Goal: Task Accomplishment & Management: Use online tool/utility

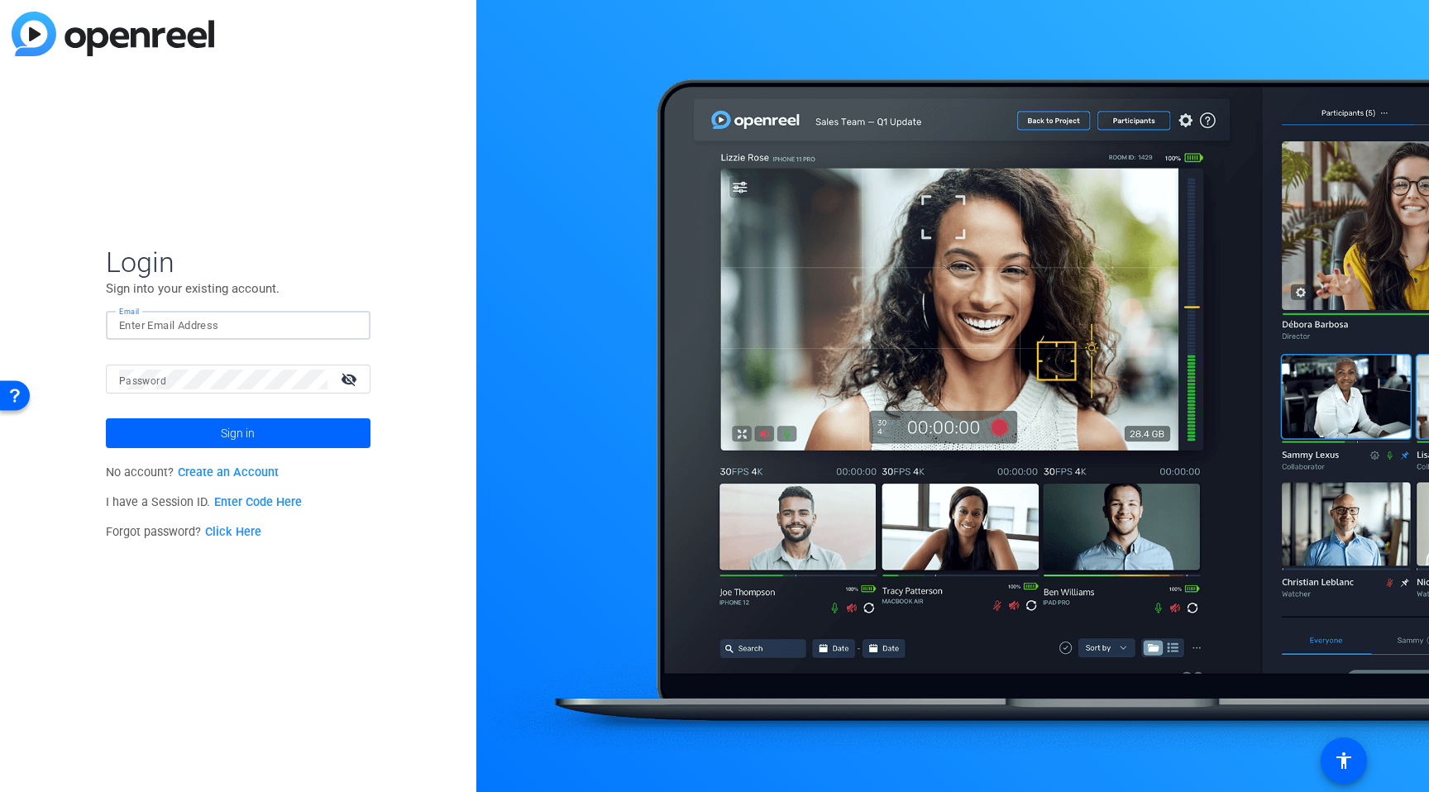
click at [178, 324] on input "Email" at bounding box center [238, 326] width 238 height 20
type input "[EMAIL_ADDRESS][PERSON_NAME][DOMAIN_NAME]"
click at [106, 418] on button "Sign in" at bounding box center [238, 433] width 265 height 30
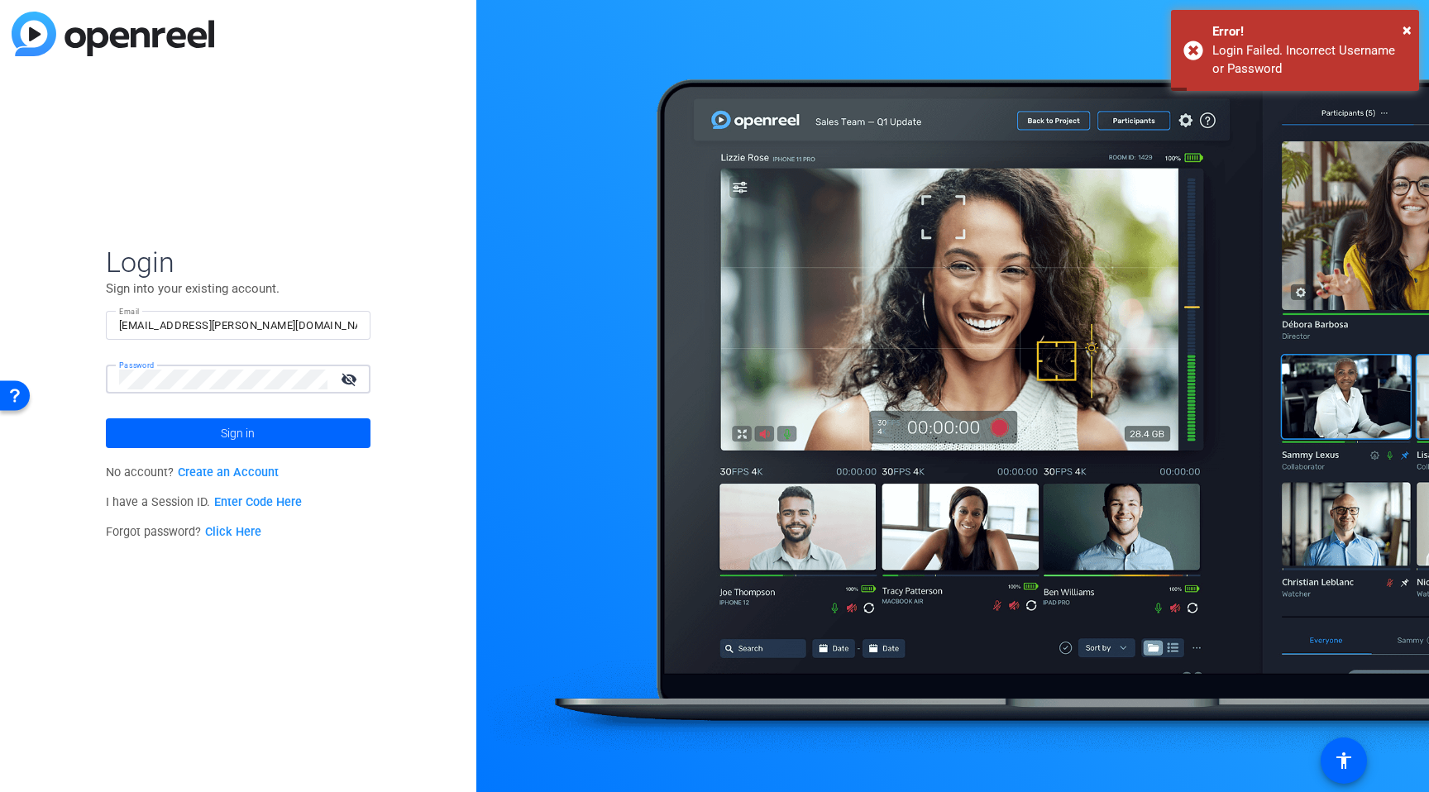
click at [106, 418] on button "Sign in" at bounding box center [238, 433] width 265 height 30
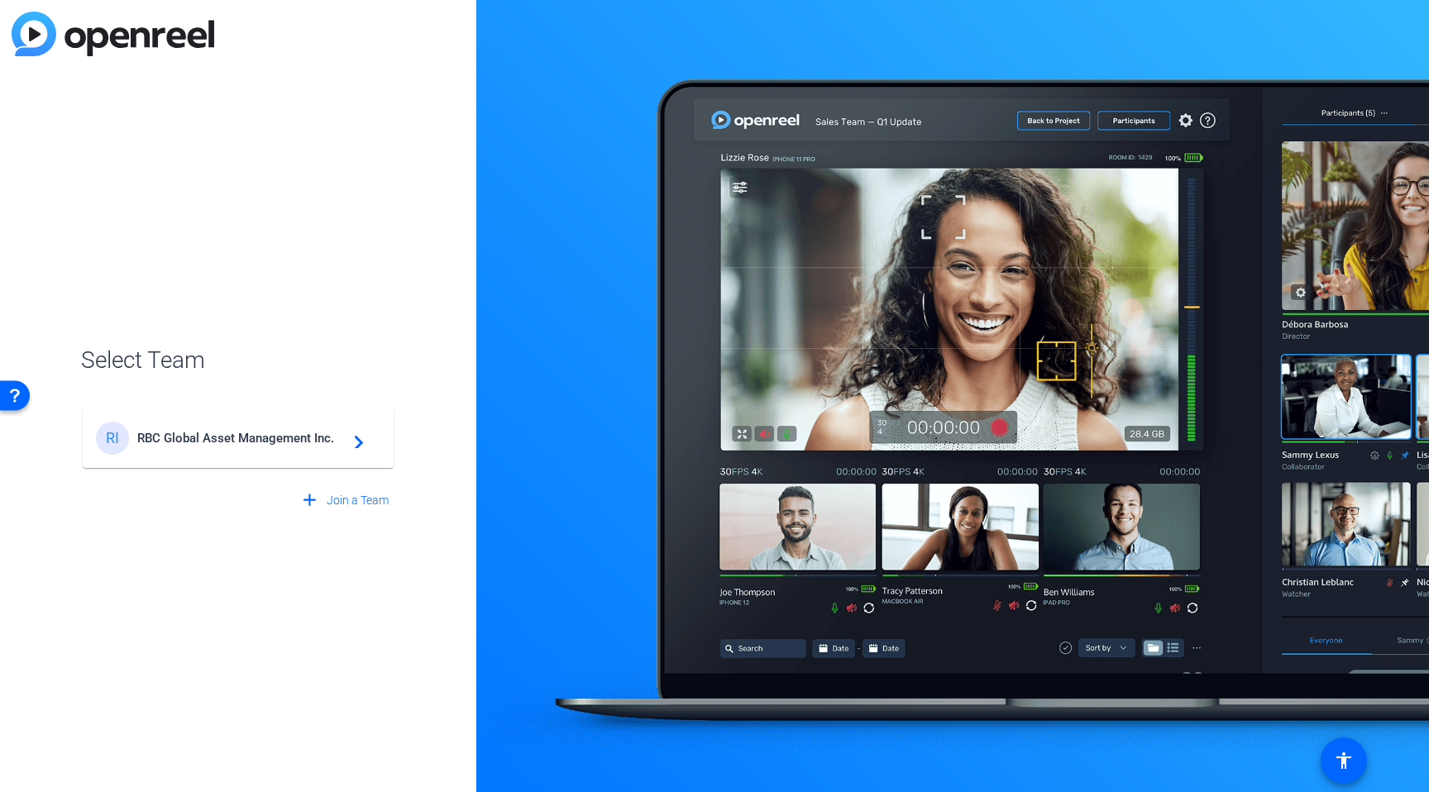
click at [184, 457] on mat-card-content "RI RBC Global Asset Management Inc. navigate_next" at bounding box center [238, 439] width 311 height 60
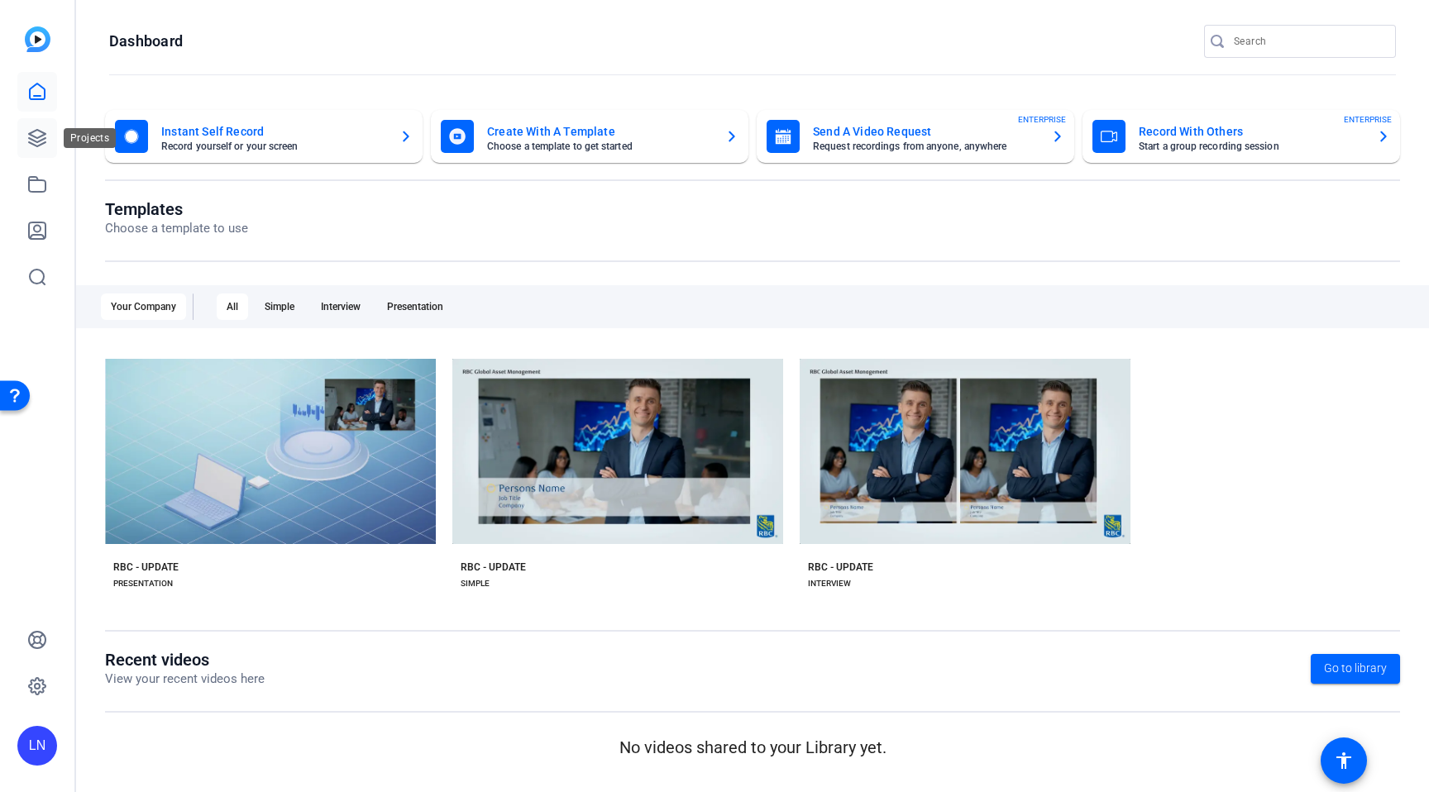
click at [45, 144] on icon at bounding box center [37, 138] width 20 height 20
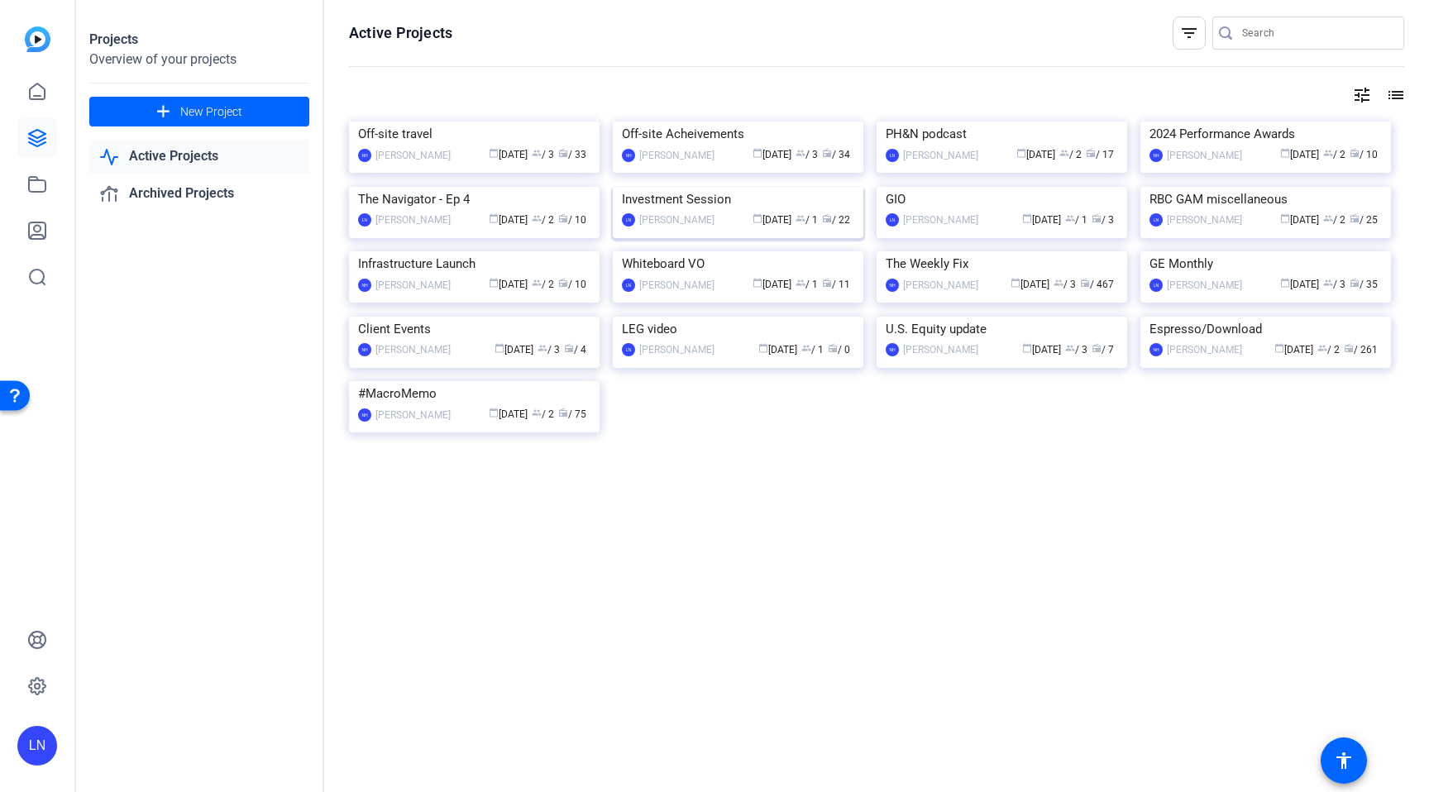
scroll to position [75, 0]
click at [1362, 251] on img at bounding box center [1266, 251] width 251 height 0
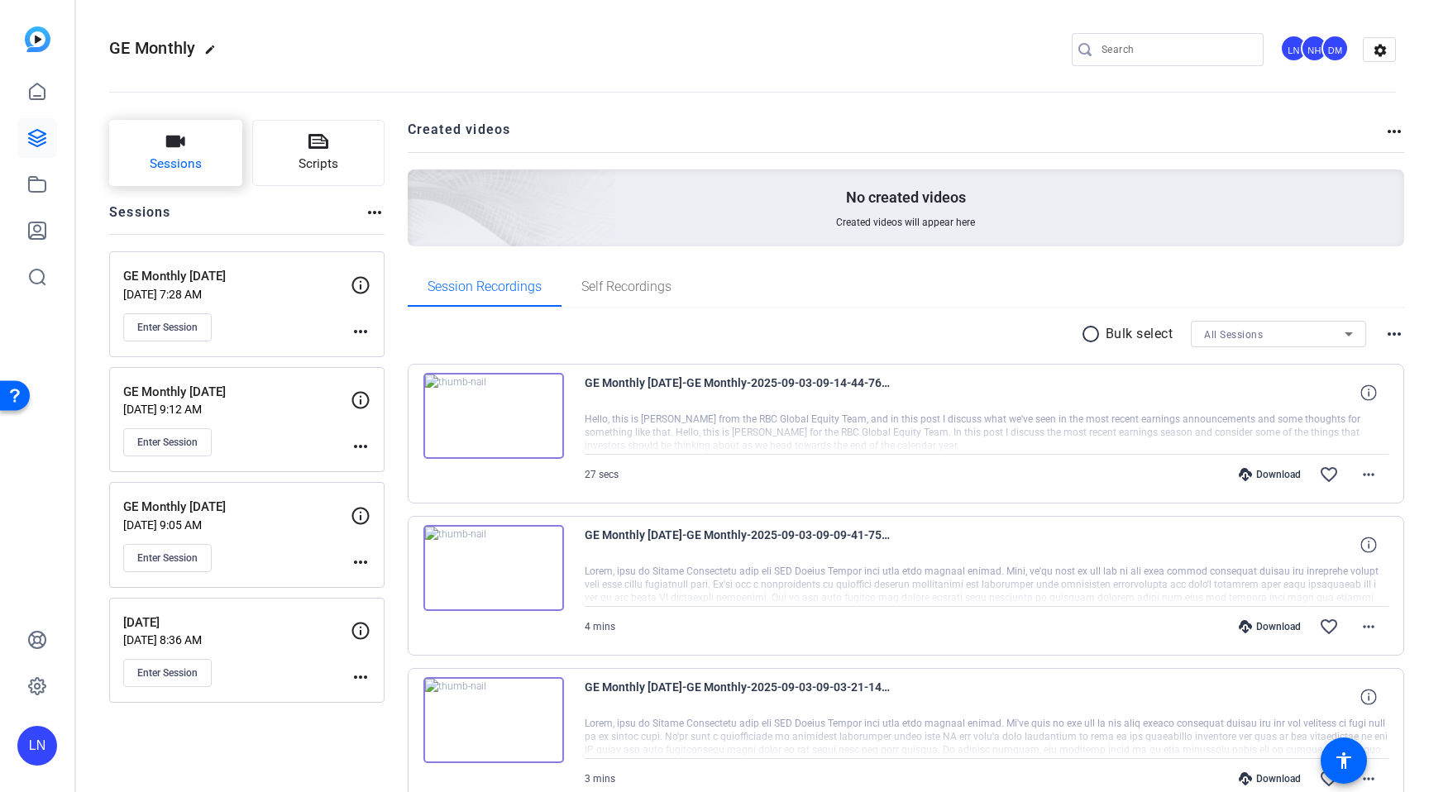
click at [213, 162] on button "Sessions" at bounding box center [175, 153] width 133 height 66
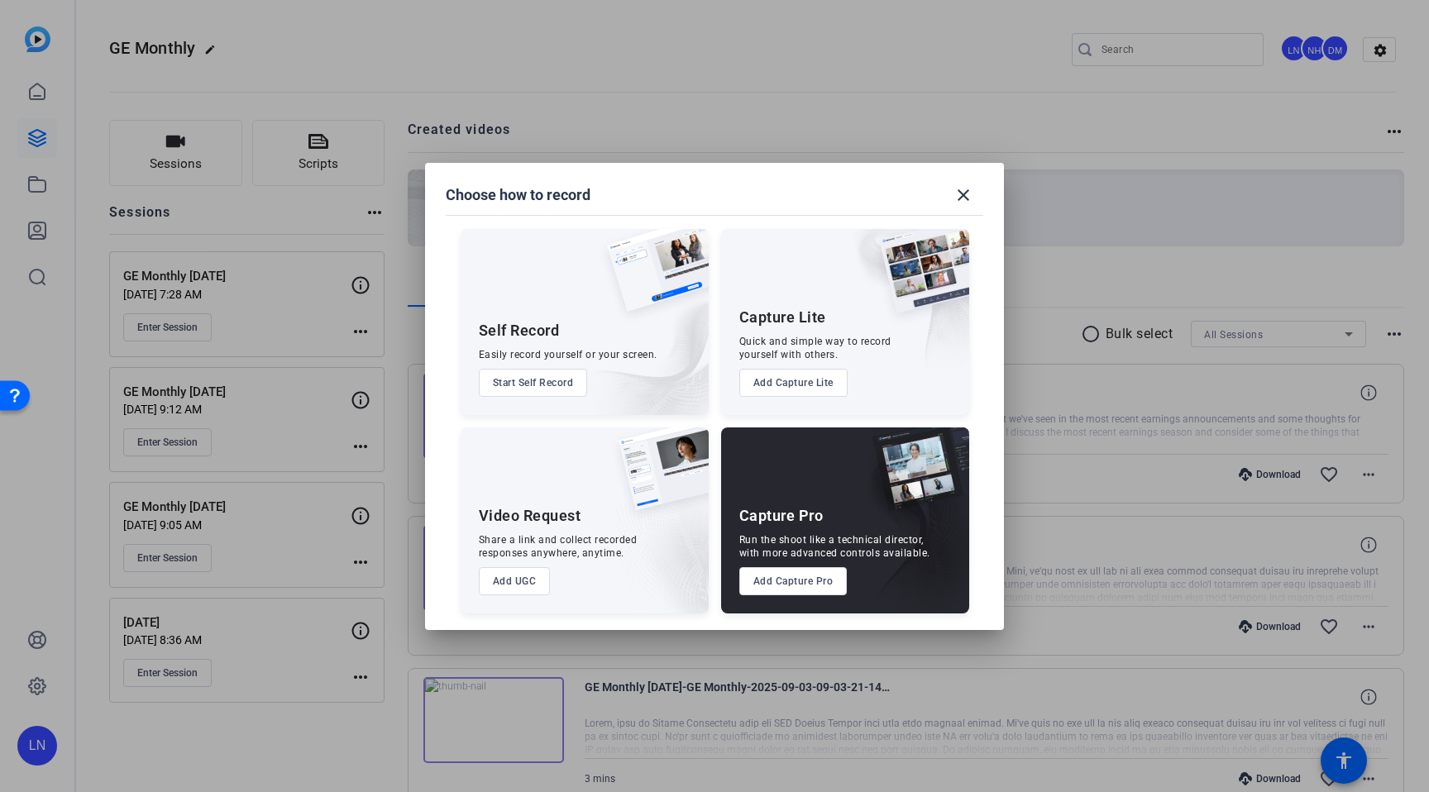
click at [796, 578] on button "Add Capture Pro" at bounding box center [793, 581] width 108 height 28
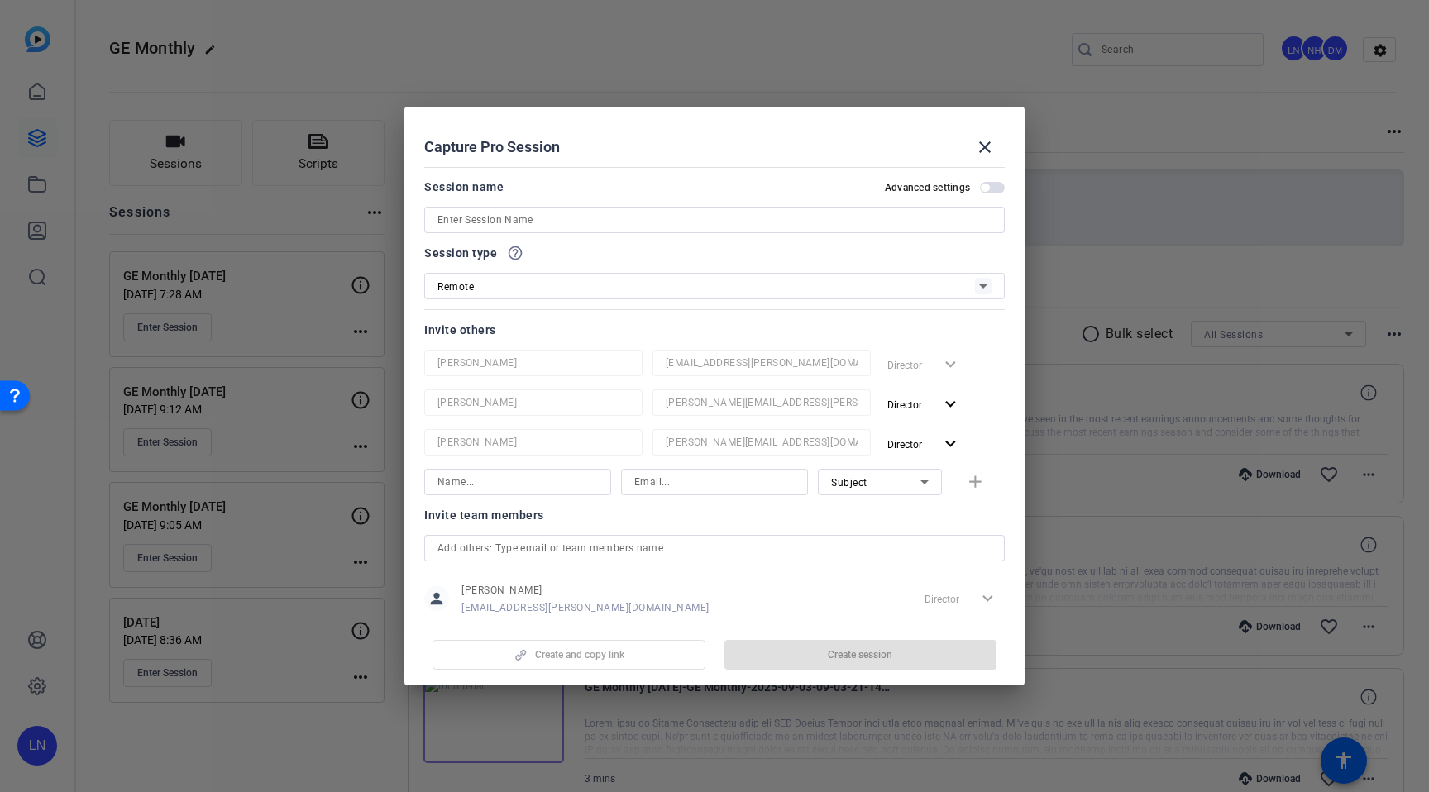
click at [651, 225] on input at bounding box center [715, 220] width 554 height 20
click at [982, 146] on mat-icon "close" at bounding box center [985, 147] width 20 height 20
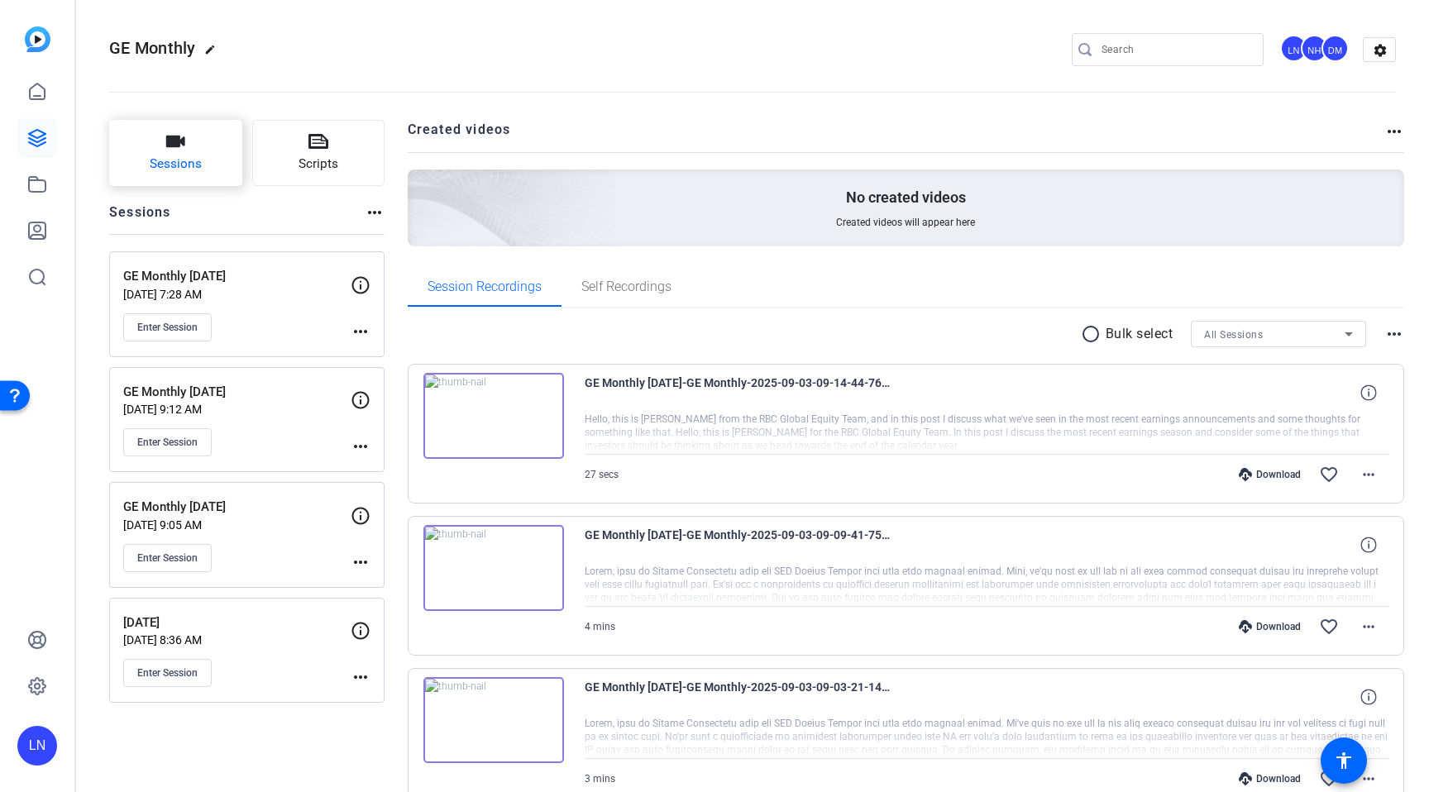
click at [189, 159] on span "Sessions" at bounding box center [176, 164] width 52 height 19
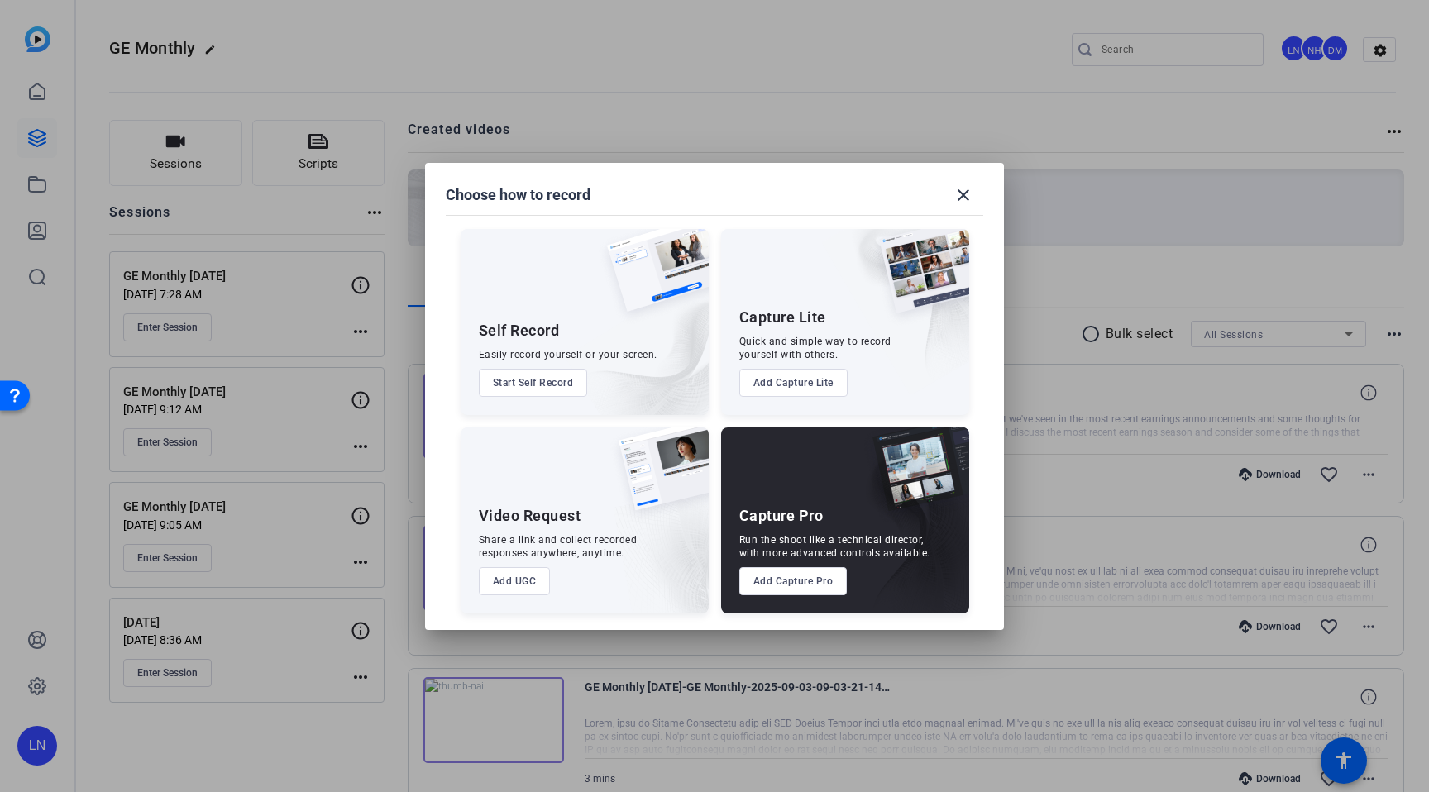
click at [810, 581] on button "Add Capture Pro" at bounding box center [793, 581] width 108 height 28
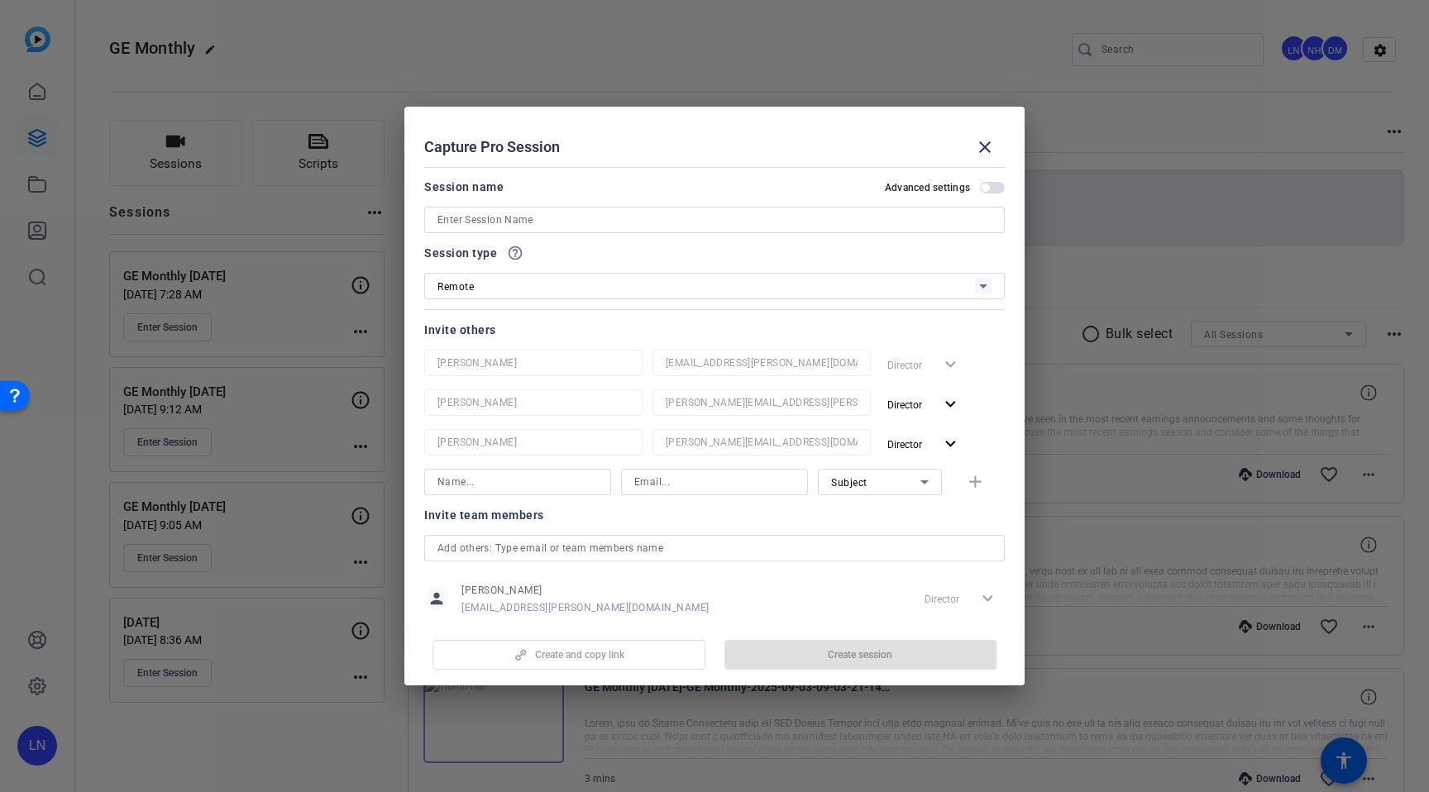
click at [564, 224] on input at bounding box center [715, 220] width 554 height 20
click at [505, 221] on input "GE Monthly OCt 2025" at bounding box center [715, 220] width 554 height 20
type input "GE Monthly [DATE]"
click at [825, 663] on span "button" at bounding box center [861, 655] width 273 height 40
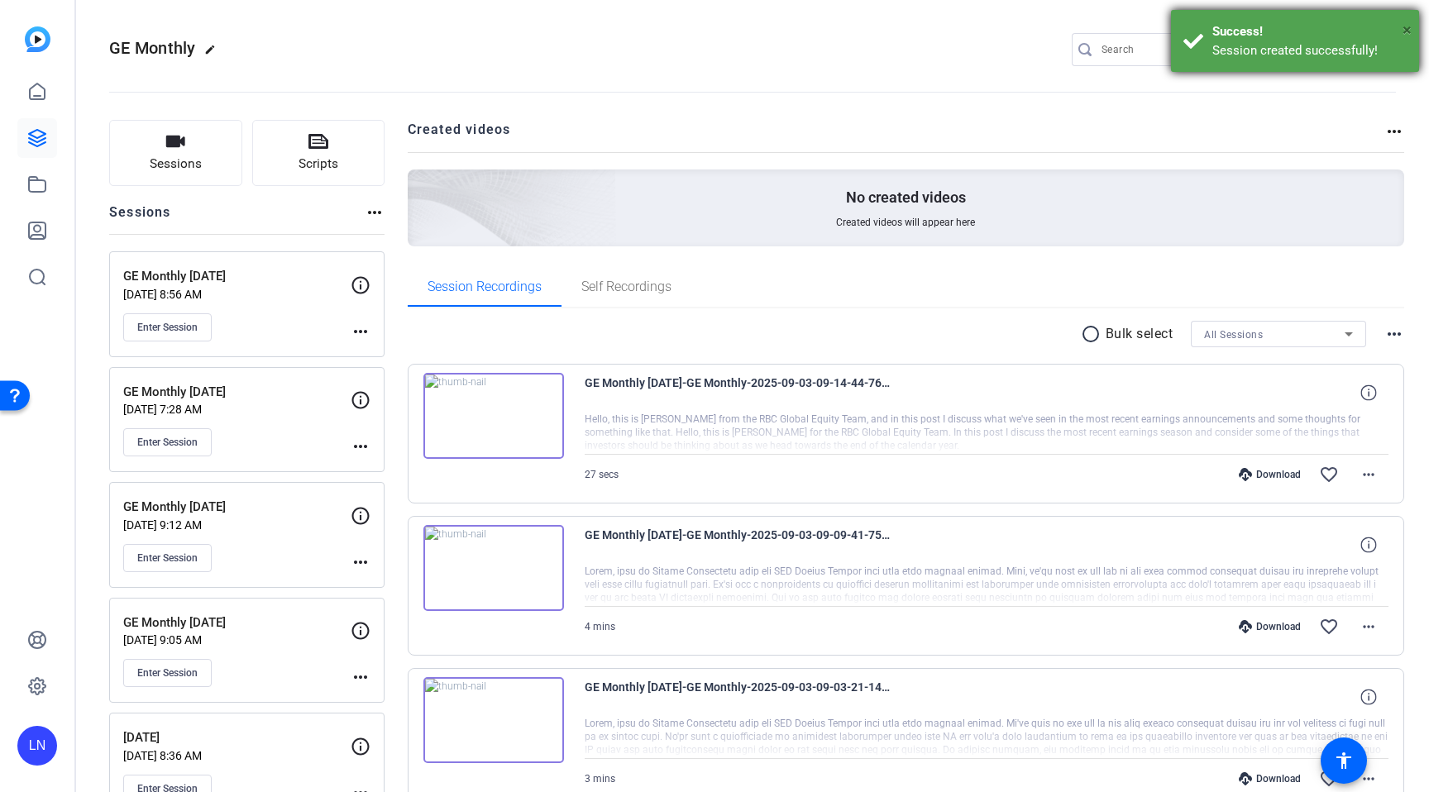
click at [1410, 26] on span "×" at bounding box center [1407, 30] width 9 height 20
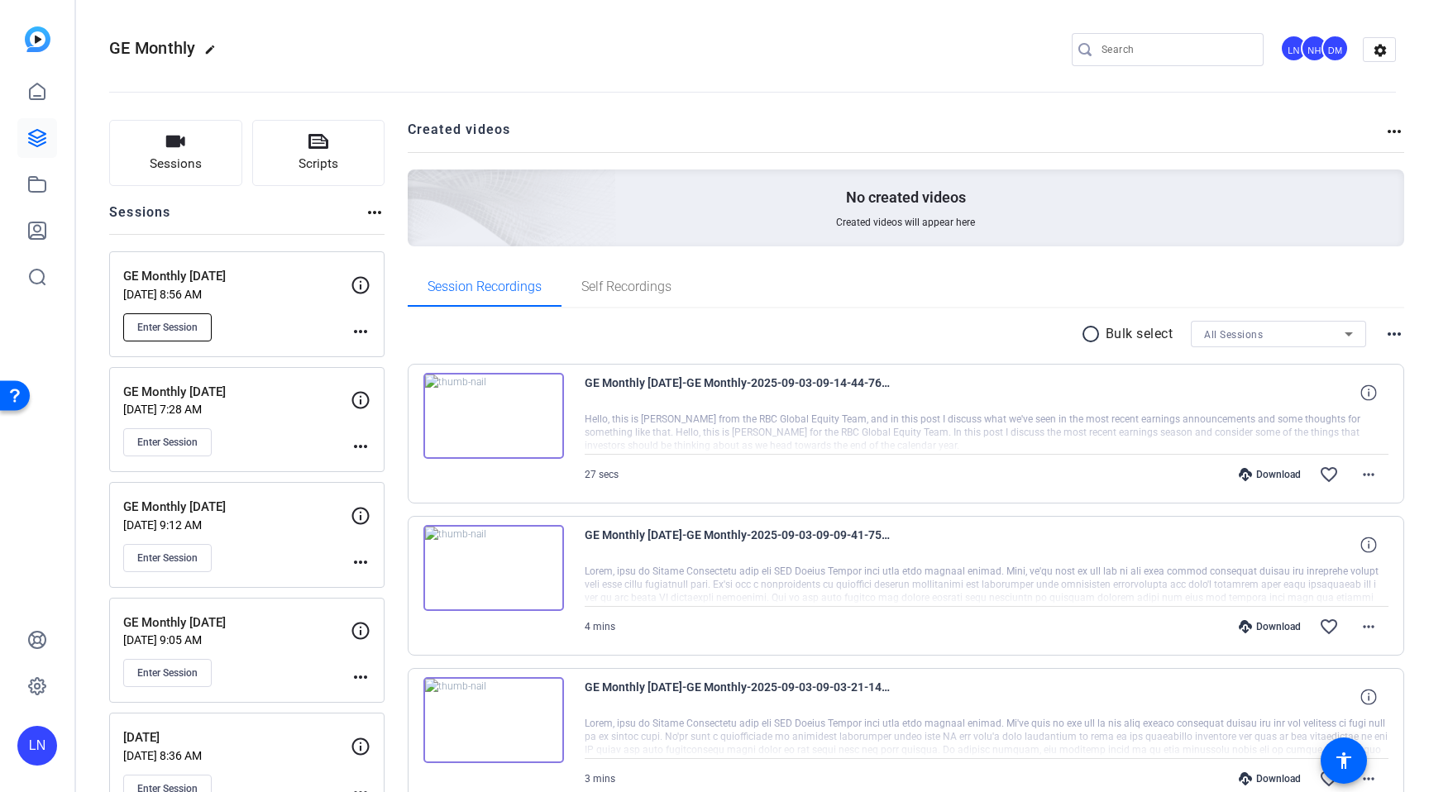
click at [188, 328] on span "Enter Session" at bounding box center [167, 327] width 60 height 13
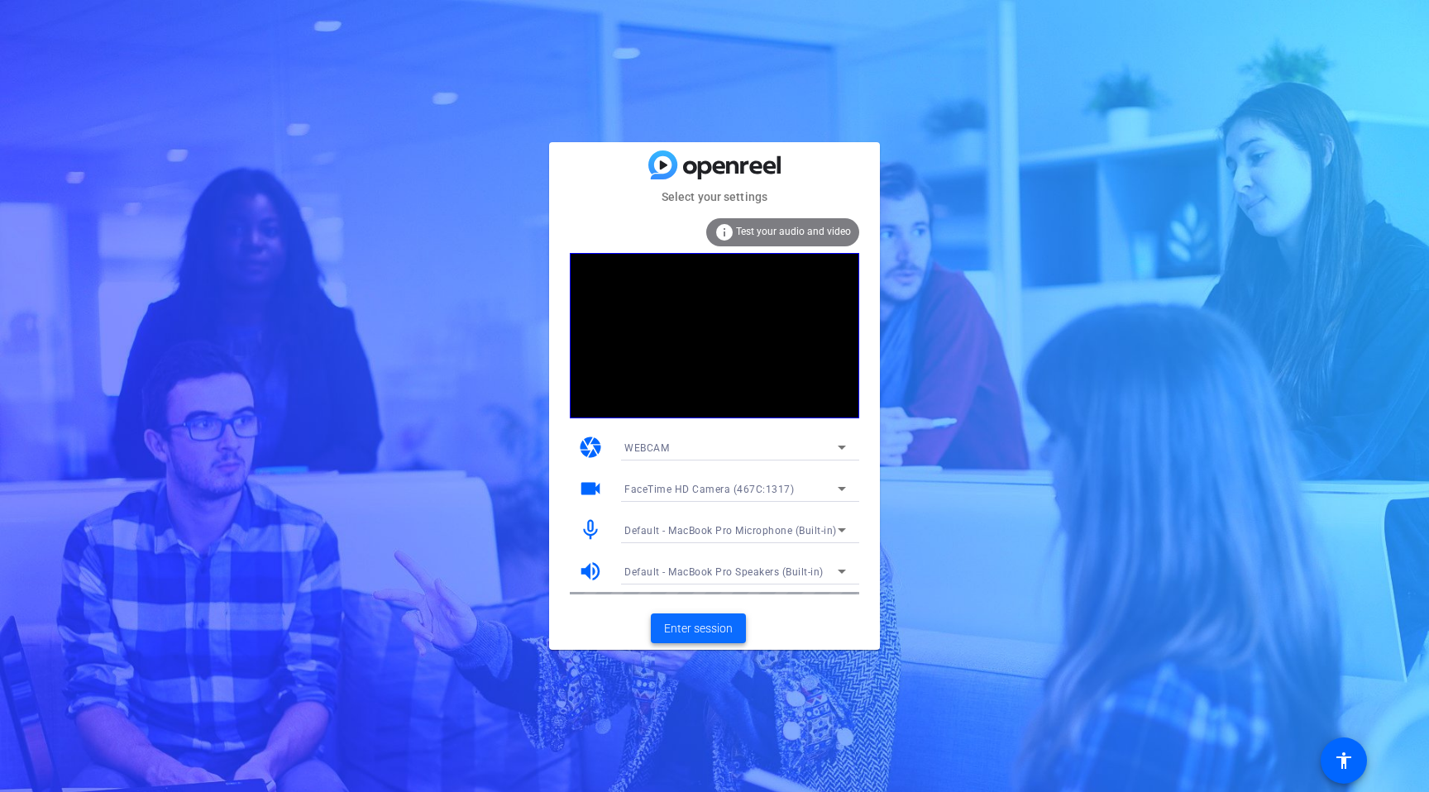
click at [698, 634] on span "Enter session" at bounding box center [698, 628] width 69 height 17
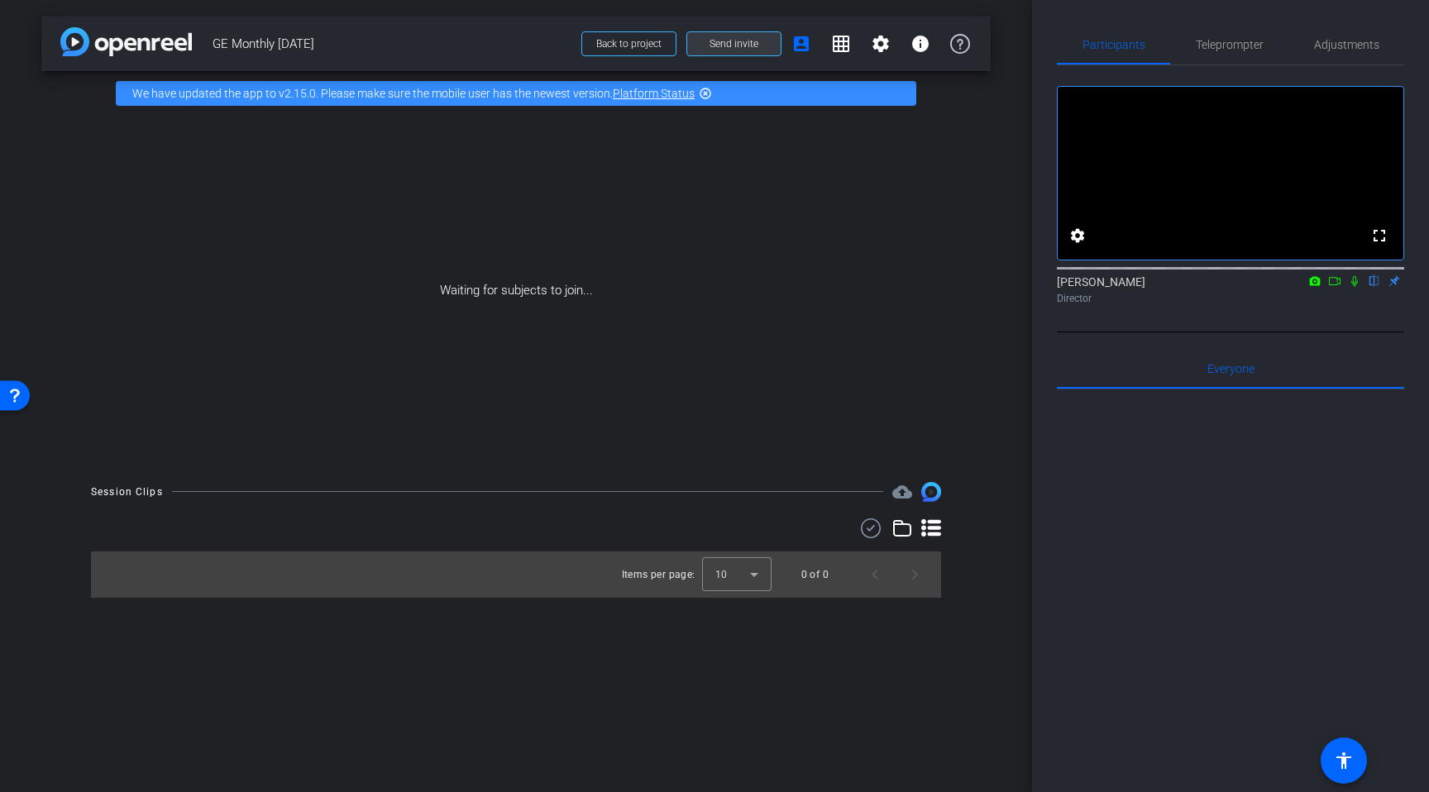
click at [758, 42] on span at bounding box center [733, 44] width 93 height 40
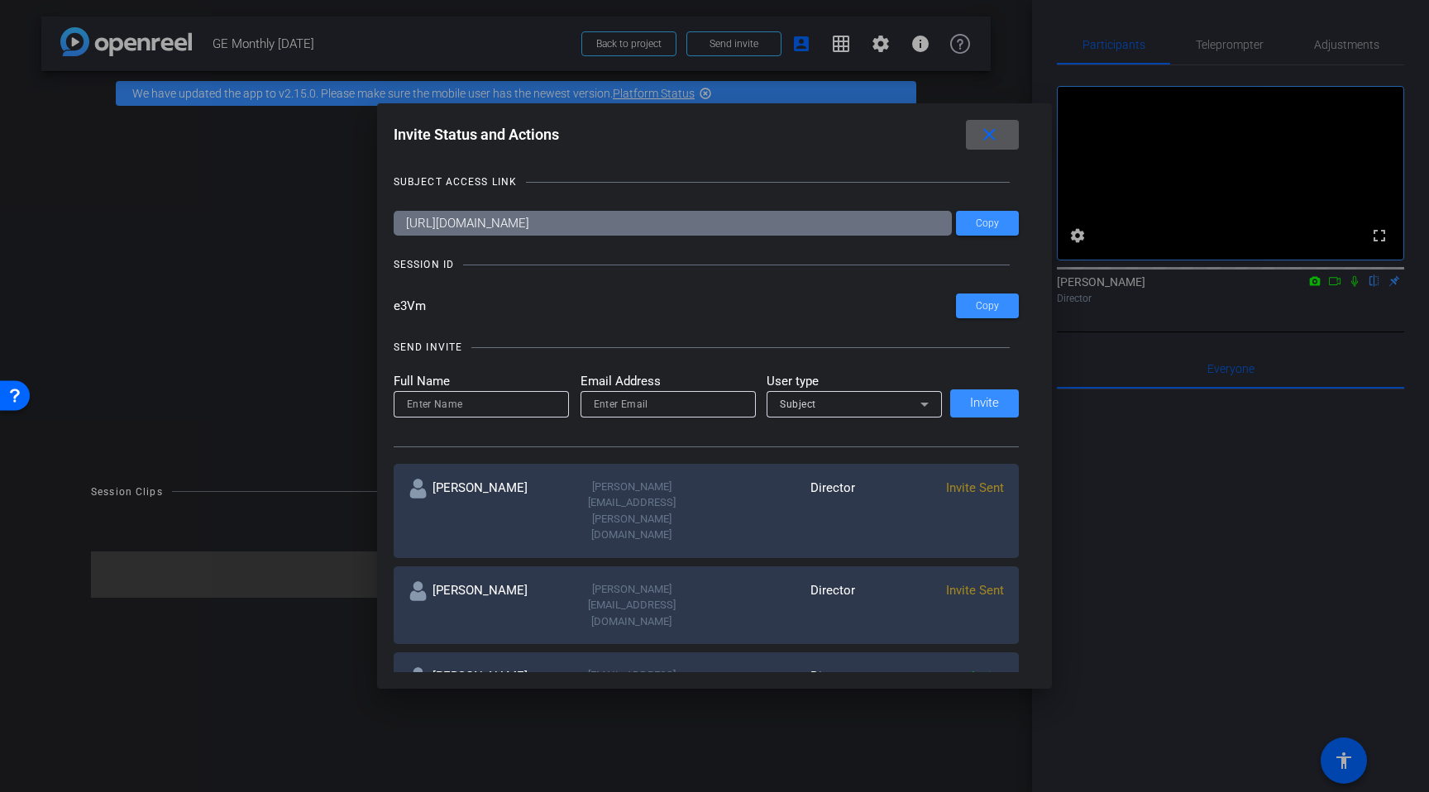
click at [705, 226] on input "[URL][DOMAIN_NAME]" at bounding box center [673, 223] width 559 height 25
click at [658, 400] on input "email" at bounding box center [668, 405] width 149 height 20
paste input "[EMAIL_ADDRESS][DOMAIN_NAME]"
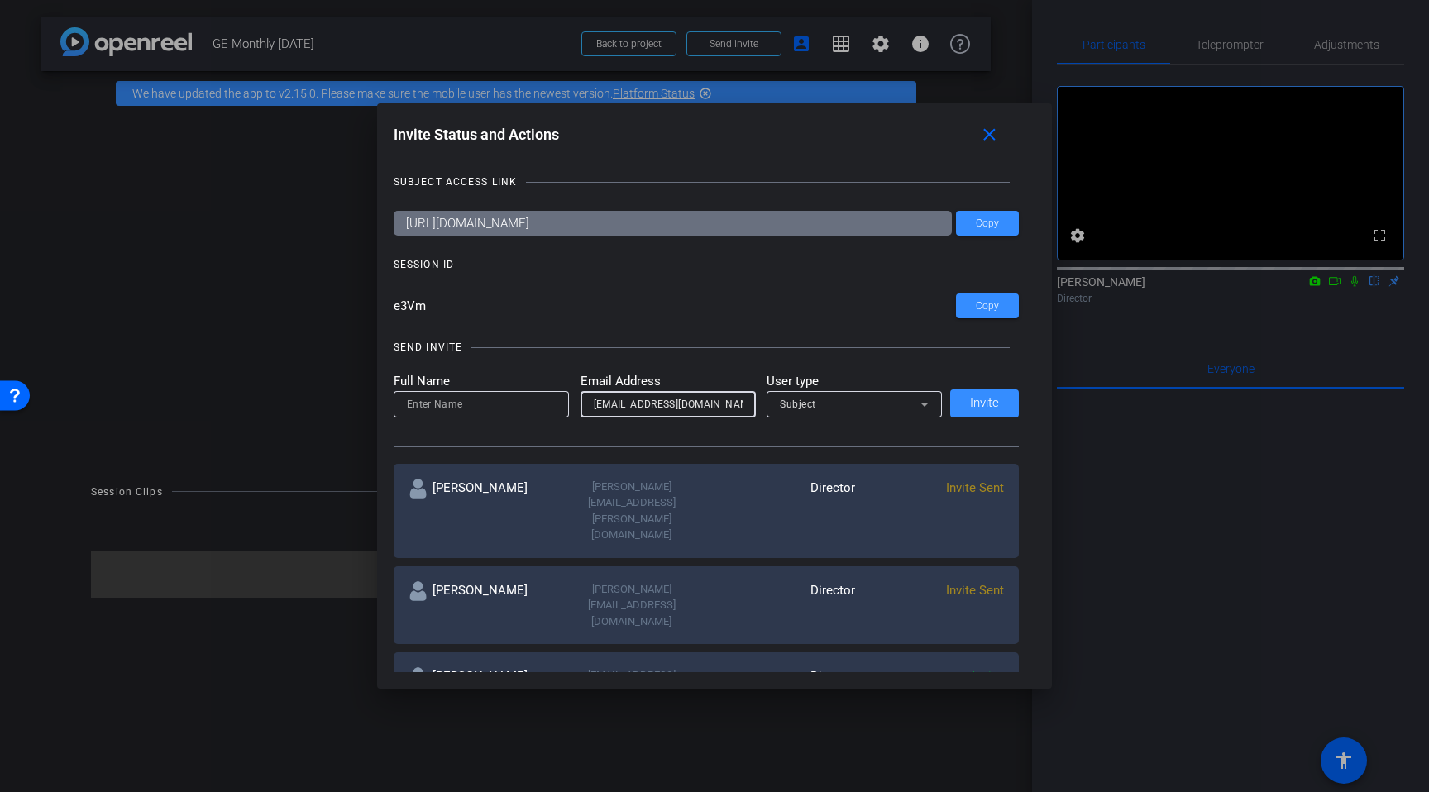
type input "[EMAIL_ADDRESS][DOMAIN_NAME]"
click at [512, 395] on input at bounding box center [481, 405] width 149 height 20
type input "[PERSON_NAME]"
click at [987, 409] on span "Invite" at bounding box center [984, 403] width 29 height 12
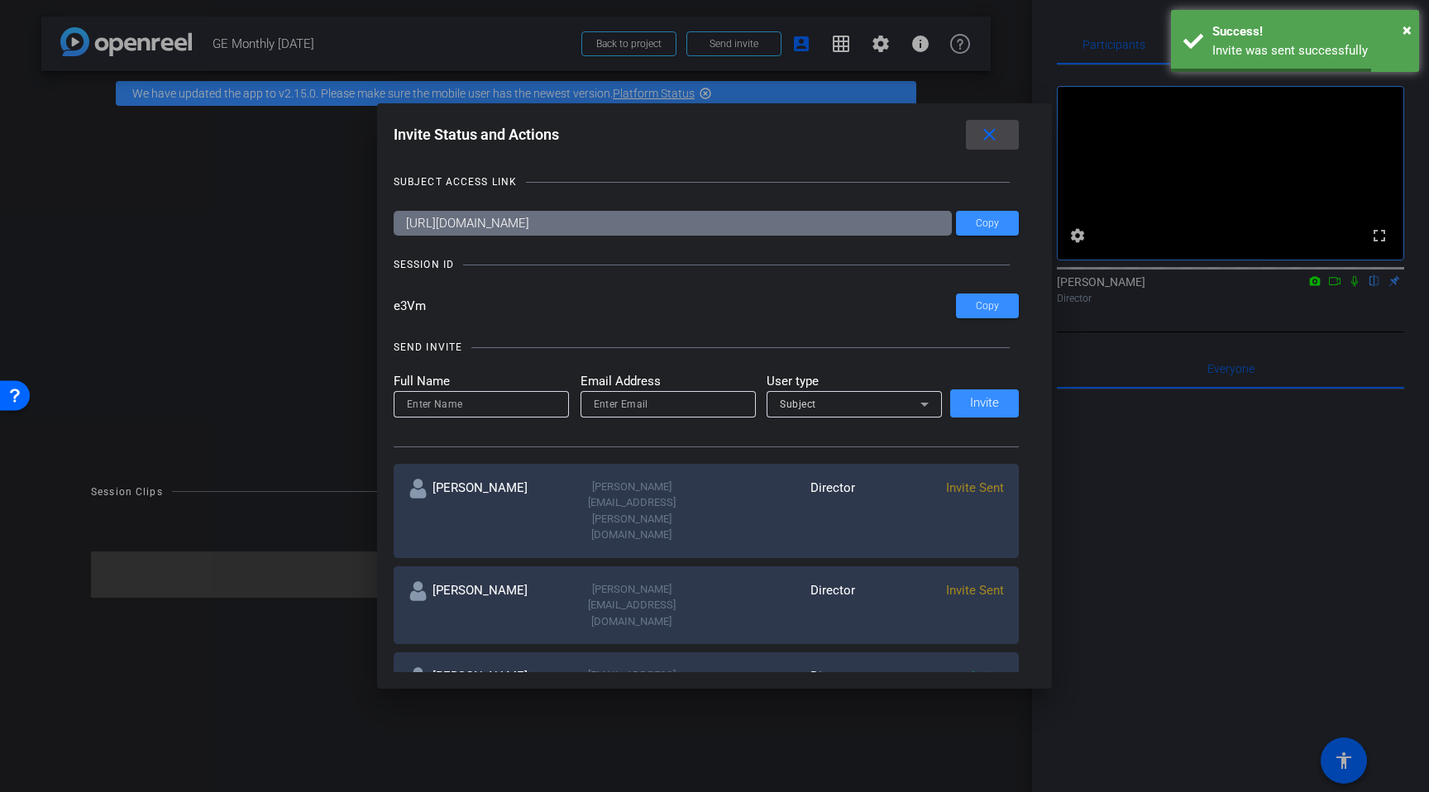
click at [988, 138] on mat-icon "close" at bounding box center [989, 135] width 21 height 21
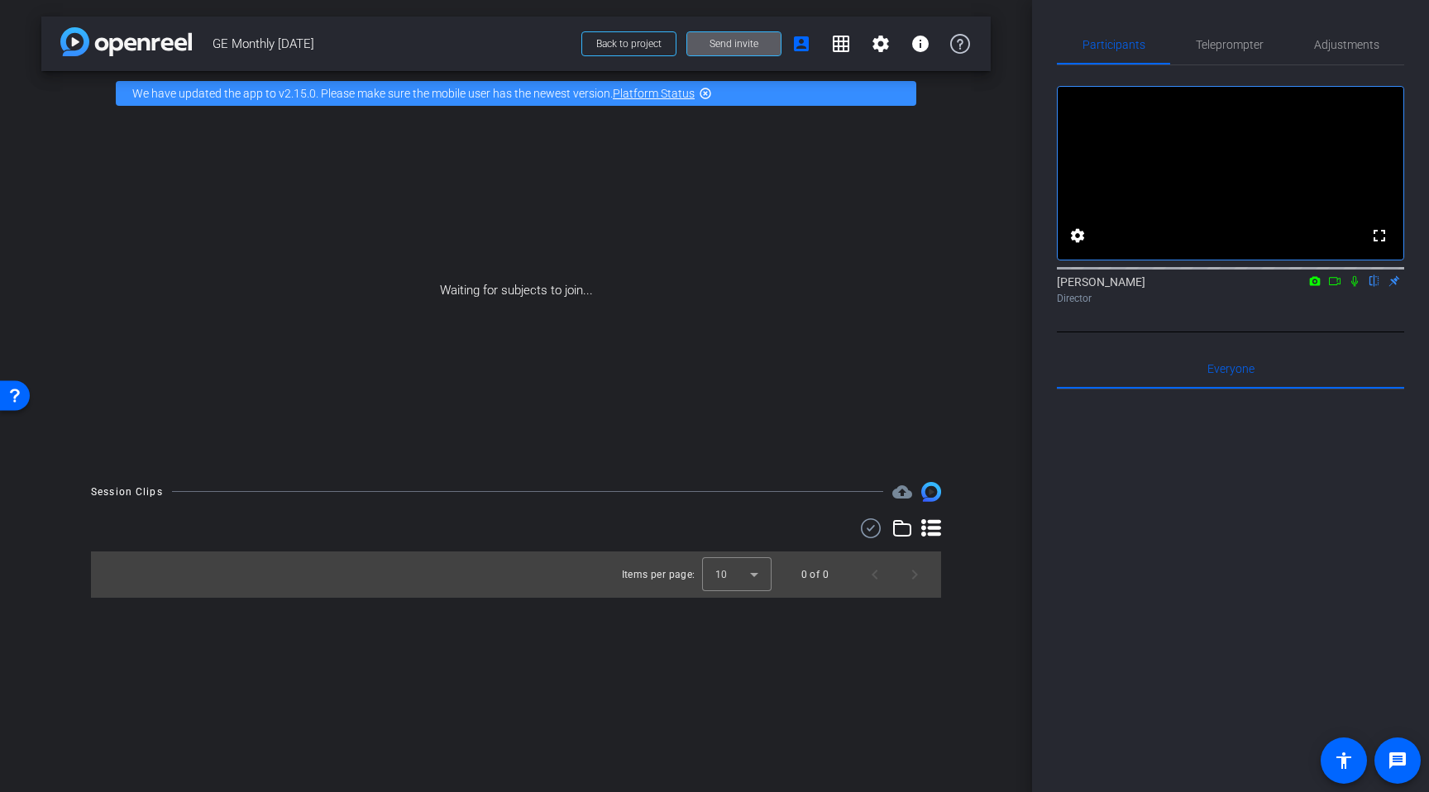
click at [729, 48] on span "Send invite" at bounding box center [734, 43] width 49 height 13
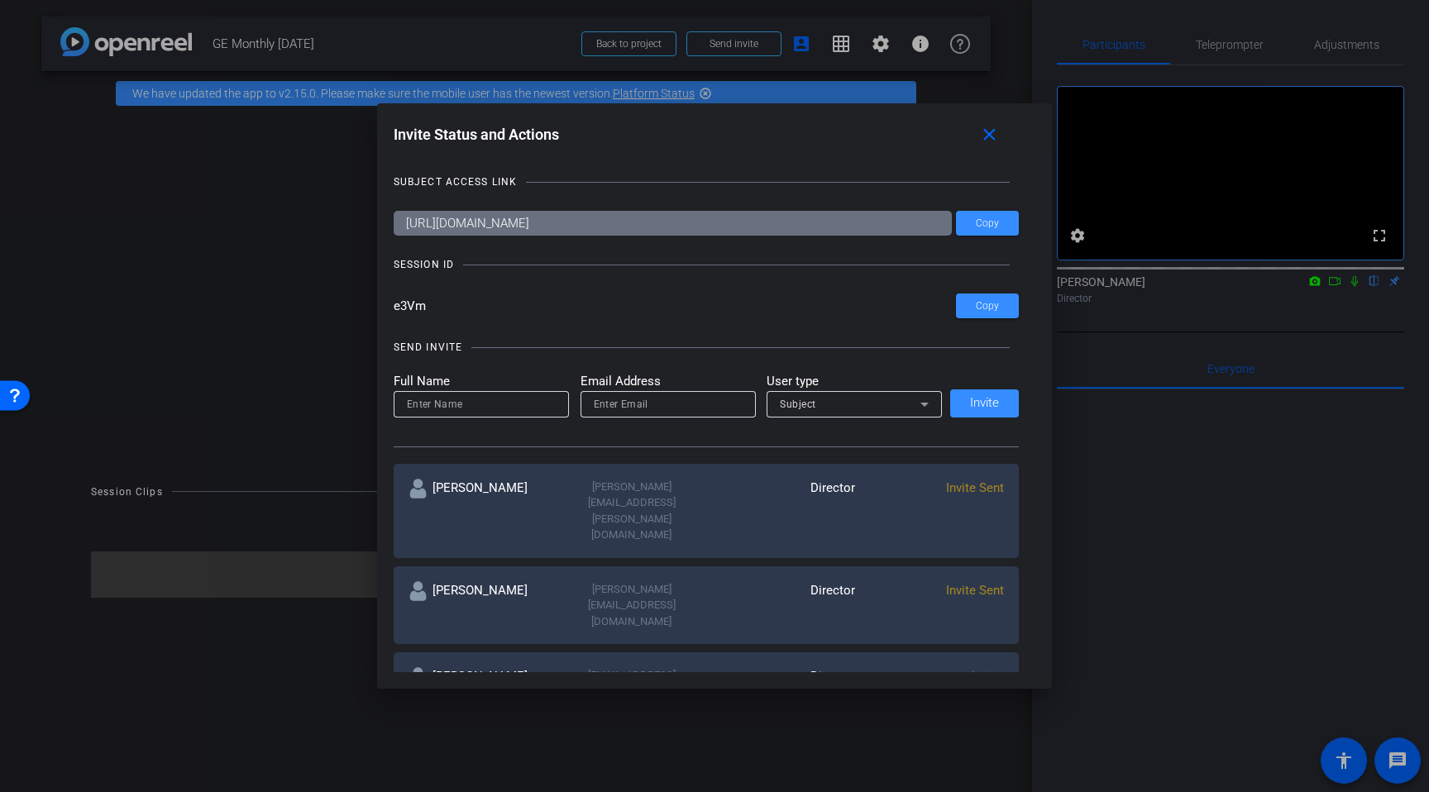
drag, startPoint x: 438, startPoint y: 313, endPoint x: 363, endPoint y: 310, distance: 74.5
click at [363, 310] on div "Invite Status and Actions close SUBJECT ACCESS LINK [URL][DOMAIN_NAME] Copy SES…" at bounding box center [714, 396] width 1429 height 792
click at [995, 132] on mat-icon "close" at bounding box center [989, 135] width 21 height 21
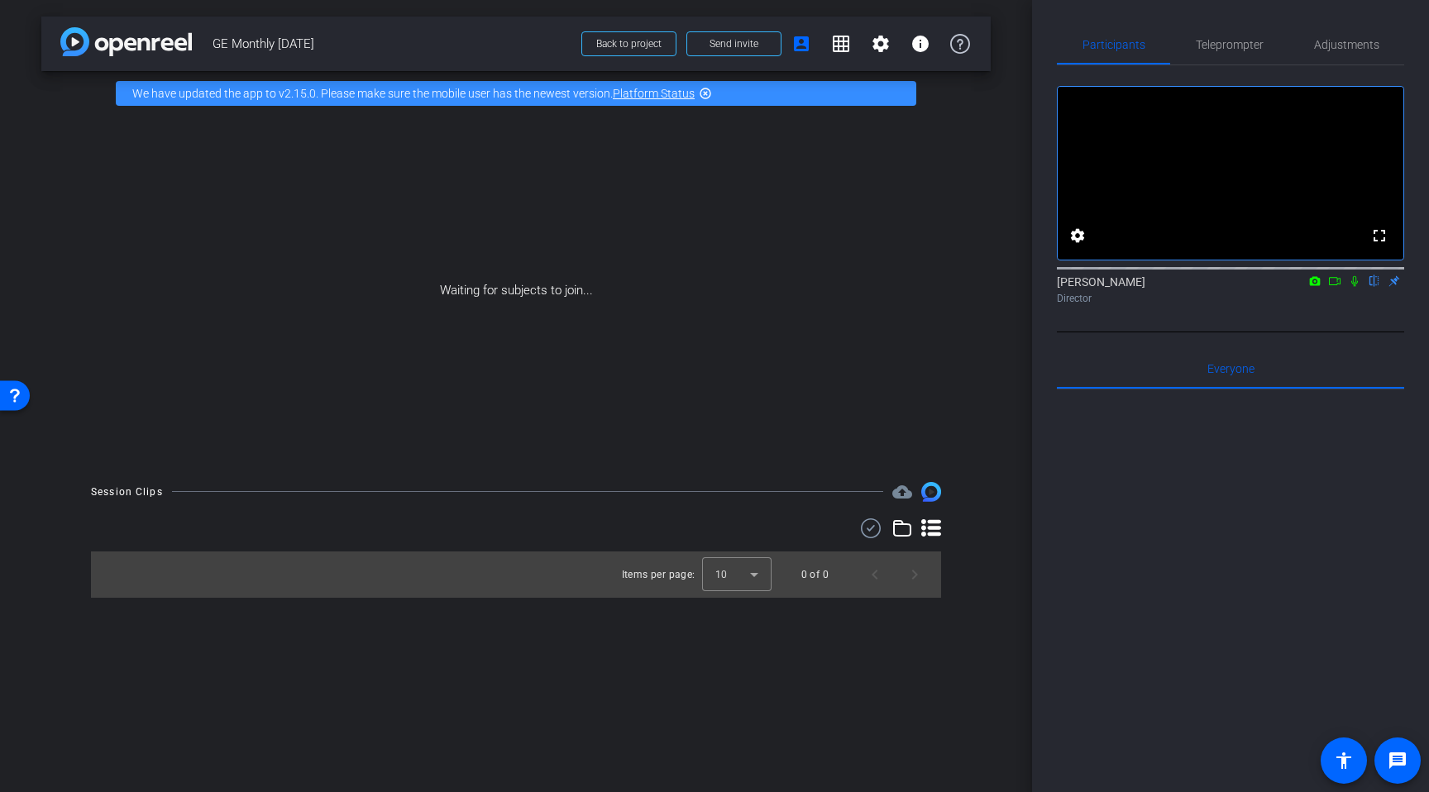
click at [1334, 287] on icon at bounding box center [1334, 281] width 13 height 12
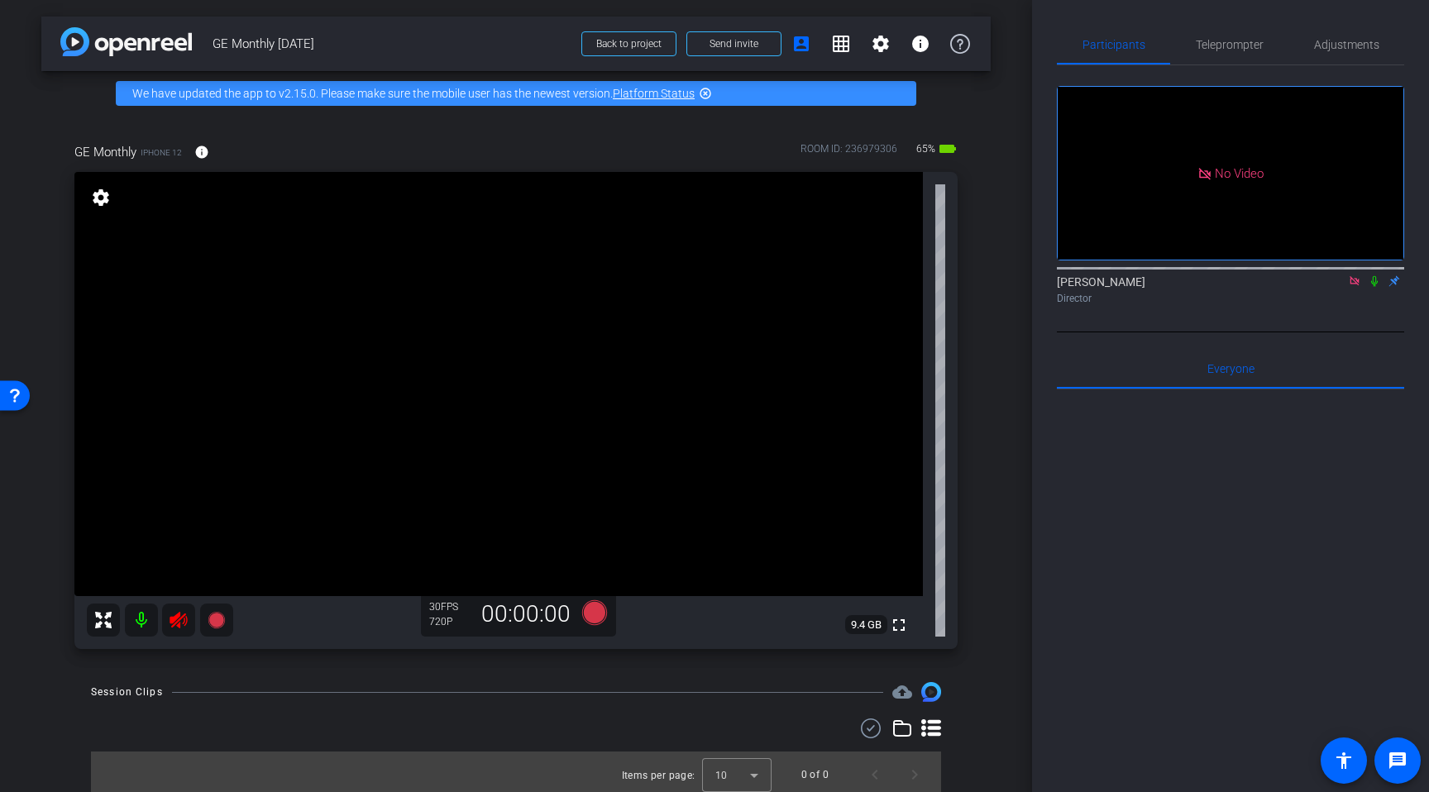
click at [1354, 287] on icon at bounding box center [1354, 281] width 13 height 12
click at [185, 619] on icon at bounding box center [179, 620] width 20 height 20
click at [1324, 57] on span "Adjustments" at bounding box center [1346, 45] width 65 height 40
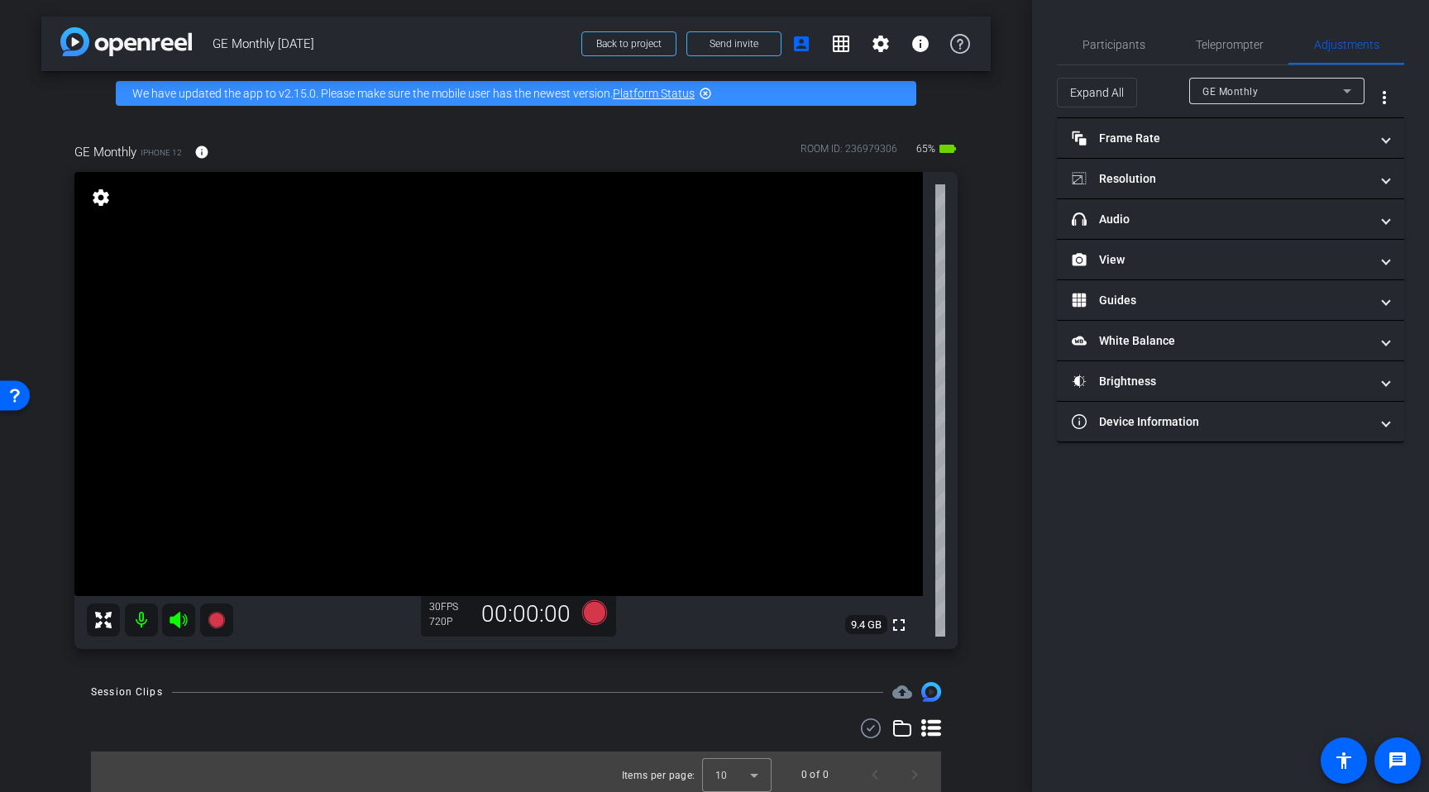
click at [1332, 91] on div "GE Monthly" at bounding box center [1273, 91] width 141 height 21
click at [1328, 99] on div at bounding box center [714, 396] width 1429 height 792
click at [1245, 256] on mat-panel-title "View" at bounding box center [1221, 259] width 298 height 17
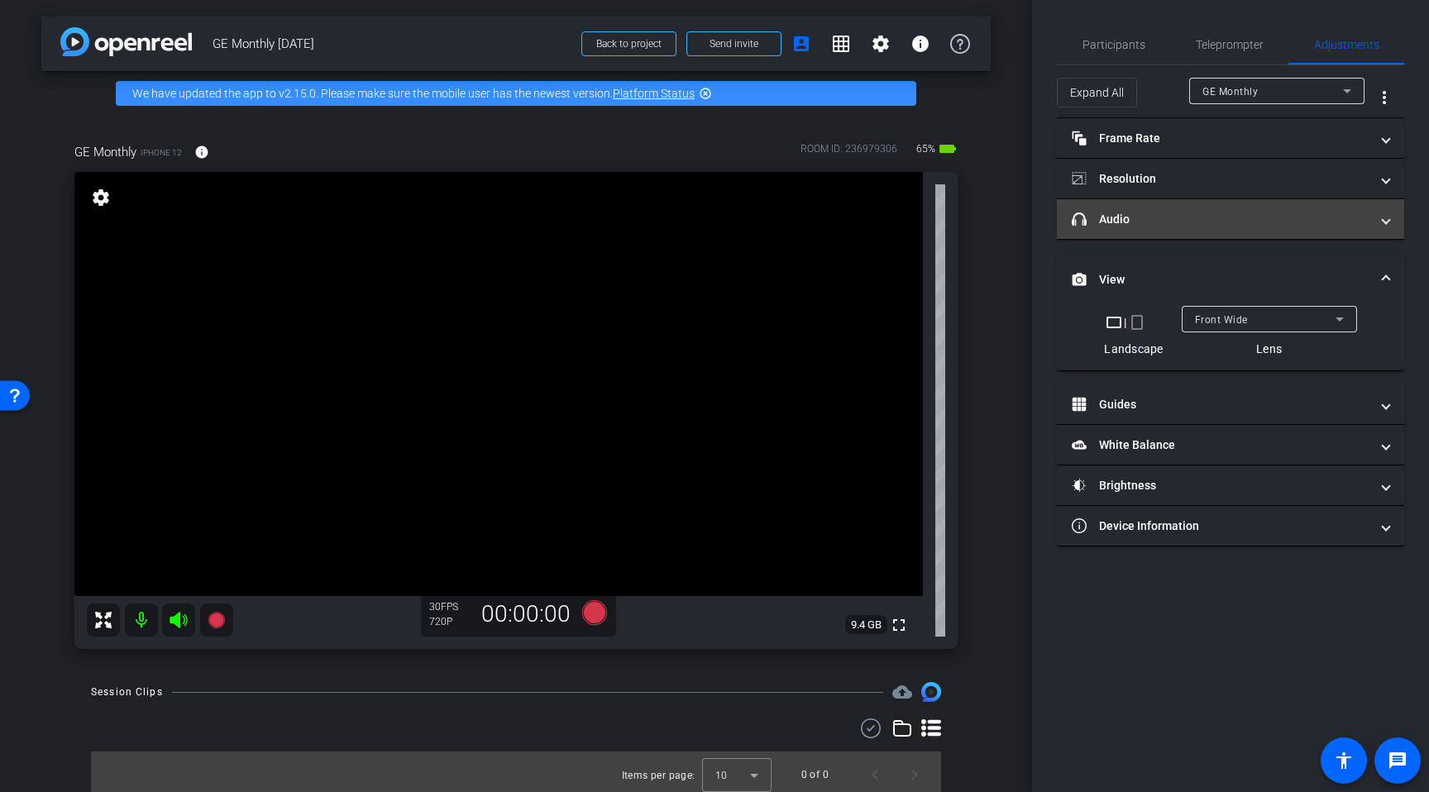
click at [1236, 205] on mat-expansion-panel-header "headphone icon Audio" at bounding box center [1230, 219] width 347 height 40
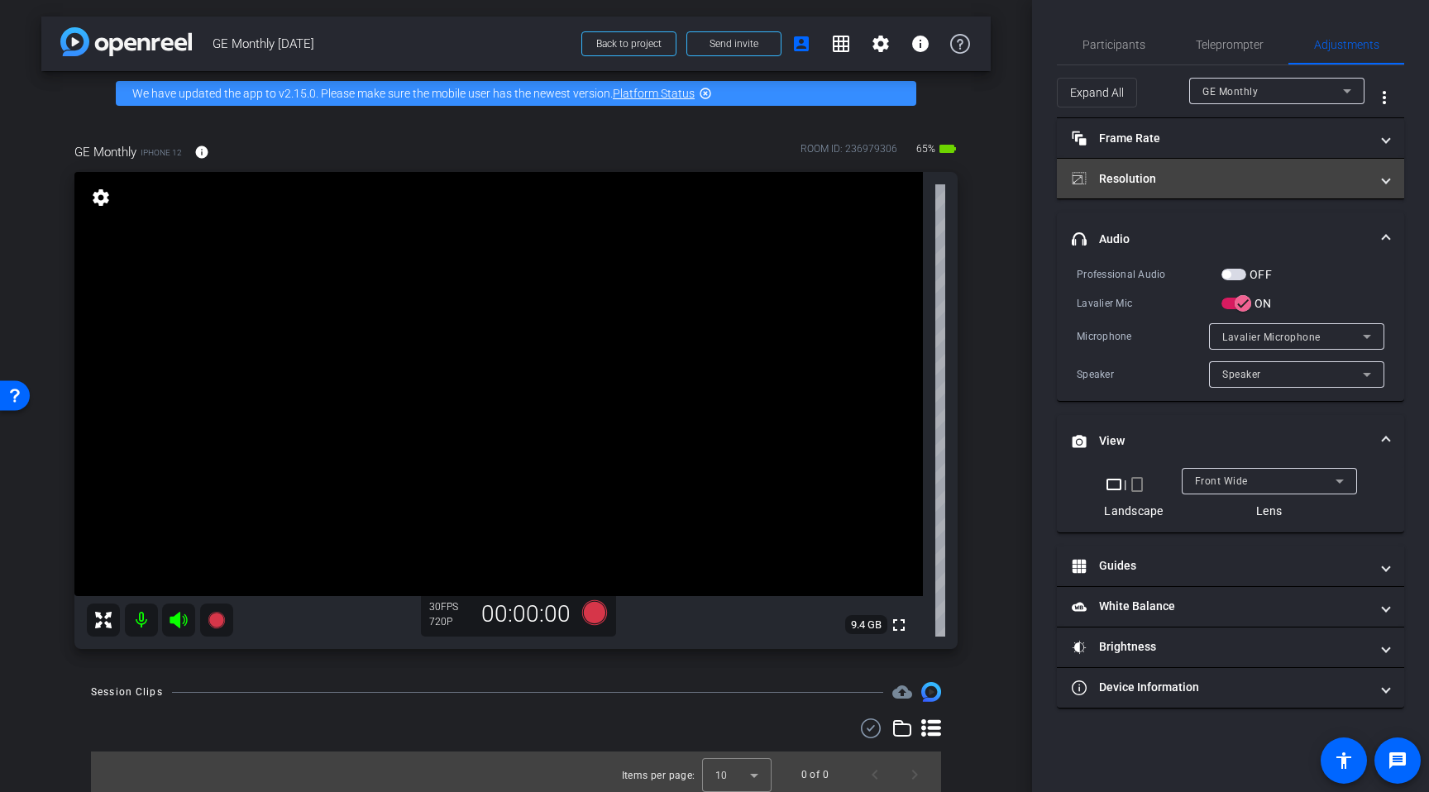
click at [1225, 172] on mat-panel-title "Resolution" at bounding box center [1221, 178] width 298 height 17
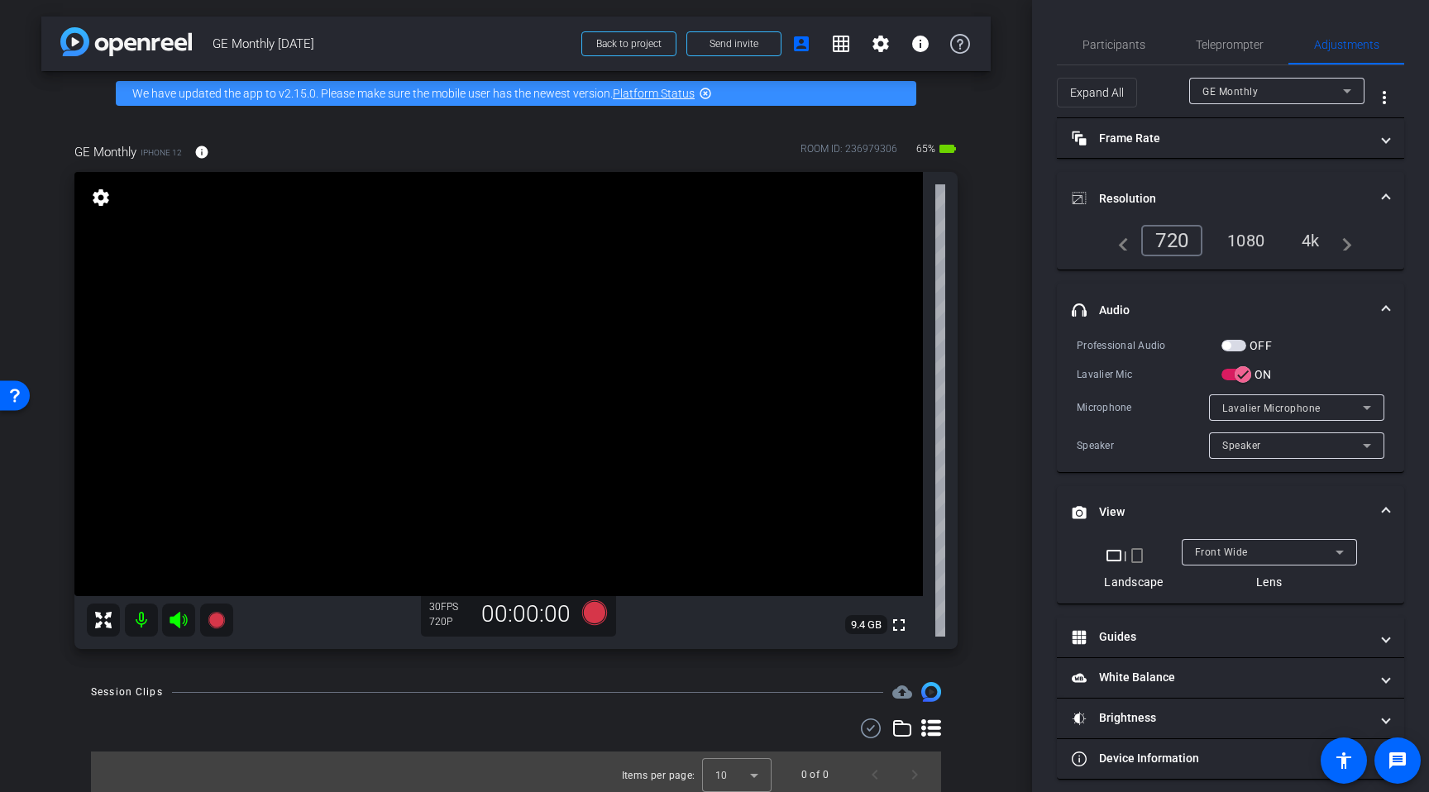
click at [1242, 222] on mat-expansion-panel-header "Resolution" at bounding box center [1230, 198] width 347 height 53
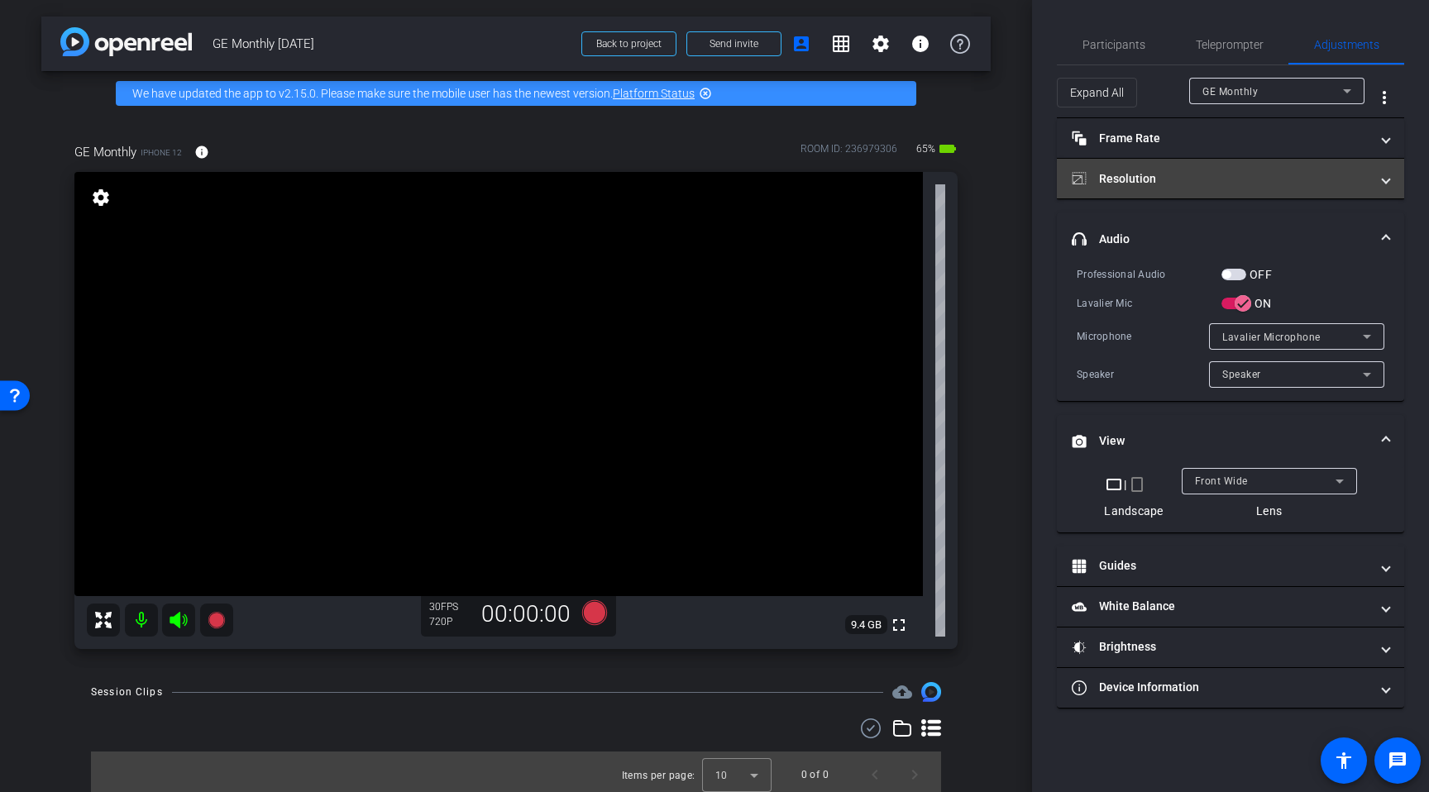
click at [1254, 186] on mat-panel-title "Resolution" at bounding box center [1221, 178] width 298 height 17
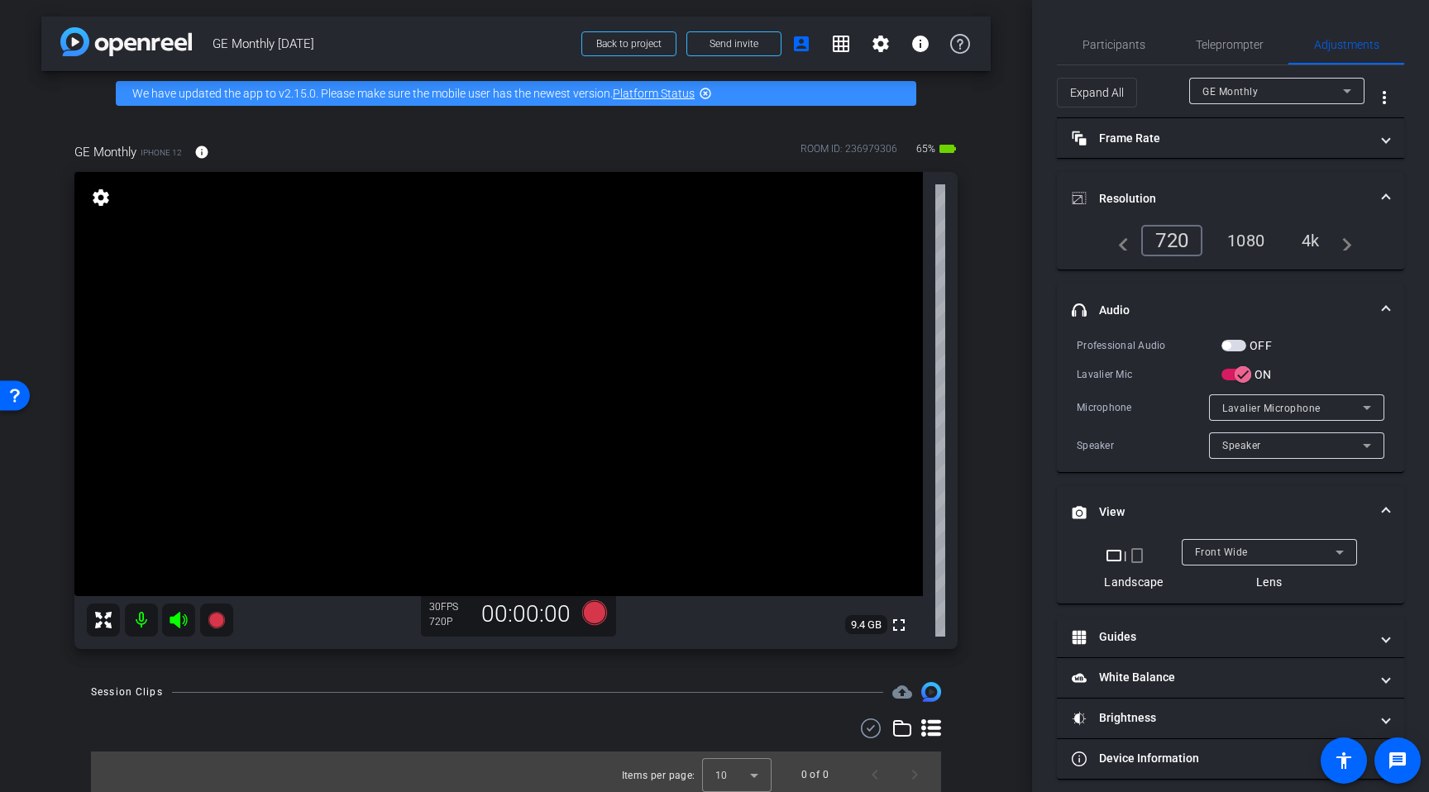
click at [1253, 242] on div "1080" at bounding box center [1246, 241] width 62 height 28
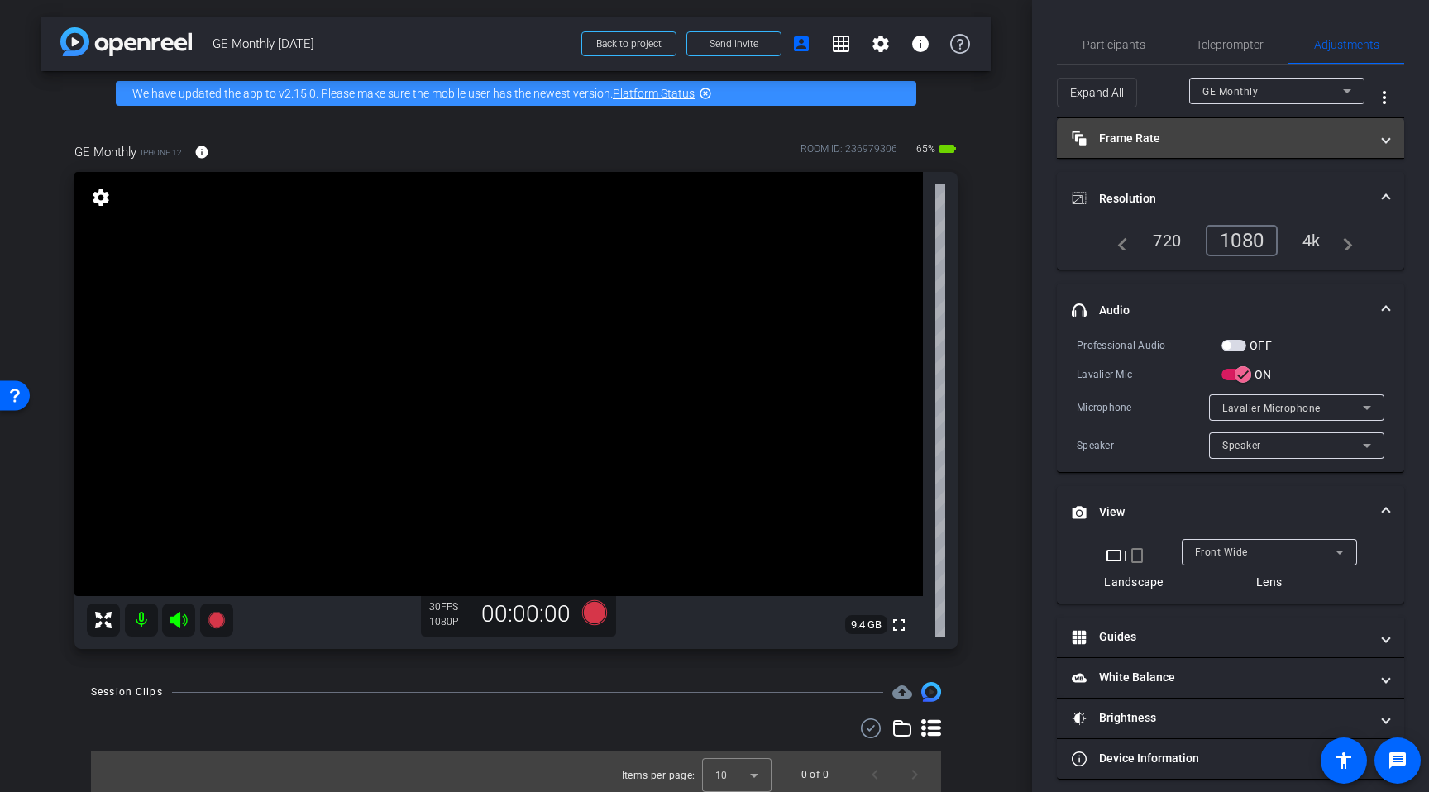
click at [1269, 138] on mat-panel-title "Frame Rate Frame Rate" at bounding box center [1221, 138] width 298 height 17
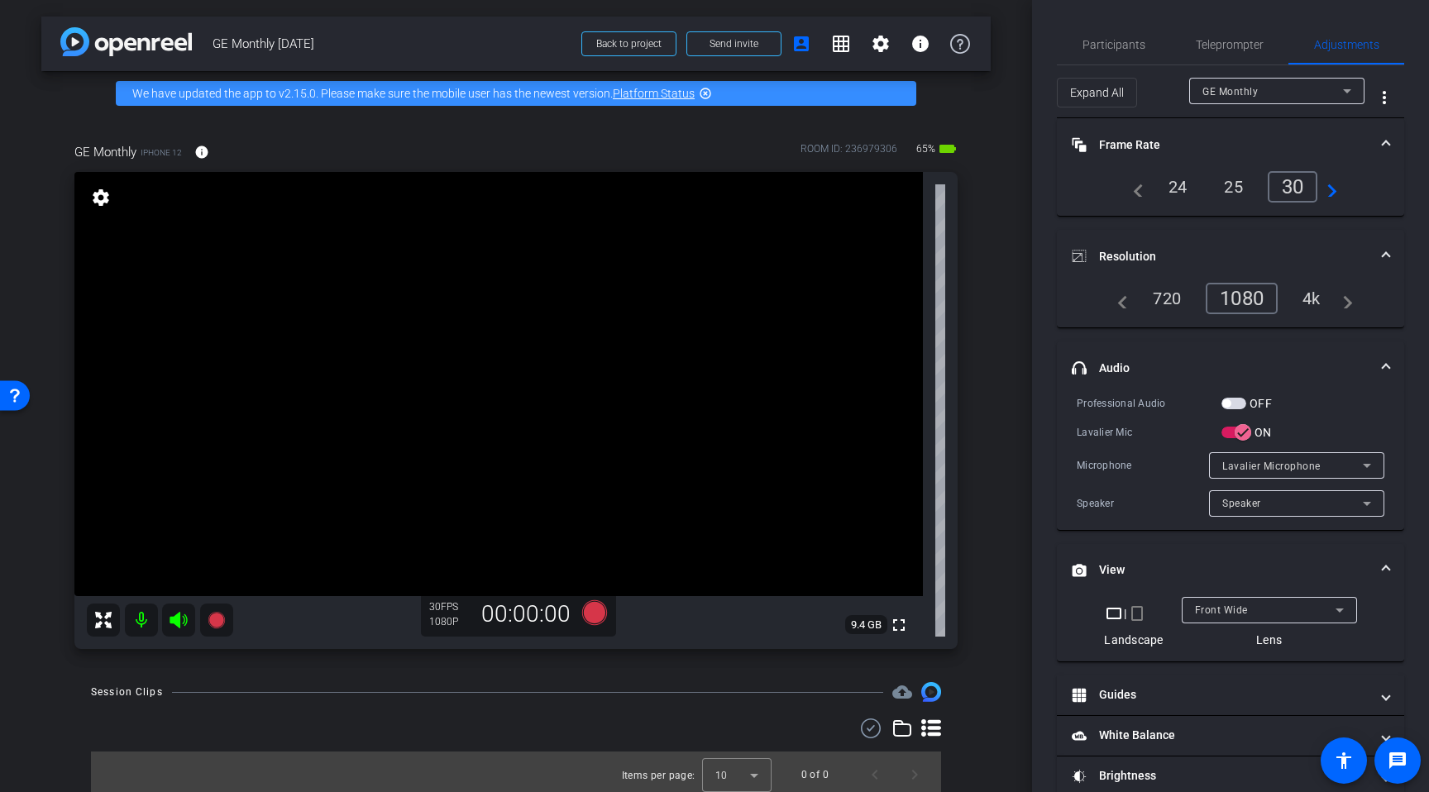
click at [1170, 182] on div "24" at bounding box center [1178, 187] width 44 height 28
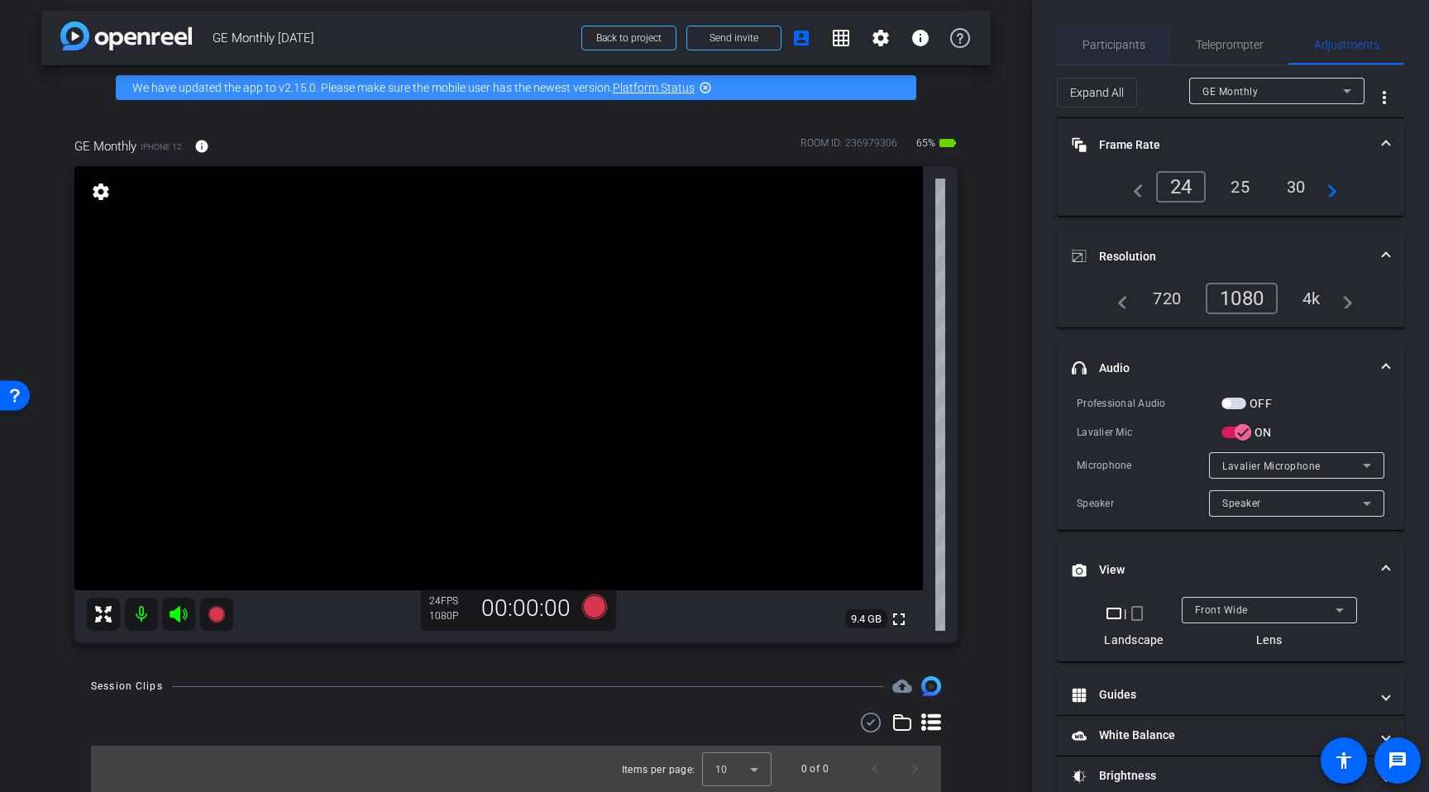
click at [1109, 50] on span "Participants" at bounding box center [1114, 45] width 63 height 12
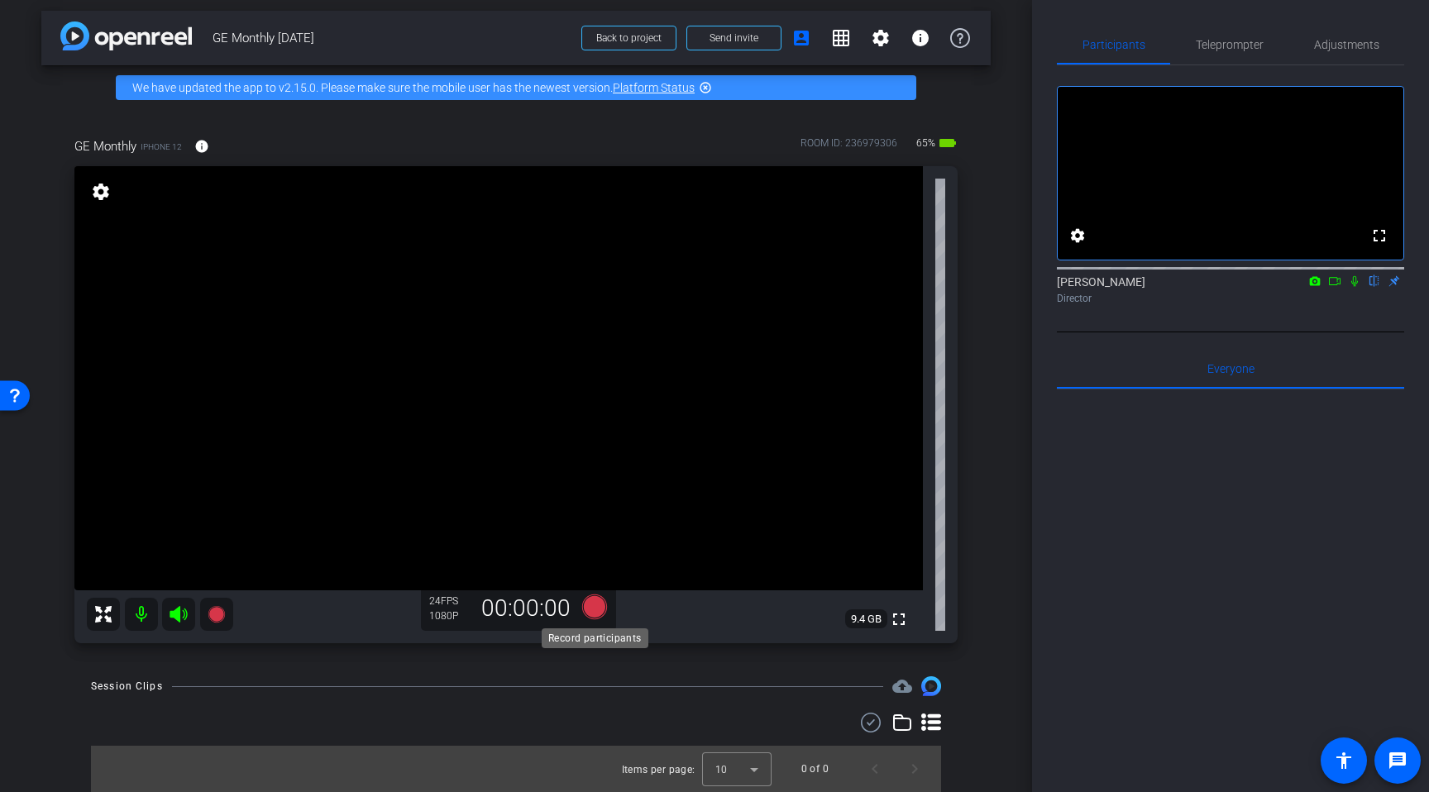
click at [591, 611] on icon at bounding box center [594, 607] width 25 height 25
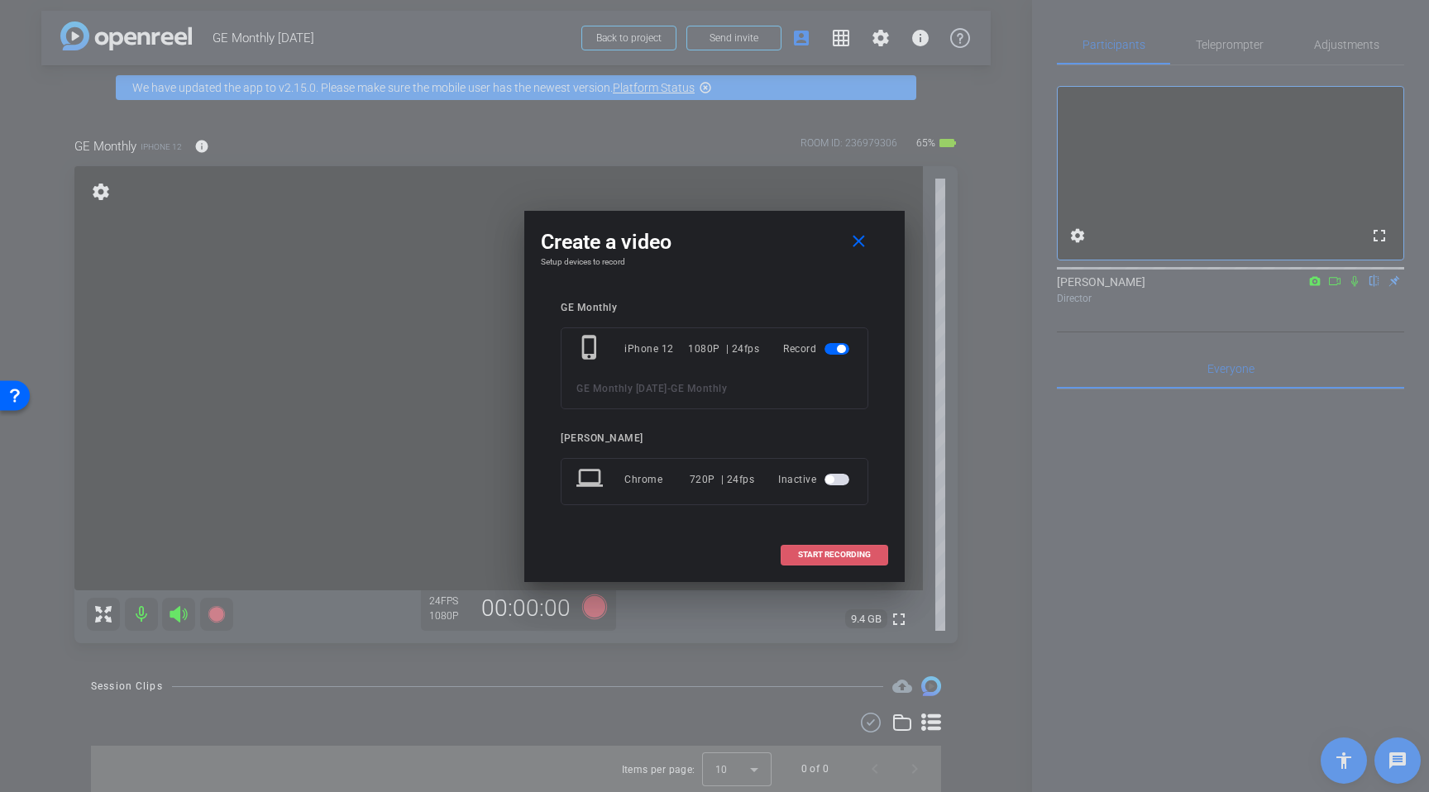
click at [828, 559] on span "START RECORDING" at bounding box center [834, 555] width 73 height 8
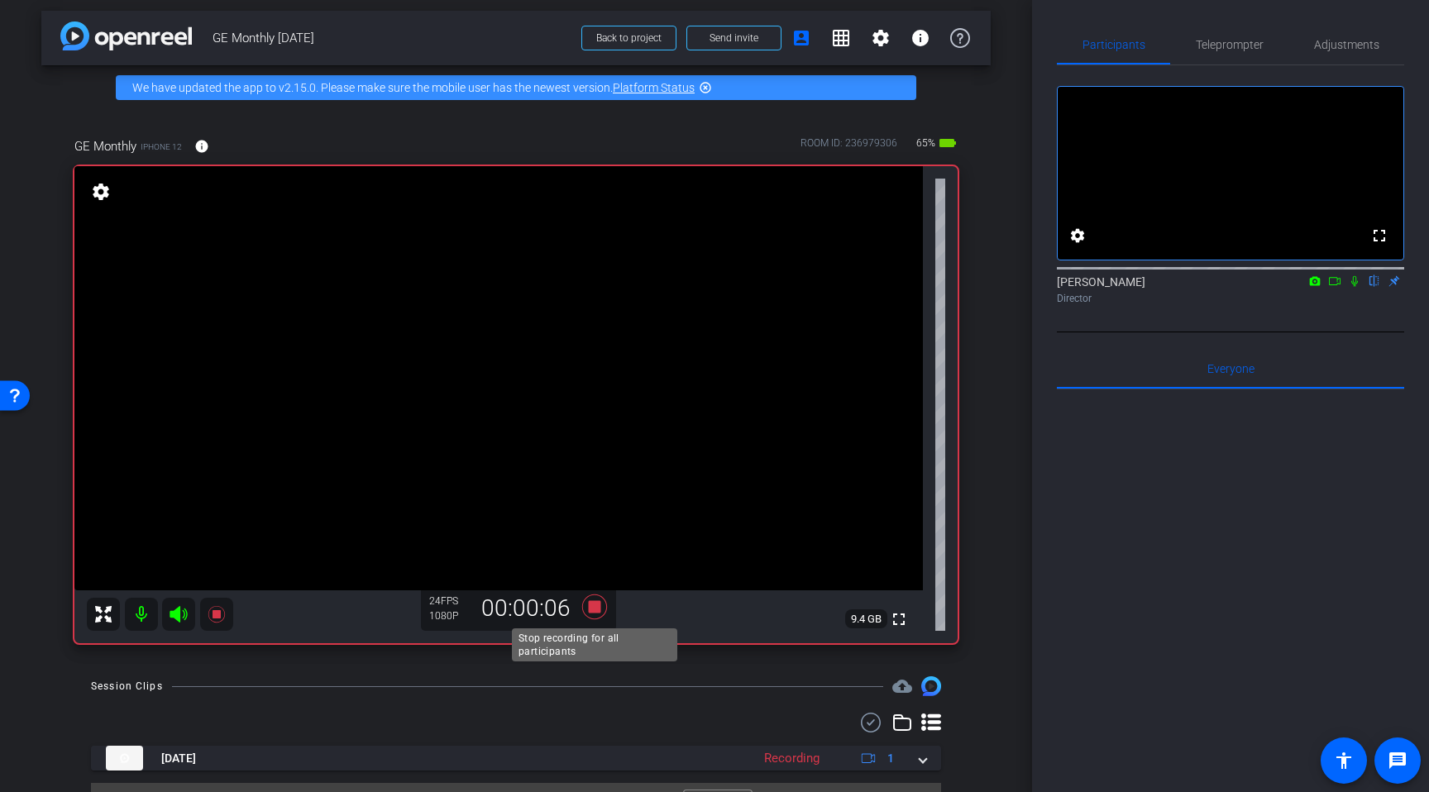
click at [599, 615] on icon at bounding box center [595, 607] width 40 height 30
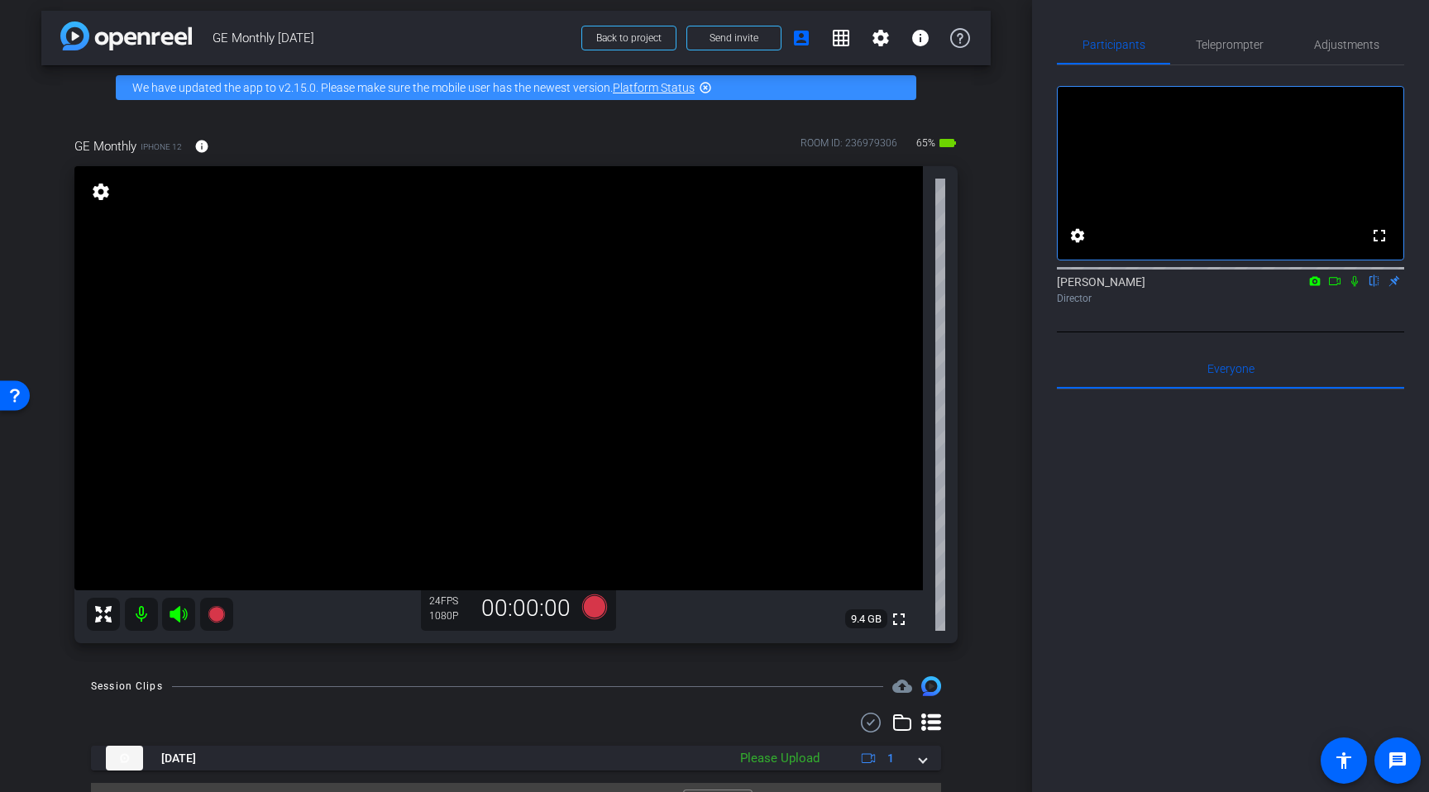
click at [1354, 289] on mat-icon at bounding box center [1355, 281] width 20 height 15
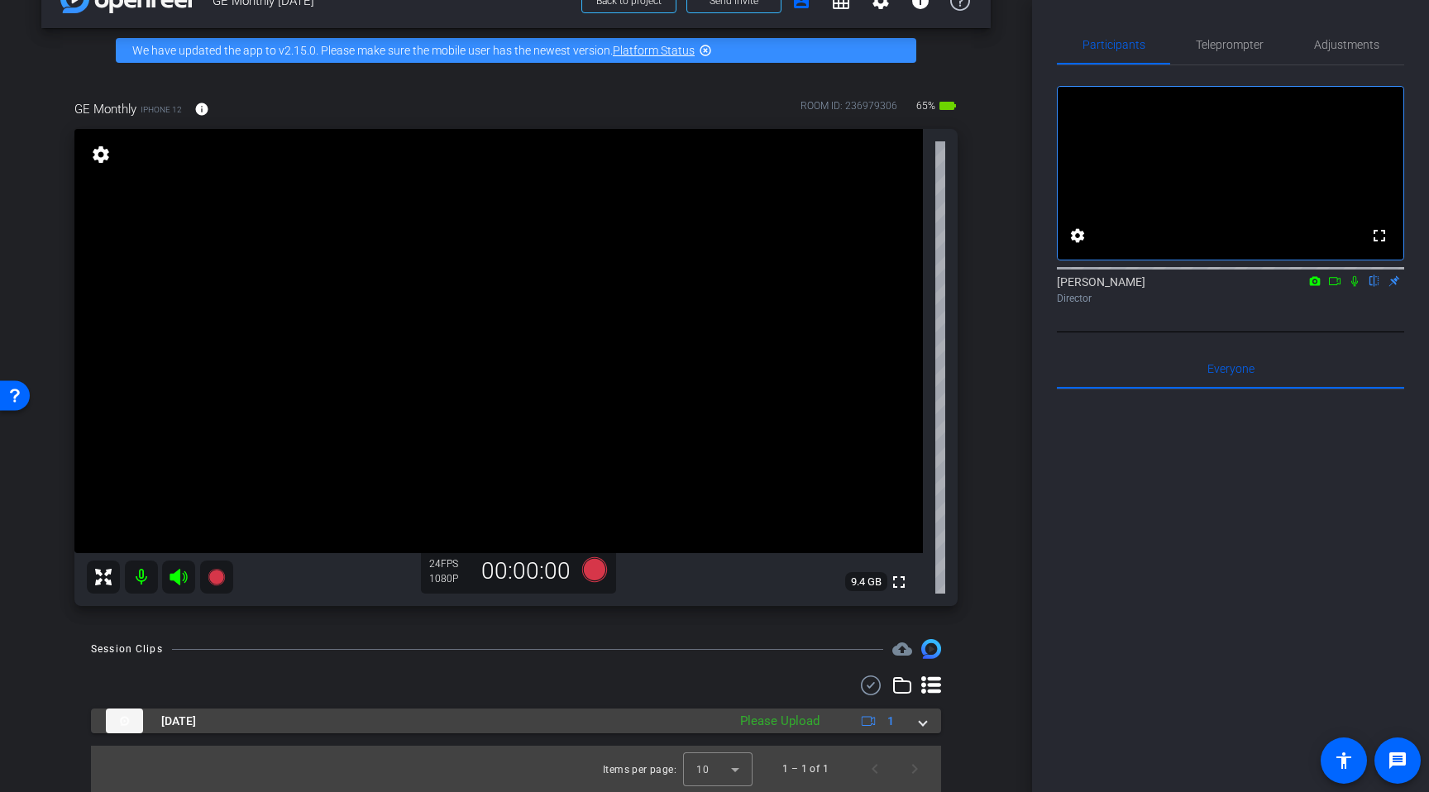
click at [921, 721] on span at bounding box center [923, 721] width 7 height 17
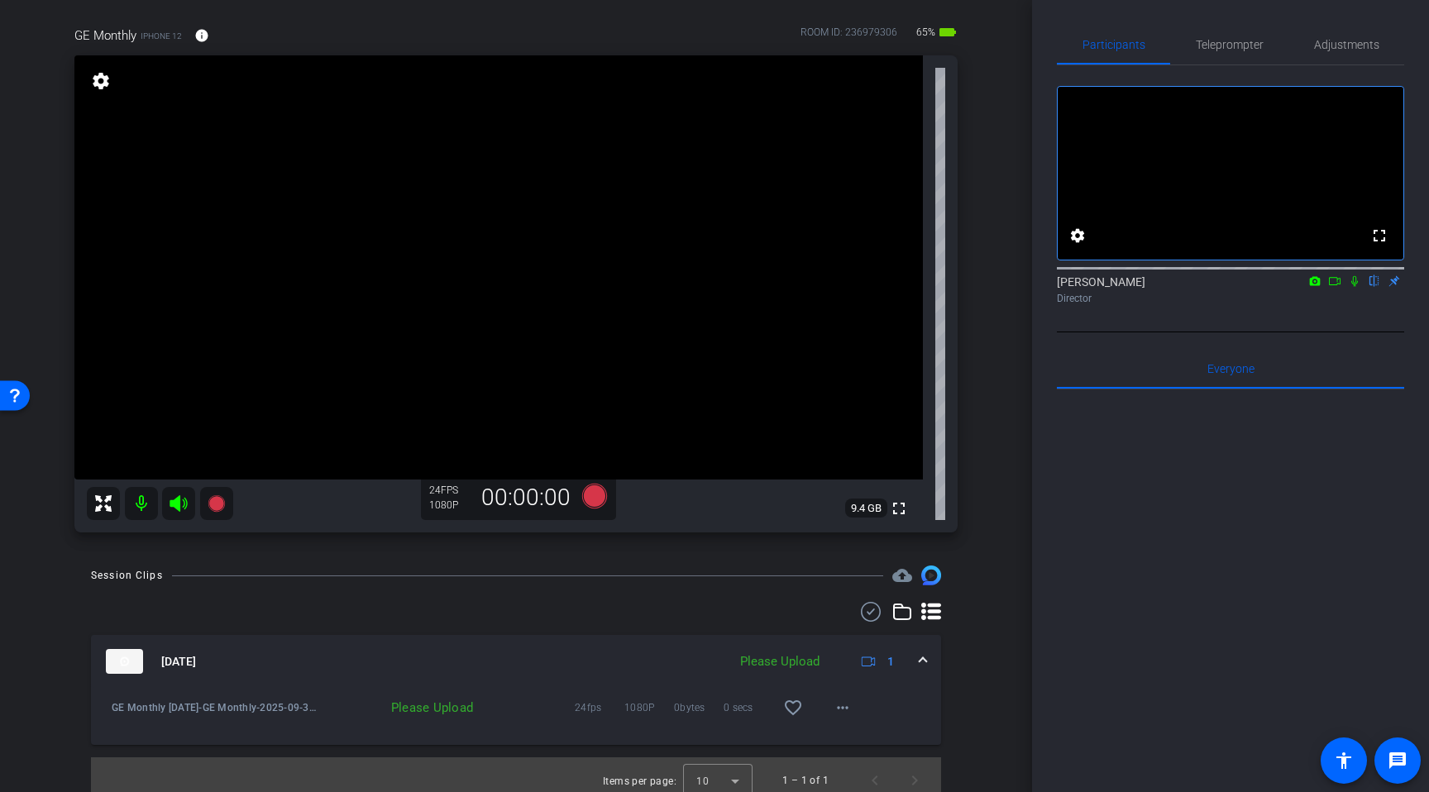
scroll to position [128, 0]
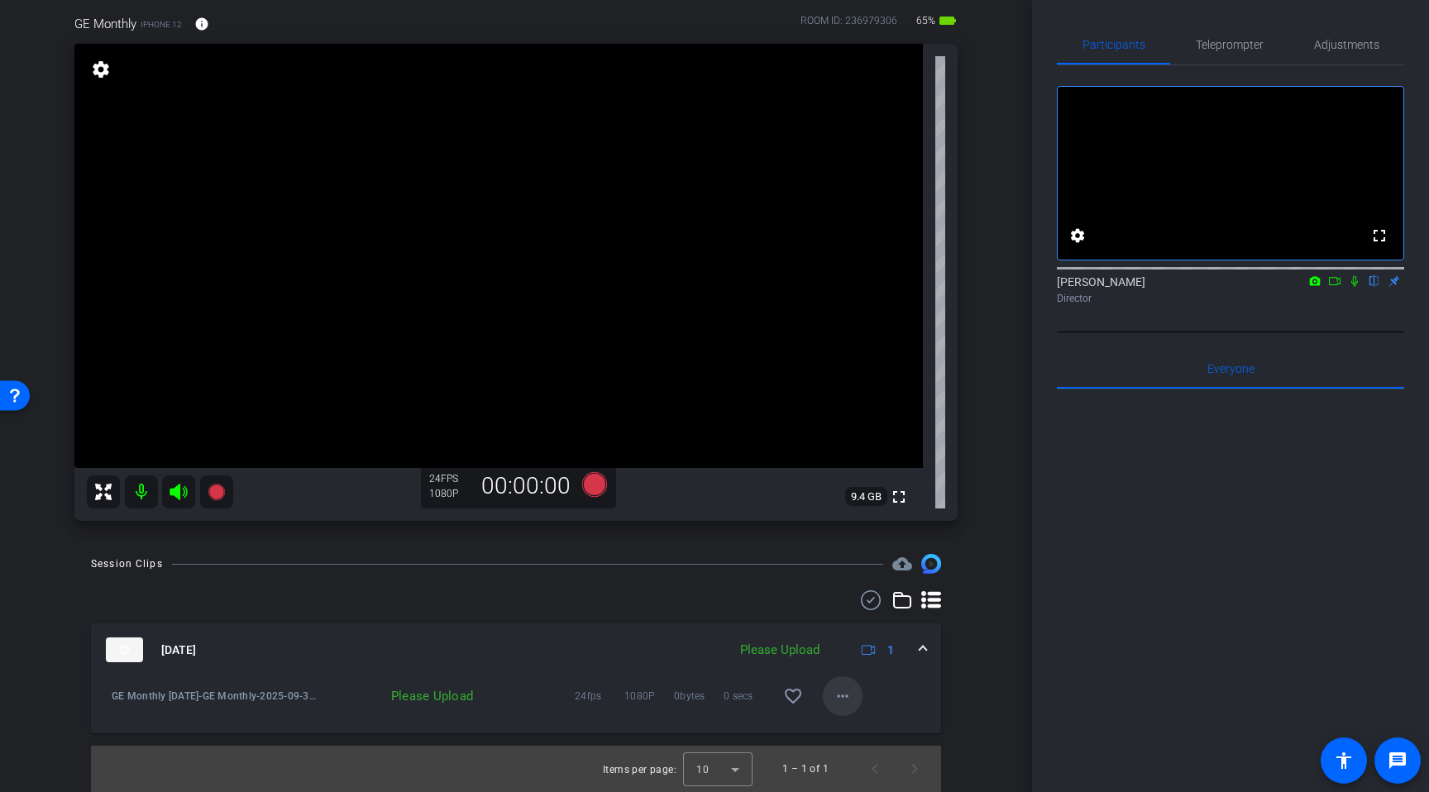
click at [841, 700] on mat-icon "more_horiz" at bounding box center [843, 696] width 20 height 20
click at [864, 725] on span "Upload" at bounding box center [869, 731] width 66 height 20
click at [1355, 287] on icon at bounding box center [1354, 281] width 13 height 12
click at [847, 696] on mat-icon "more_horiz" at bounding box center [843, 696] width 20 height 20
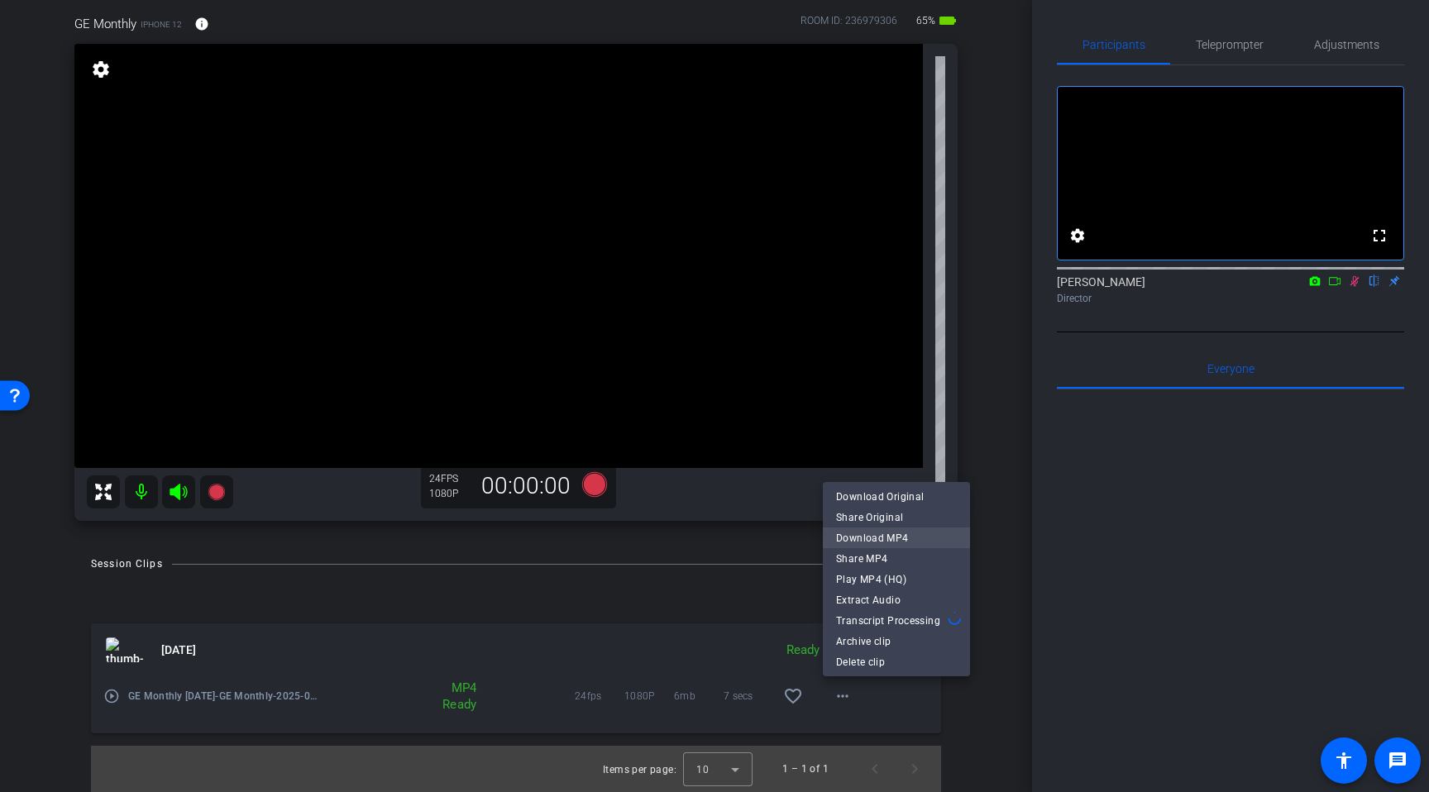
click at [901, 540] on span "Download MP4" at bounding box center [896, 538] width 121 height 20
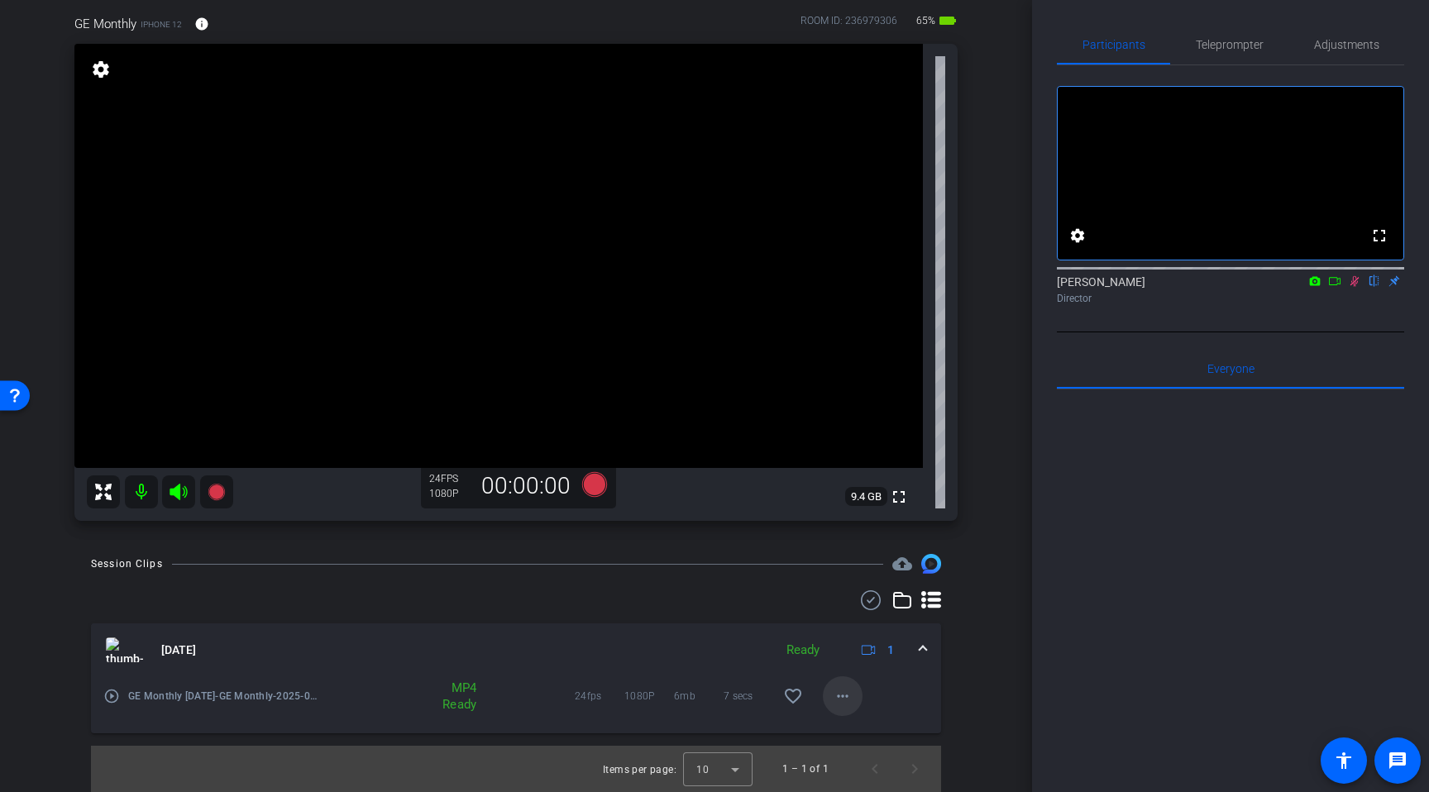
click at [839, 696] on mat-icon "more_horiz" at bounding box center [843, 696] width 20 height 20
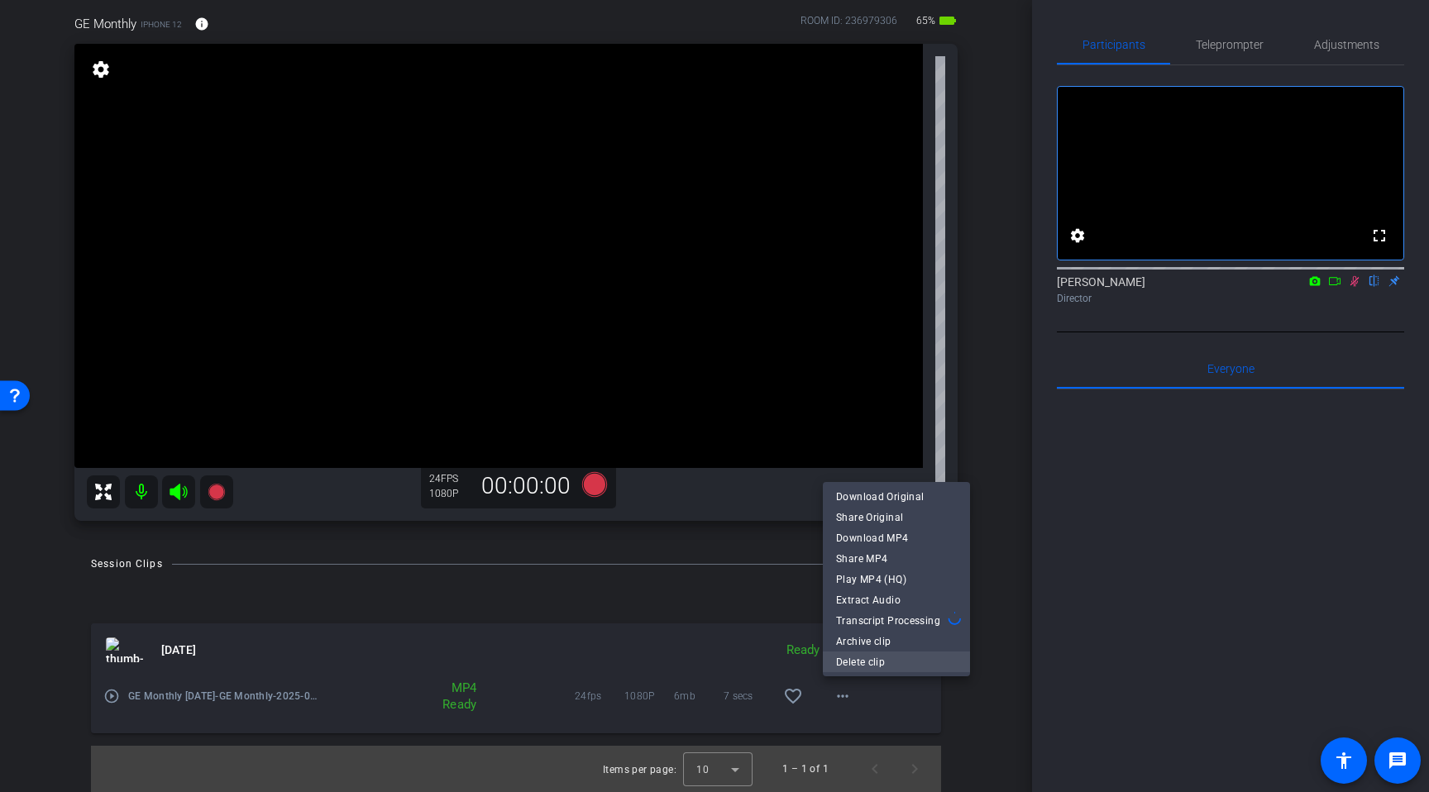
click at [877, 662] on span "Delete clip" at bounding box center [896, 663] width 121 height 20
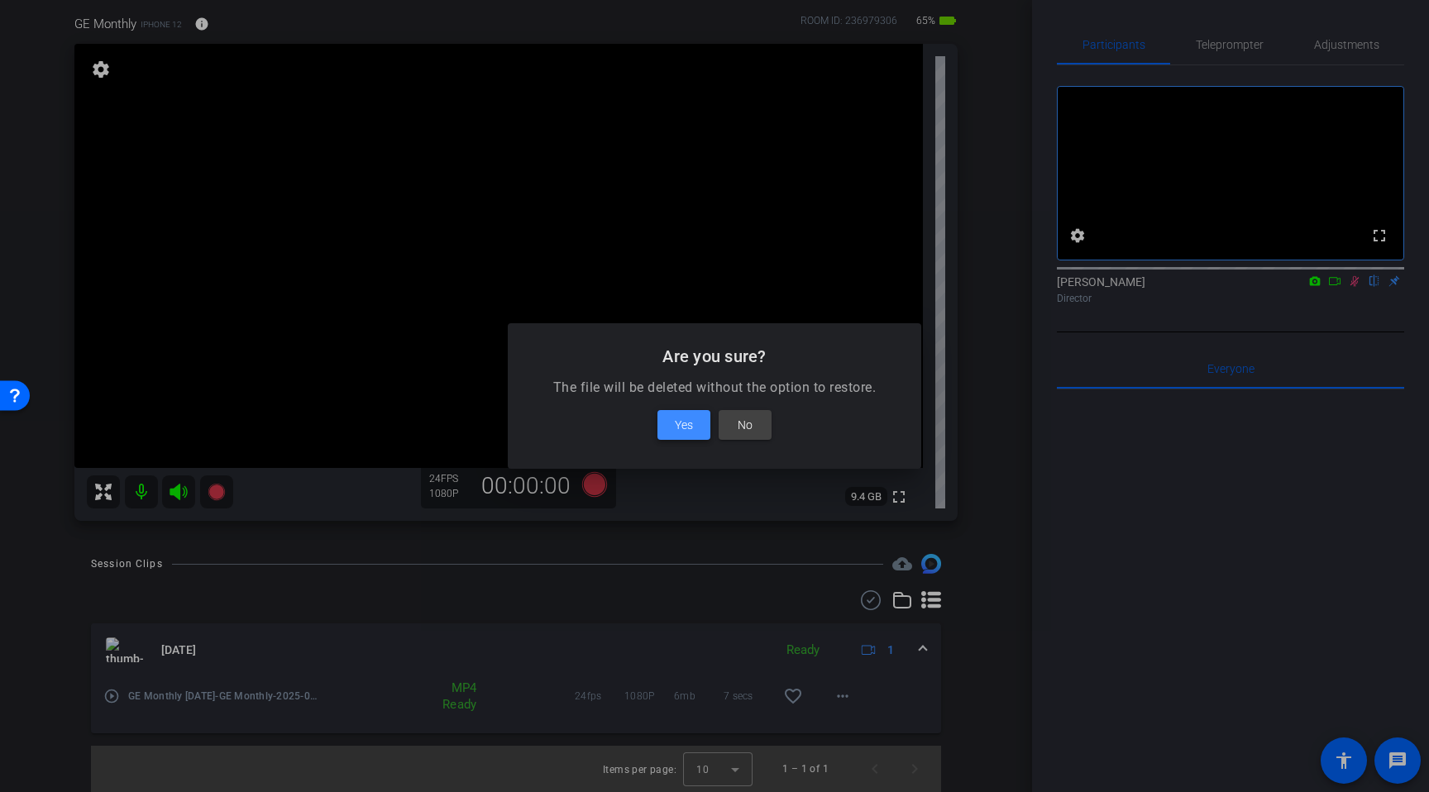
click at [670, 419] on span at bounding box center [684, 425] width 53 height 40
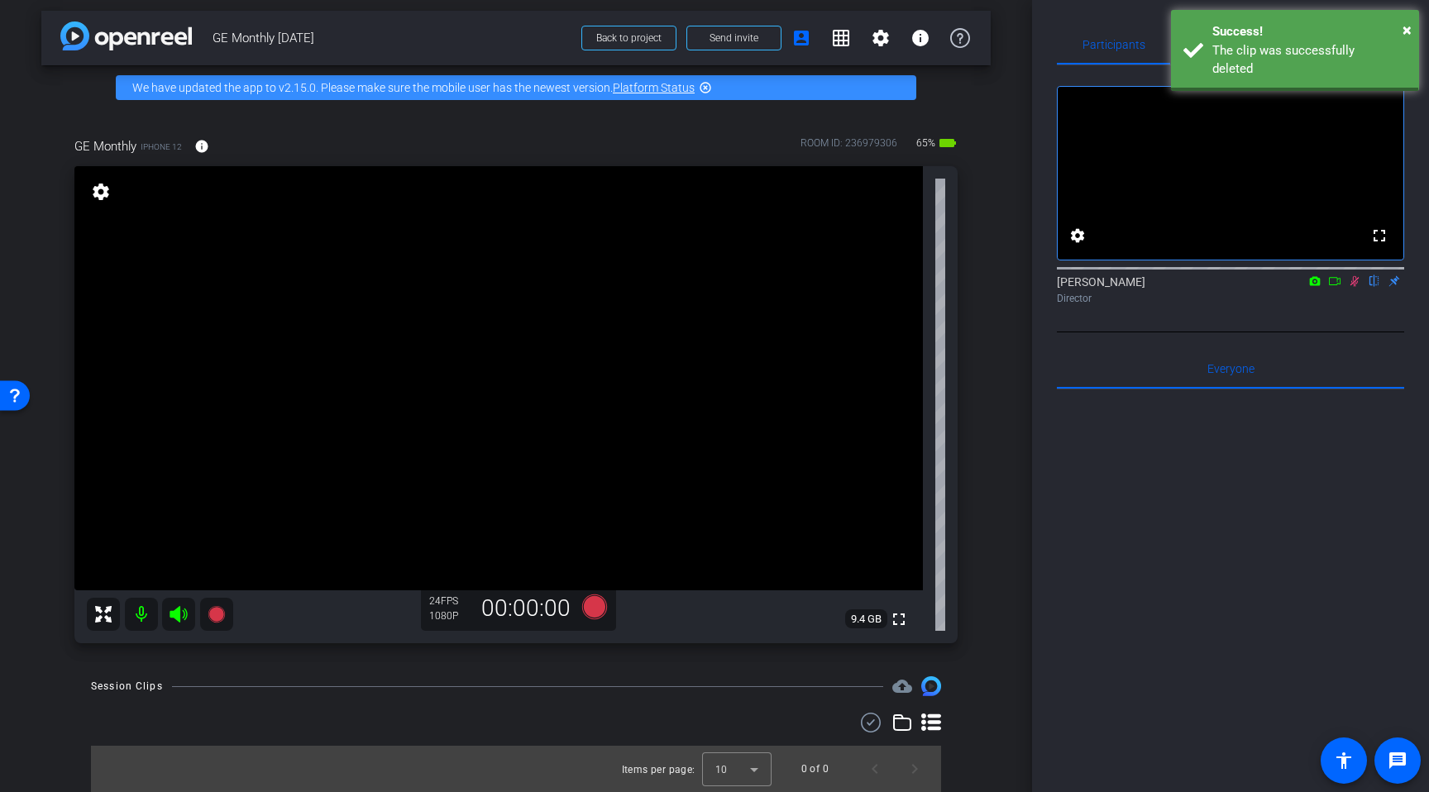
scroll to position [6, 0]
click at [1356, 287] on icon at bounding box center [1355, 281] width 9 height 11
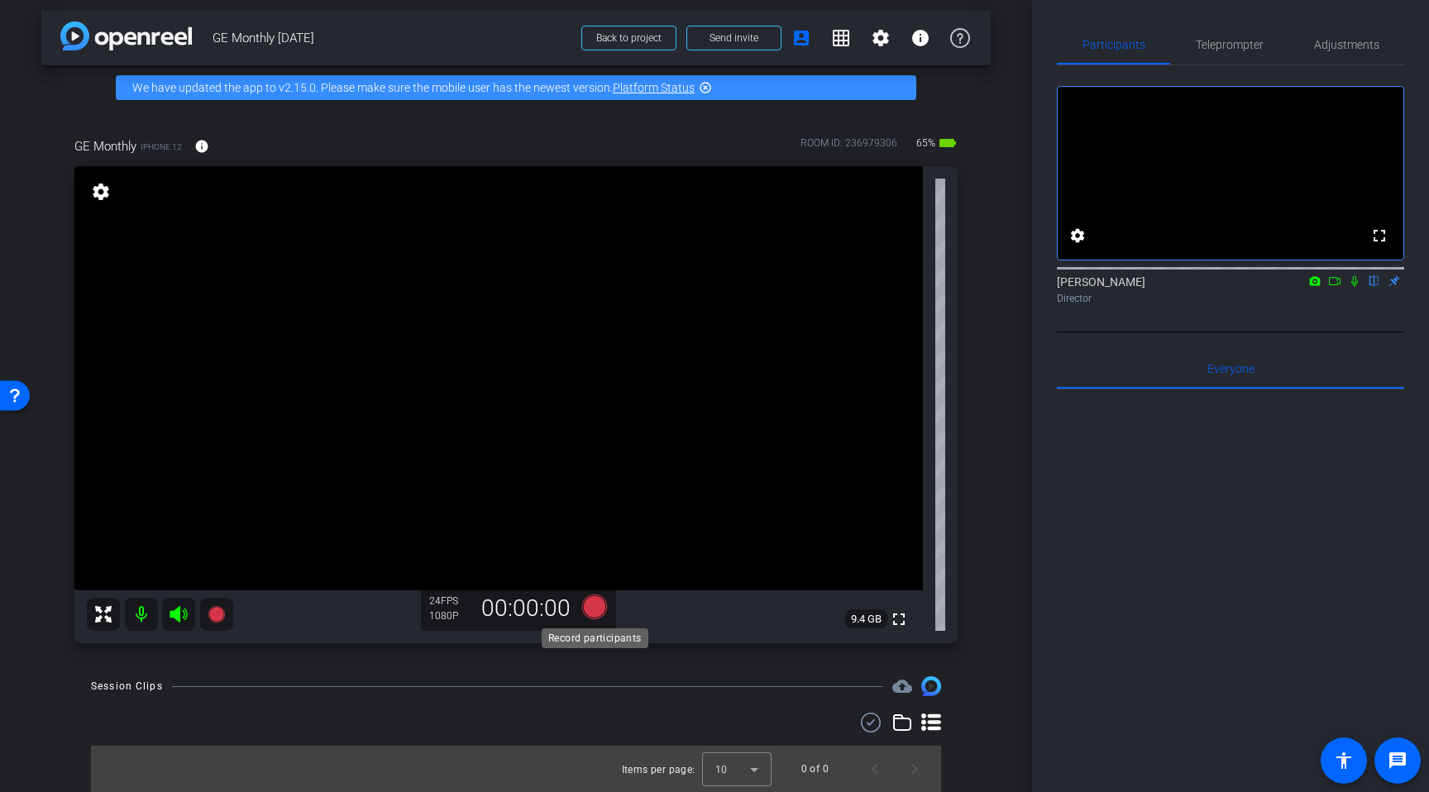
click at [590, 610] on icon at bounding box center [594, 607] width 25 height 25
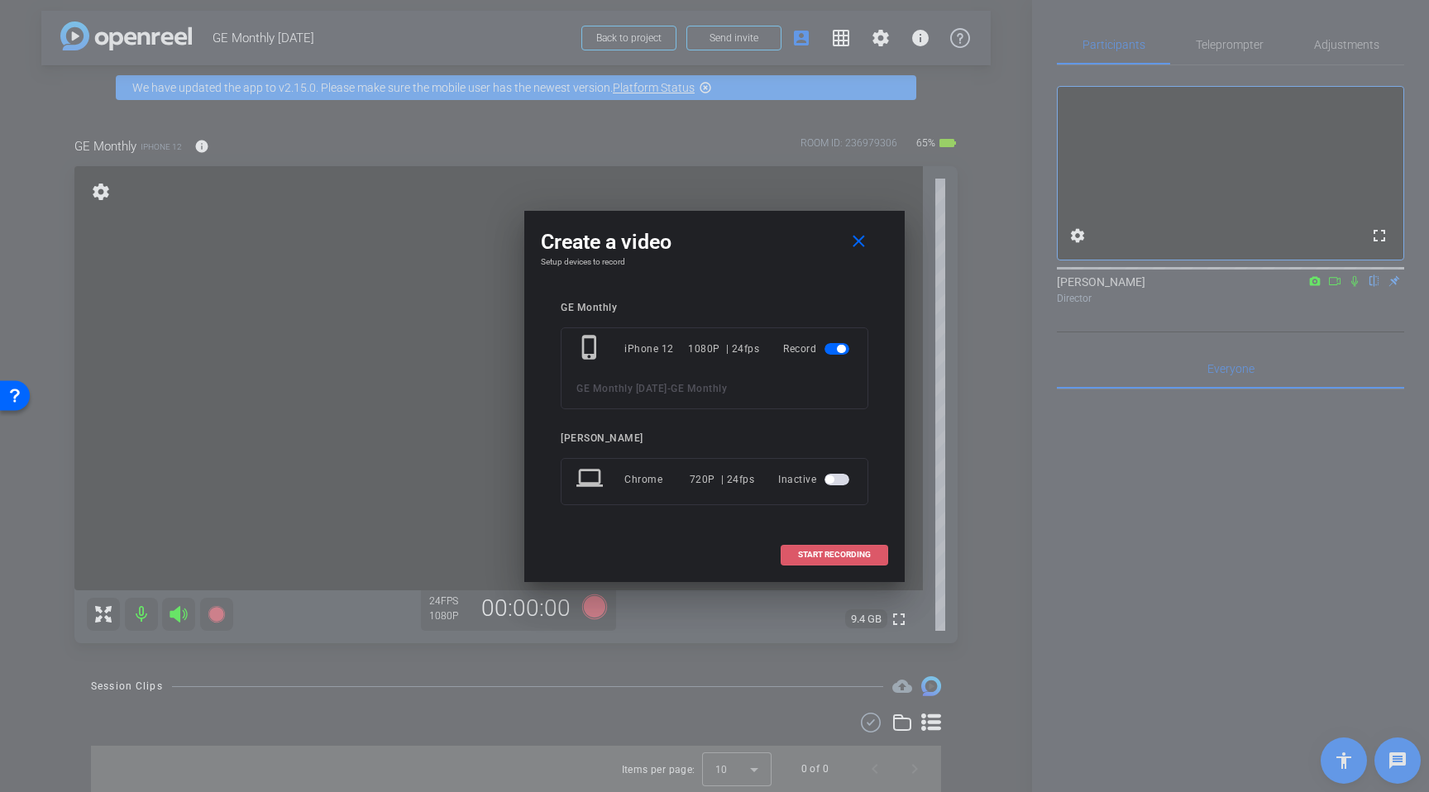
click at [834, 557] on span "START RECORDING" at bounding box center [834, 555] width 73 height 8
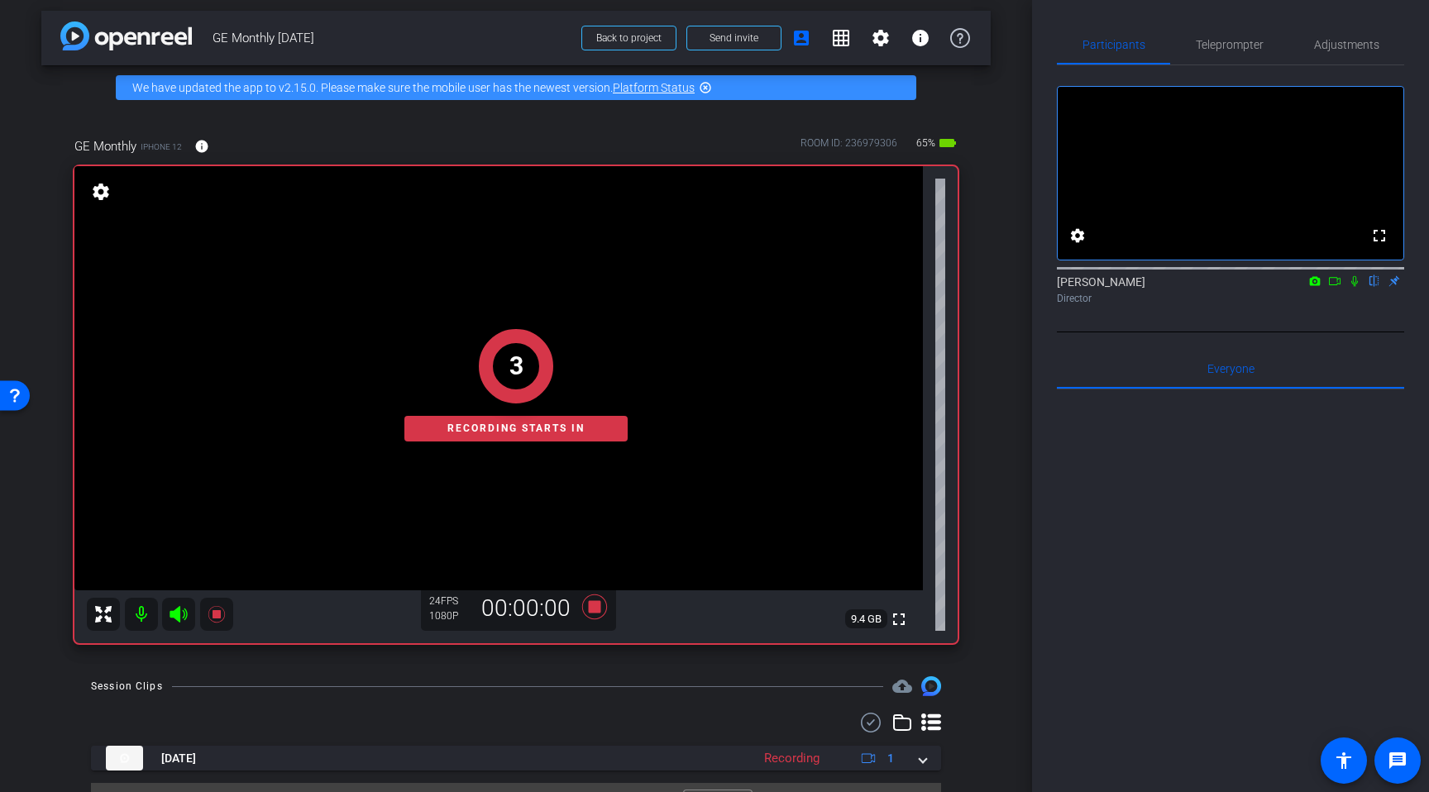
scroll to position [43, 0]
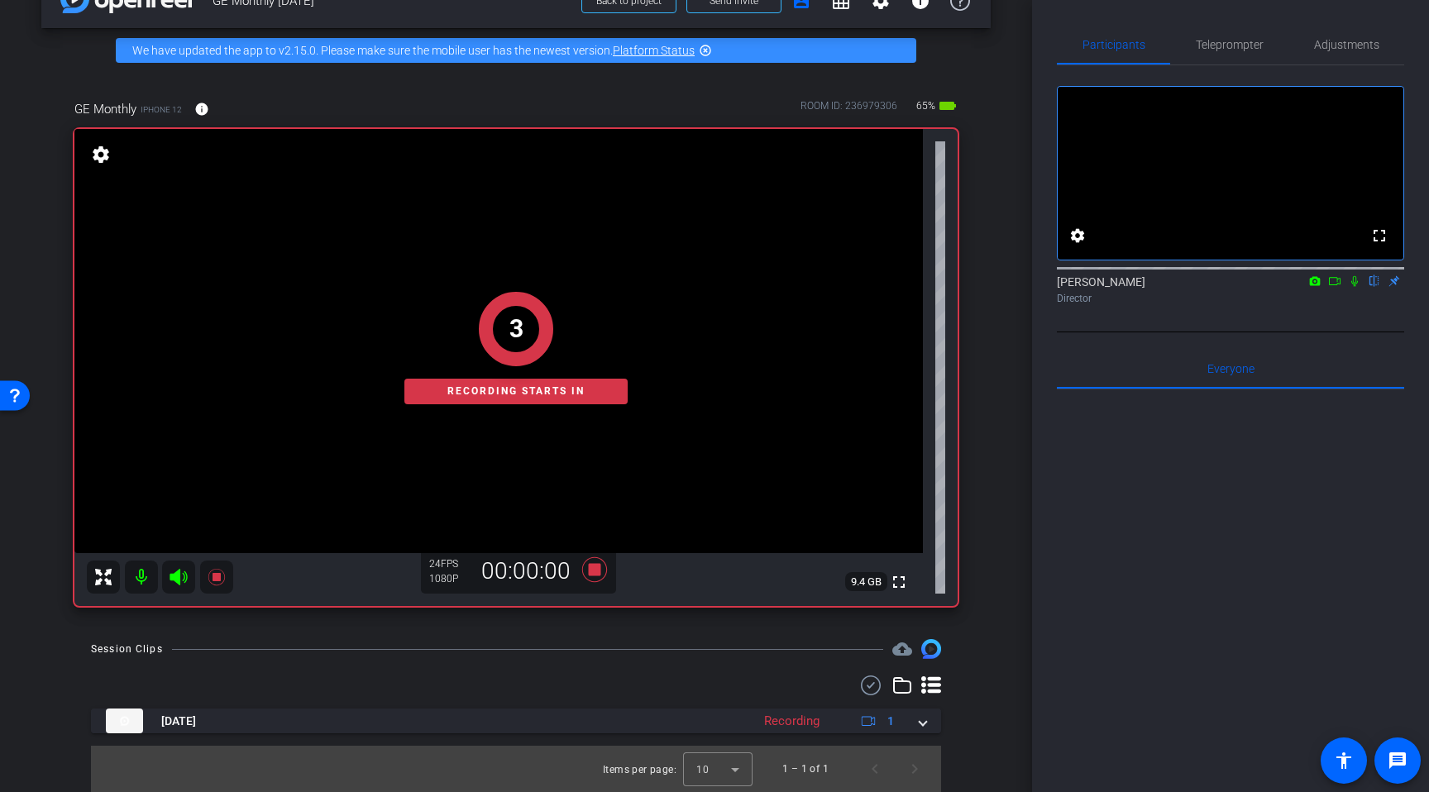
click at [1357, 287] on icon at bounding box center [1354, 281] width 13 height 12
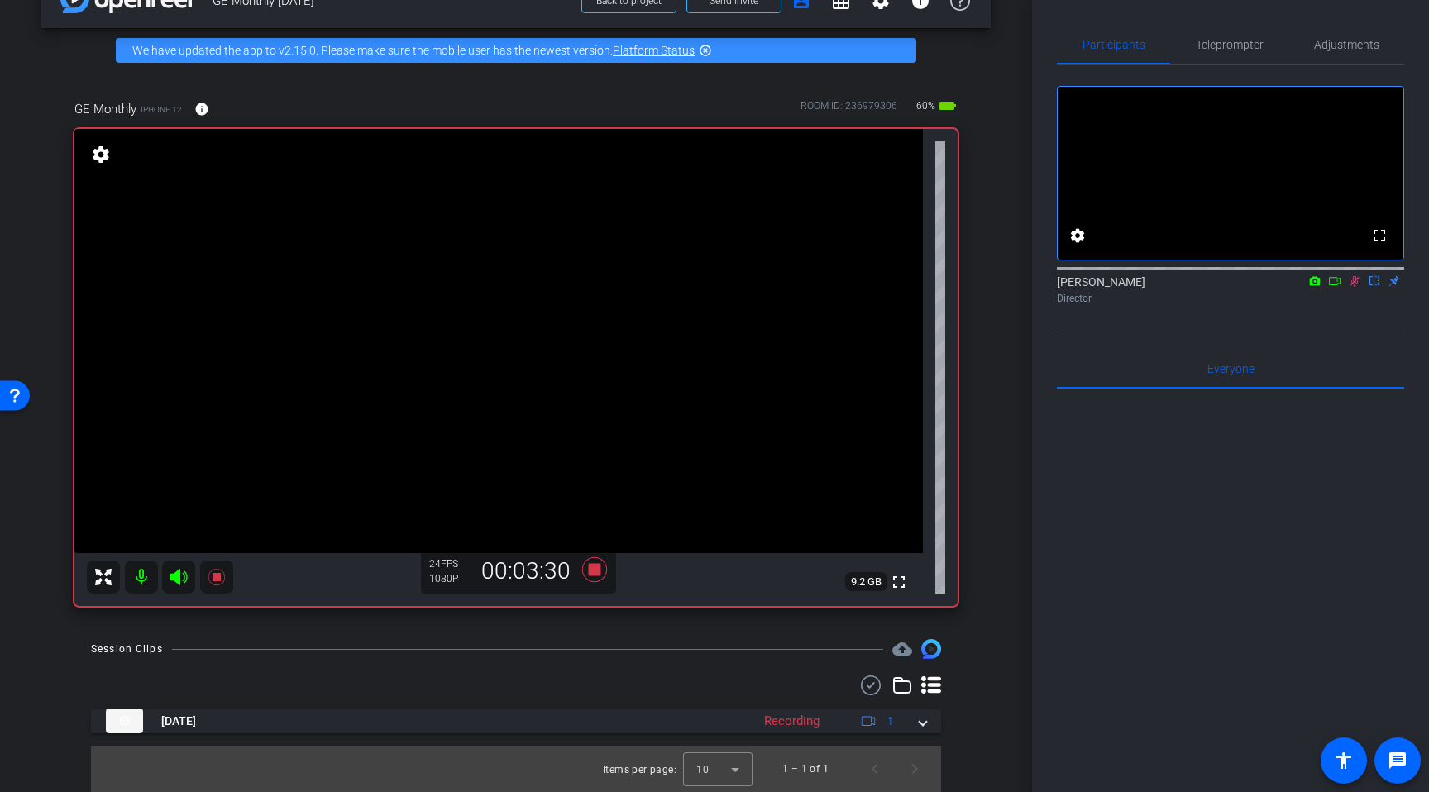
click at [1353, 287] on icon at bounding box center [1354, 281] width 13 height 12
click at [600, 569] on icon at bounding box center [594, 569] width 25 height 25
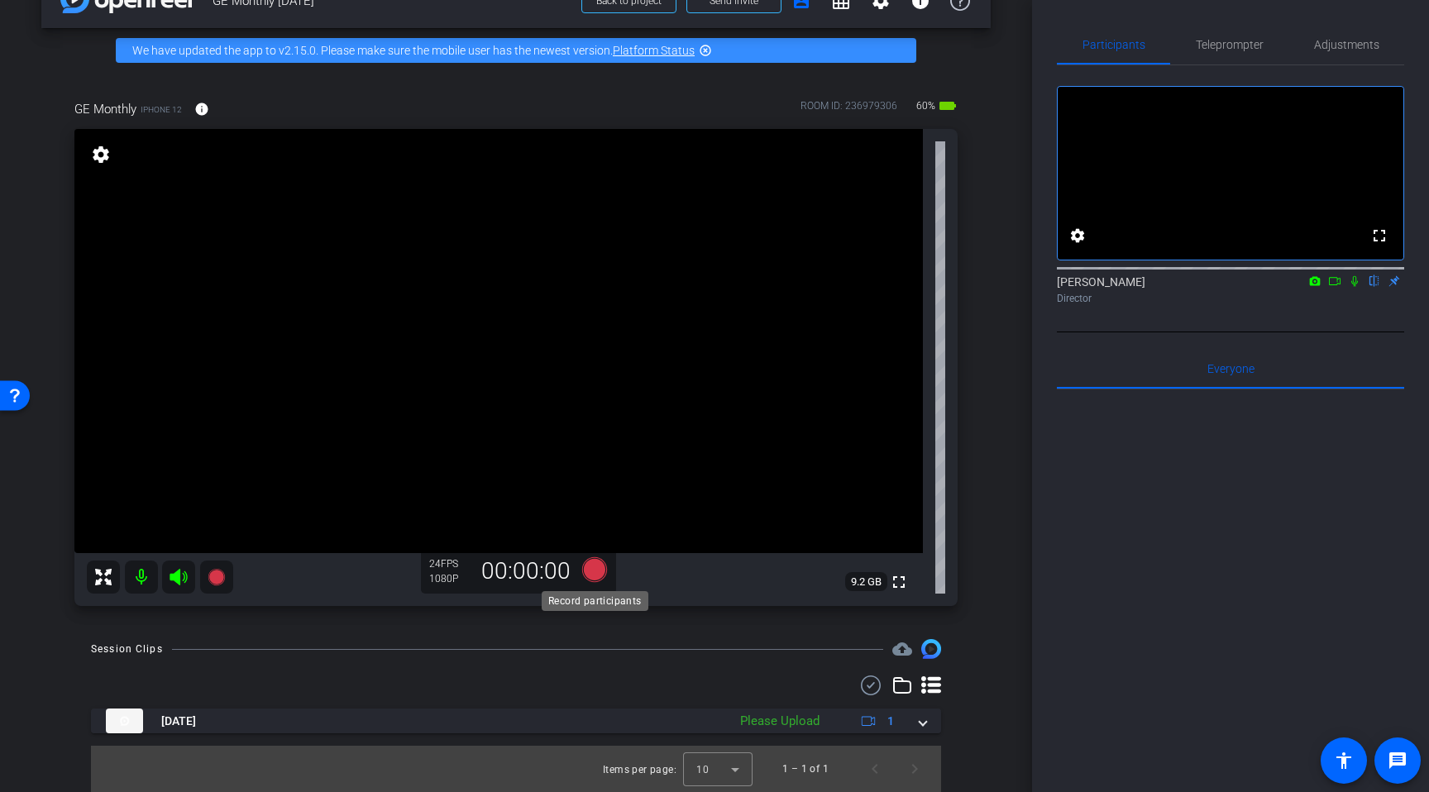
click at [591, 571] on icon at bounding box center [594, 569] width 25 height 25
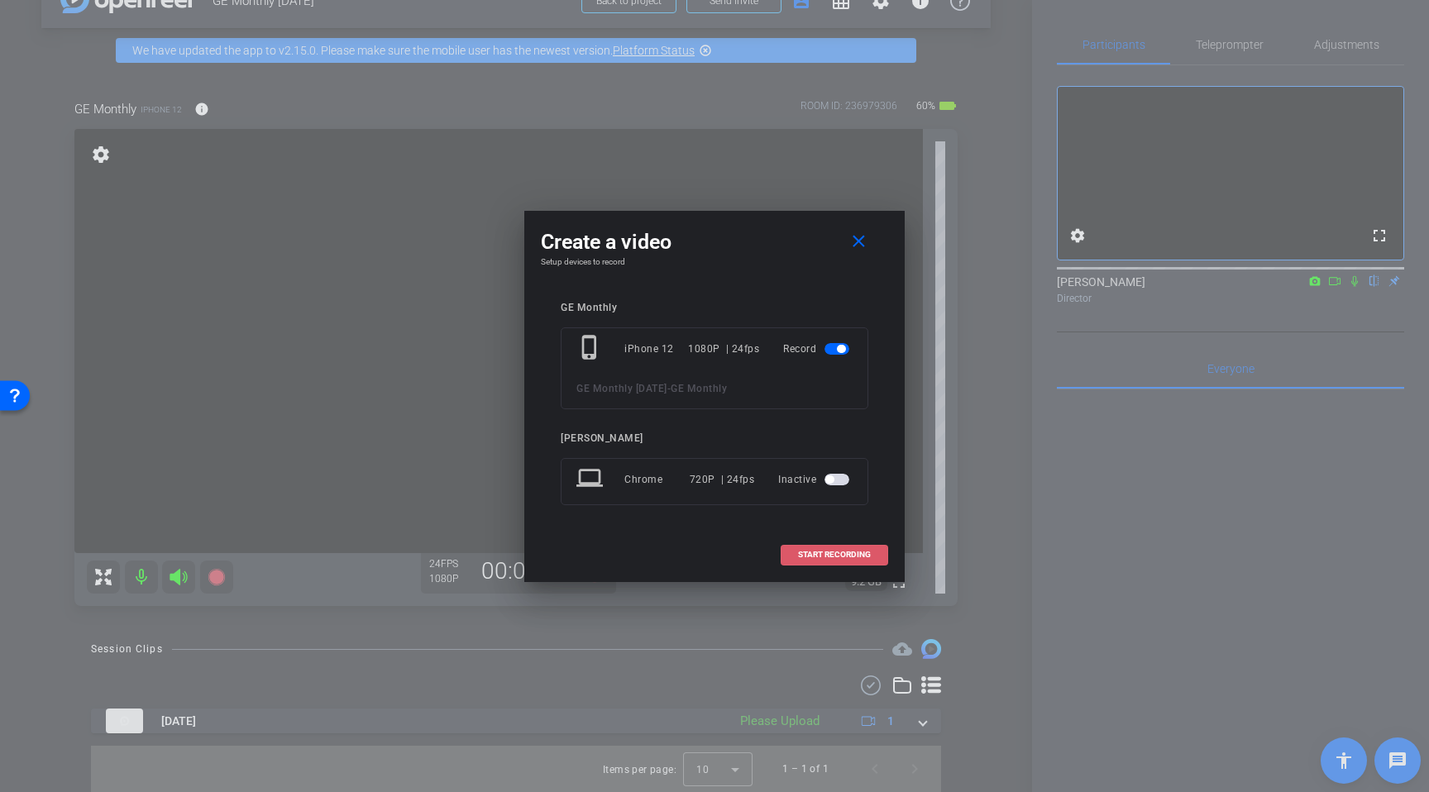
click at [830, 555] on span "START RECORDING" at bounding box center [834, 555] width 73 height 8
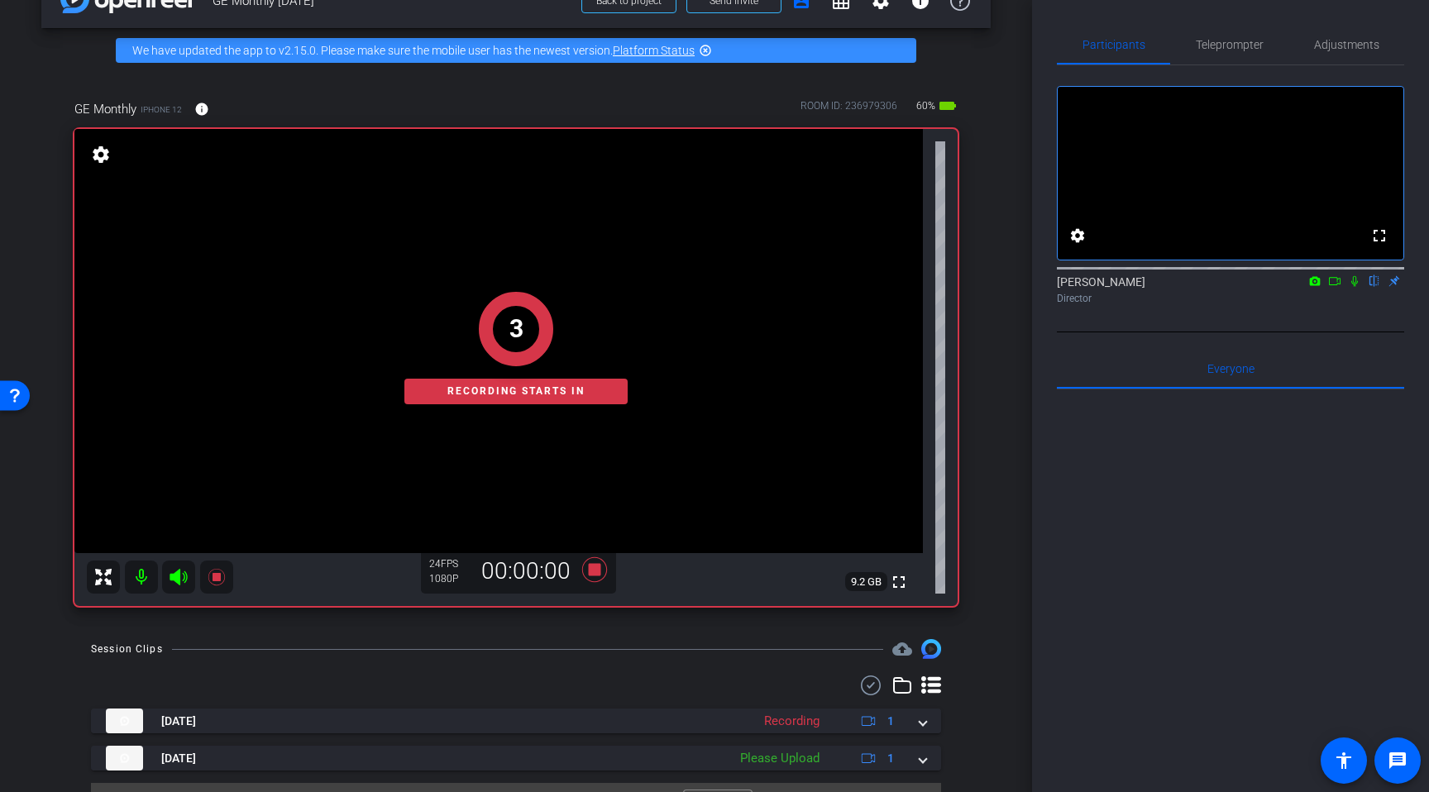
scroll to position [80, 0]
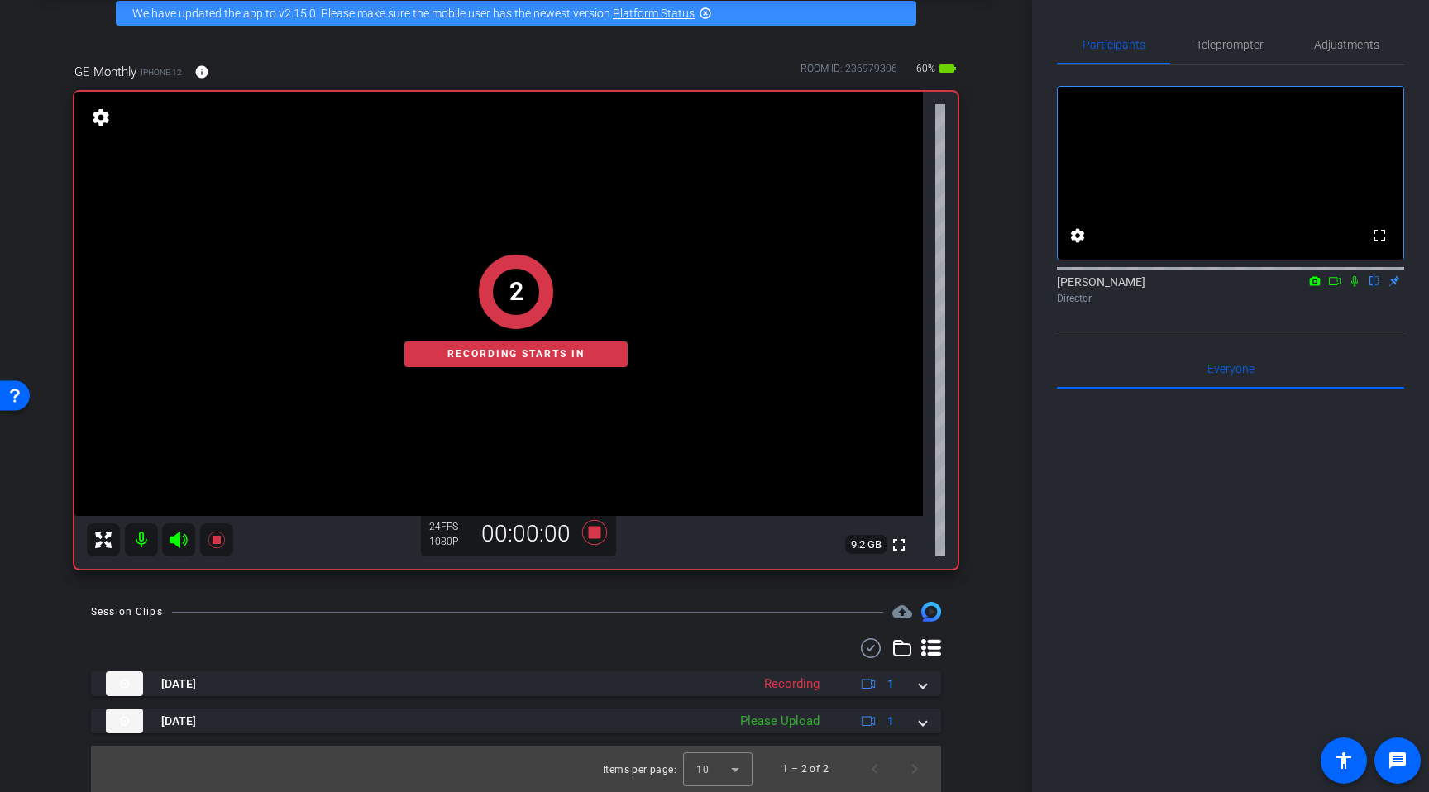
click at [1352, 287] on icon at bounding box center [1354, 281] width 7 height 11
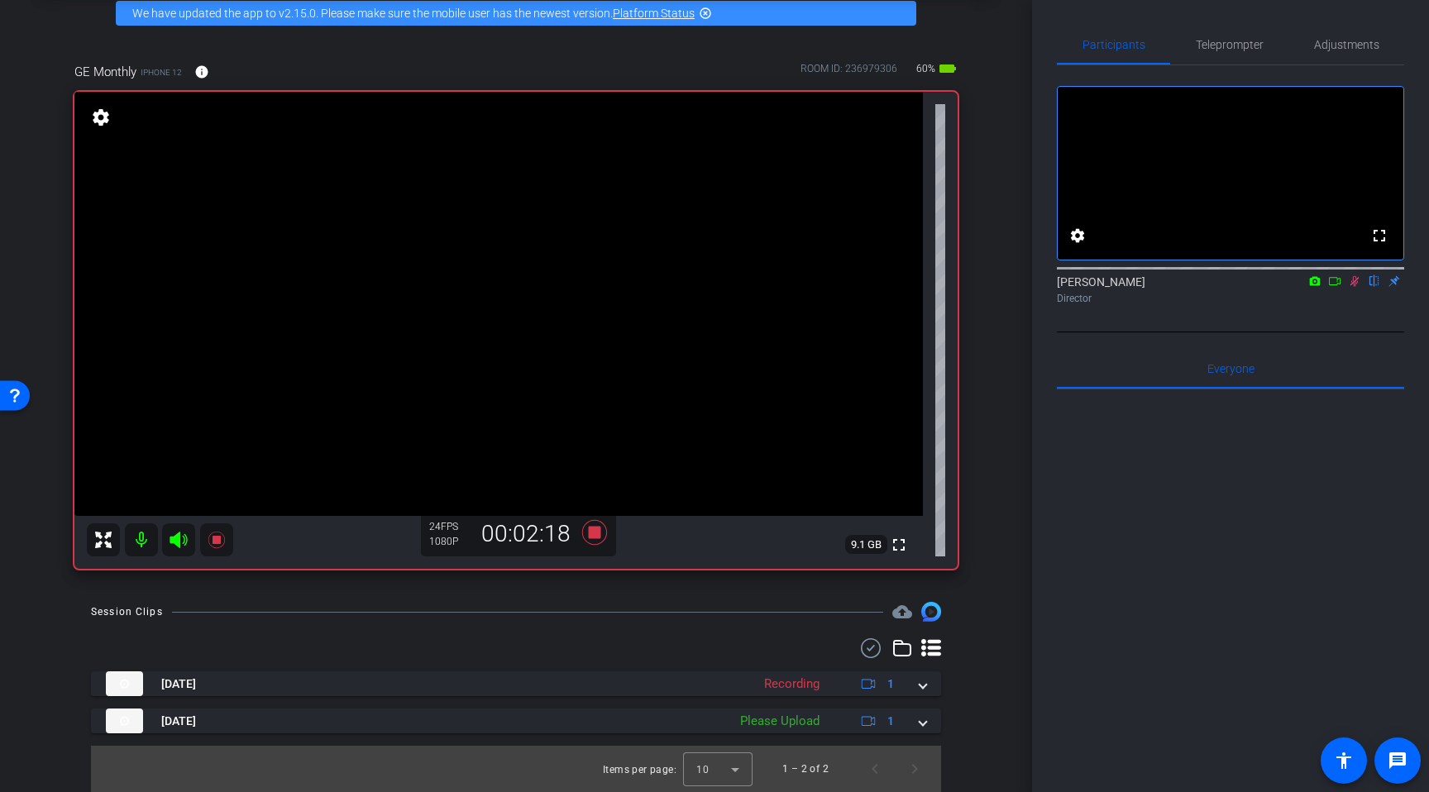
click at [1356, 287] on icon at bounding box center [1354, 281] width 13 height 12
click at [585, 531] on icon at bounding box center [595, 533] width 40 height 30
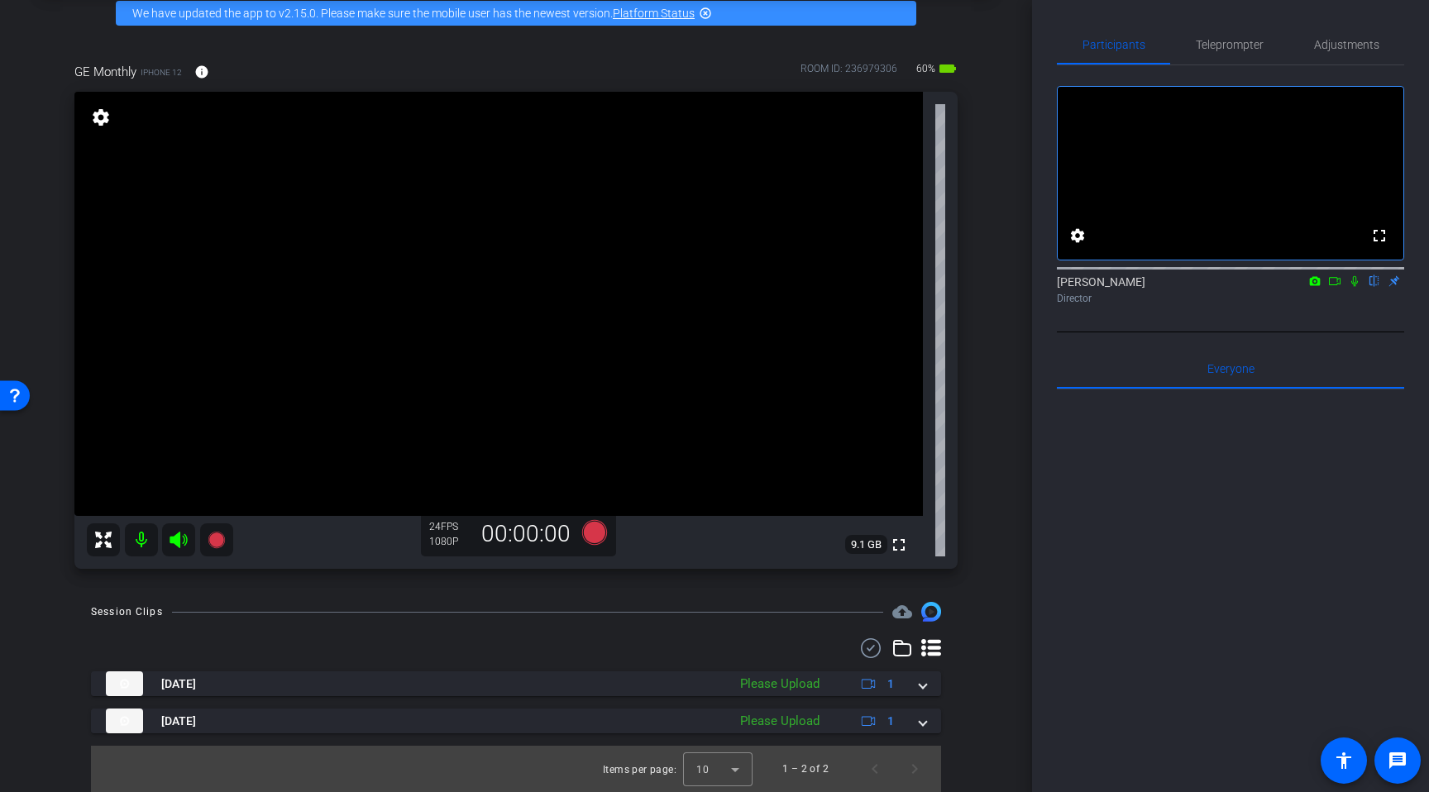
click at [919, 697] on div "[DATE] Please Upload 1 [DATE] Please Upload 1" at bounding box center [516, 703] width 850 height 62
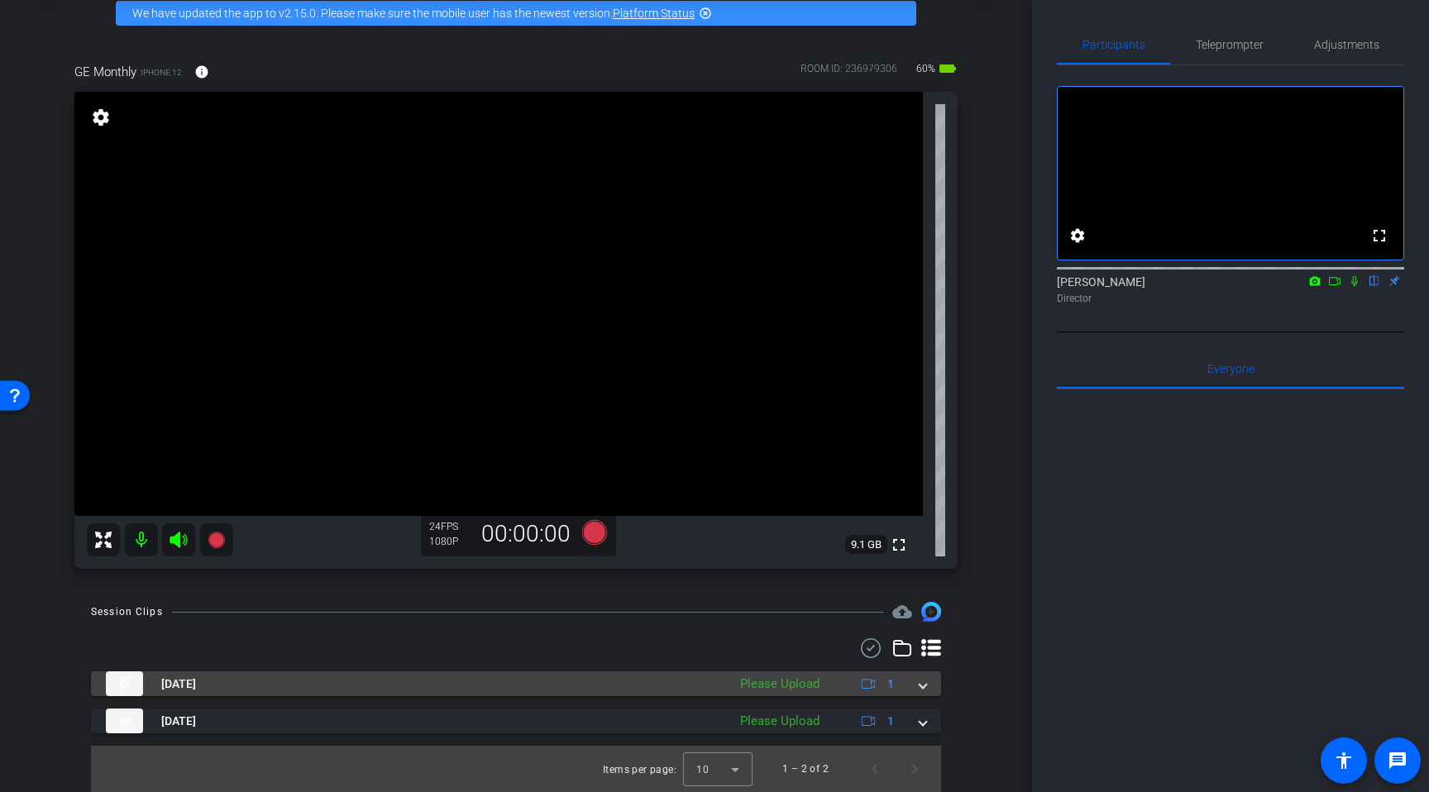
click at [922, 686] on span at bounding box center [923, 684] width 7 height 17
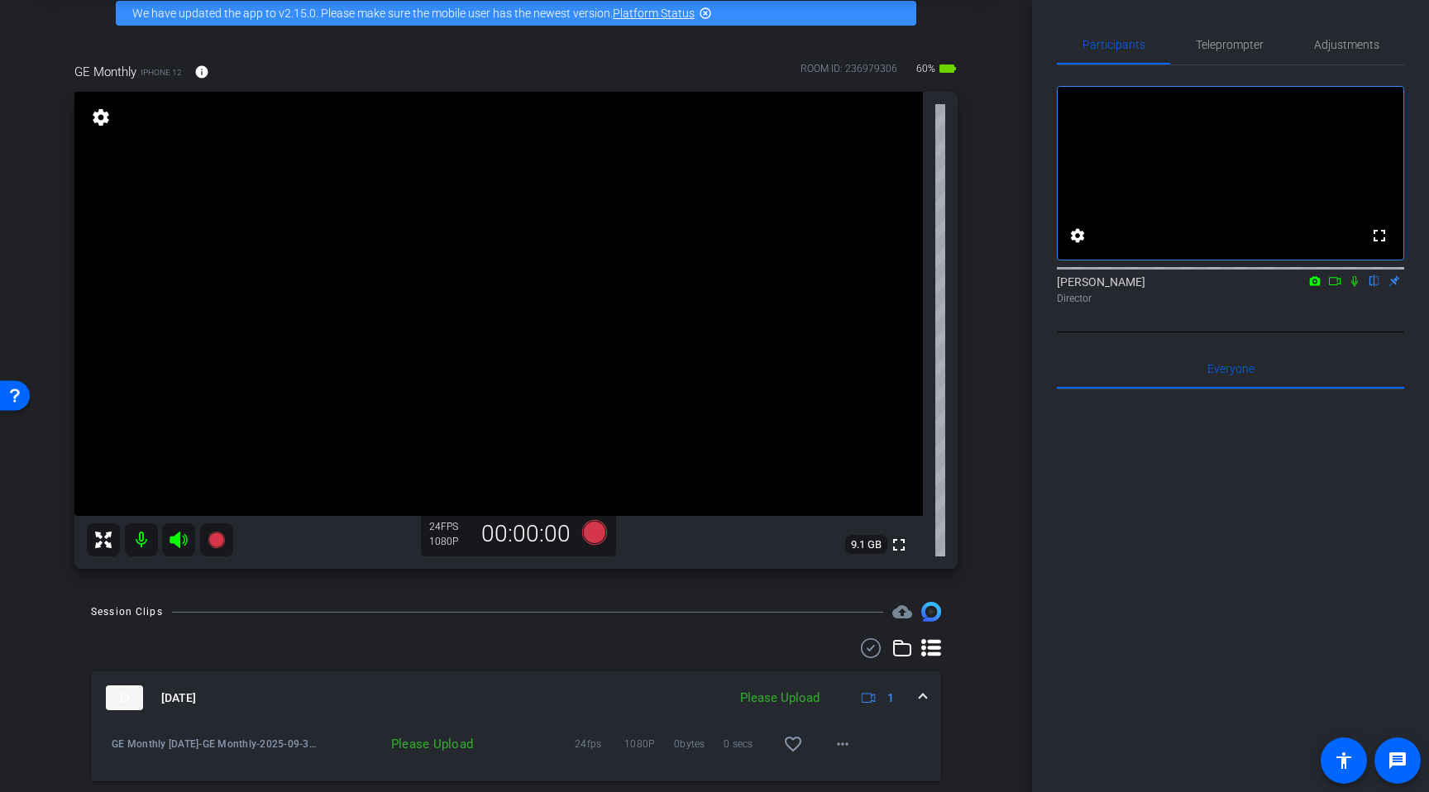
scroll to position [165, 0]
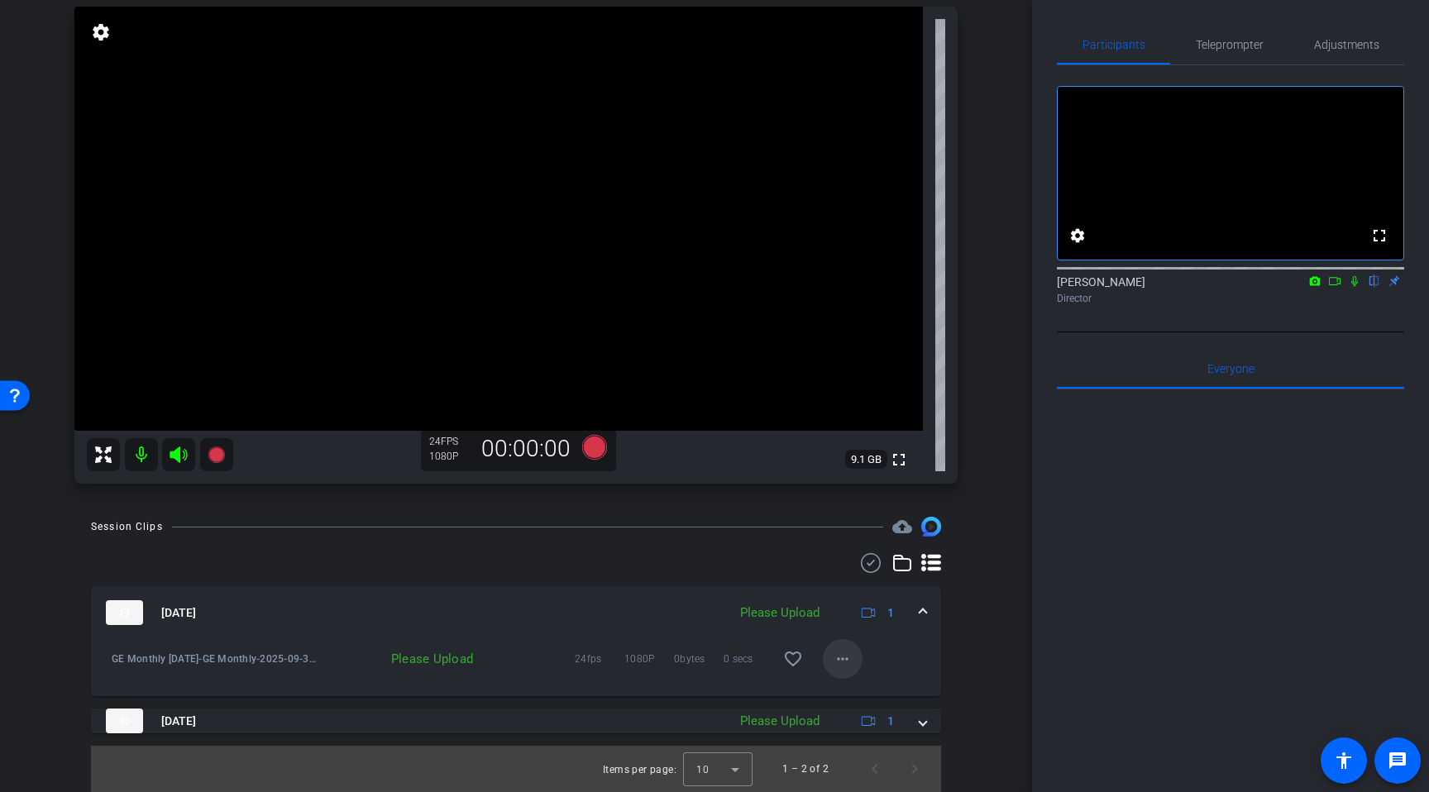
click at [848, 662] on mat-icon "more_horiz" at bounding box center [843, 659] width 20 height 20
click at [852, 692] on span "Upload" at bounding box center [869, 694] width 66 height 20
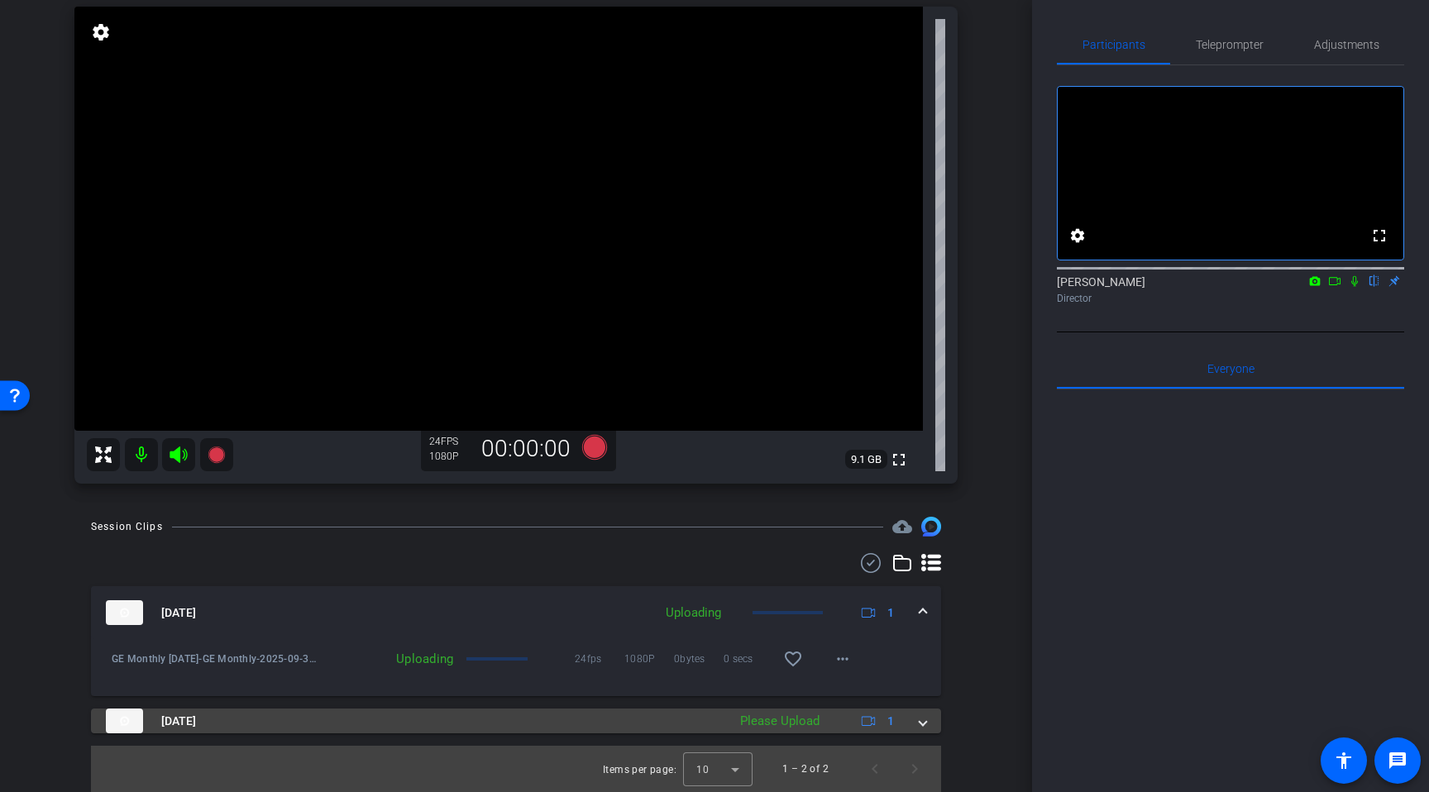
click at [927, 727] on mat-expansion-panel-header "[DATE] Please Upload 1" at bounding box center [516, 721] width 850 height 25
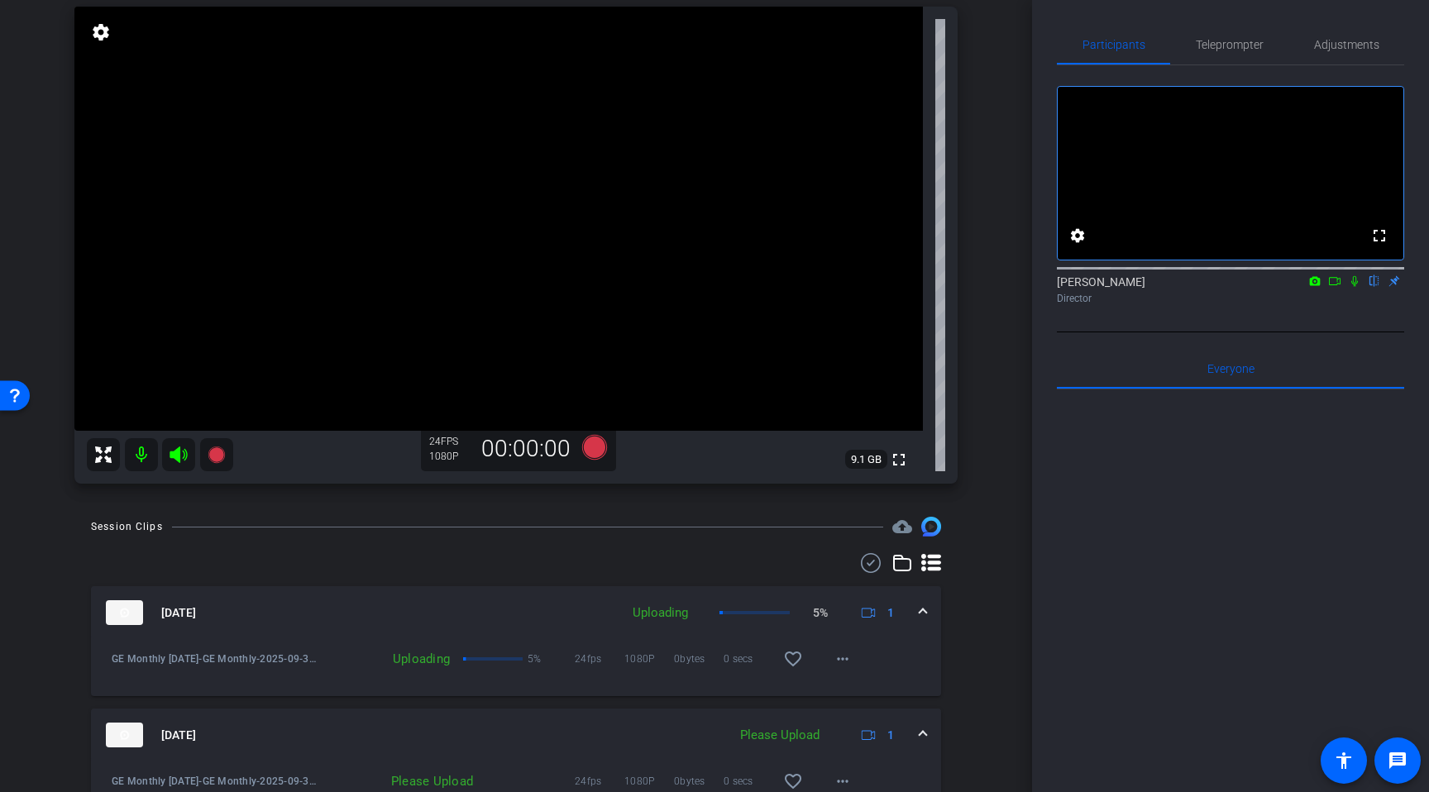
scroll to position [251, 0]
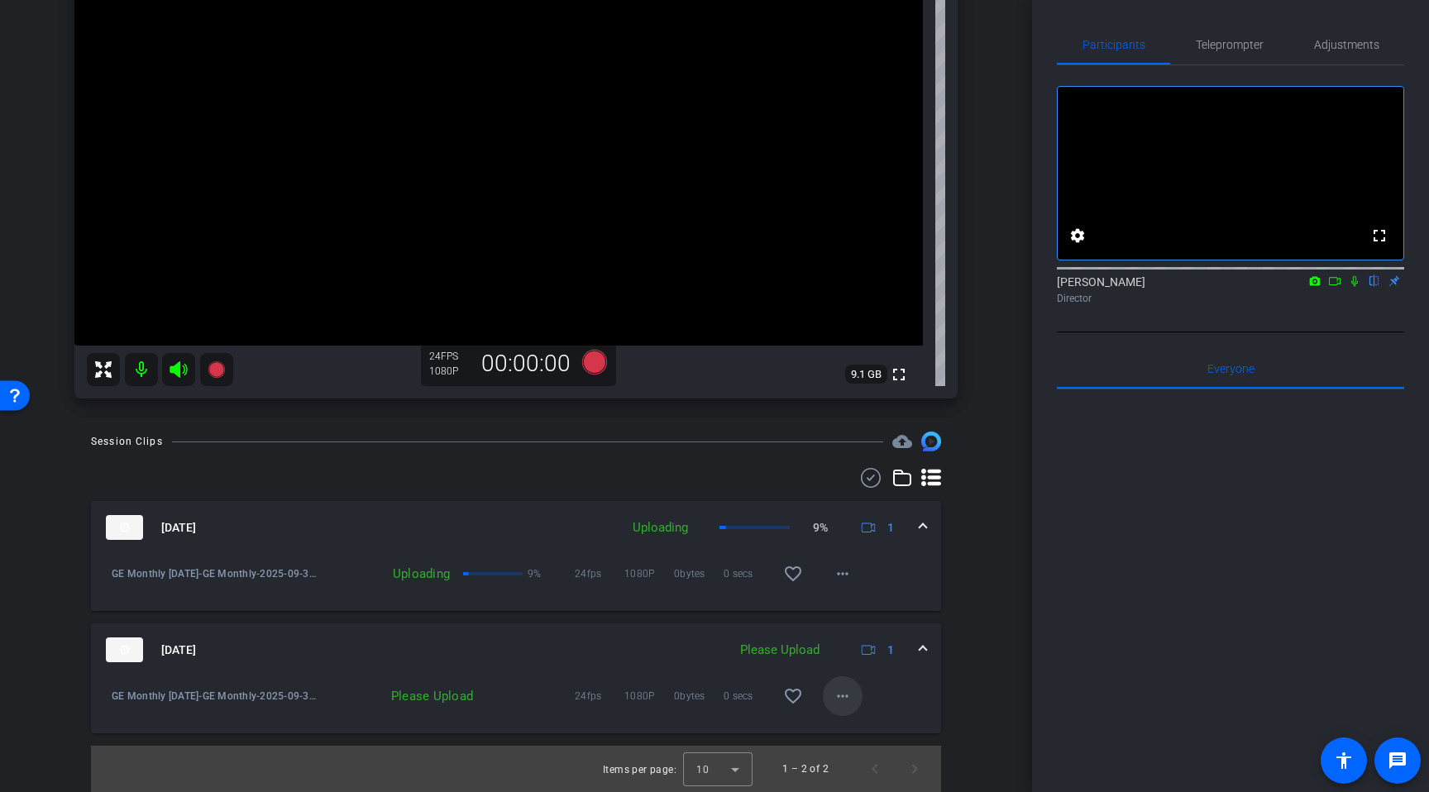
click at [845, 696] on mat-icon "more_horiz" at bounding box center [843, 696] width 20 height 20
click at [864, 772] on span "Delete clip" at bounding box center [869, 773] width 66 height 20
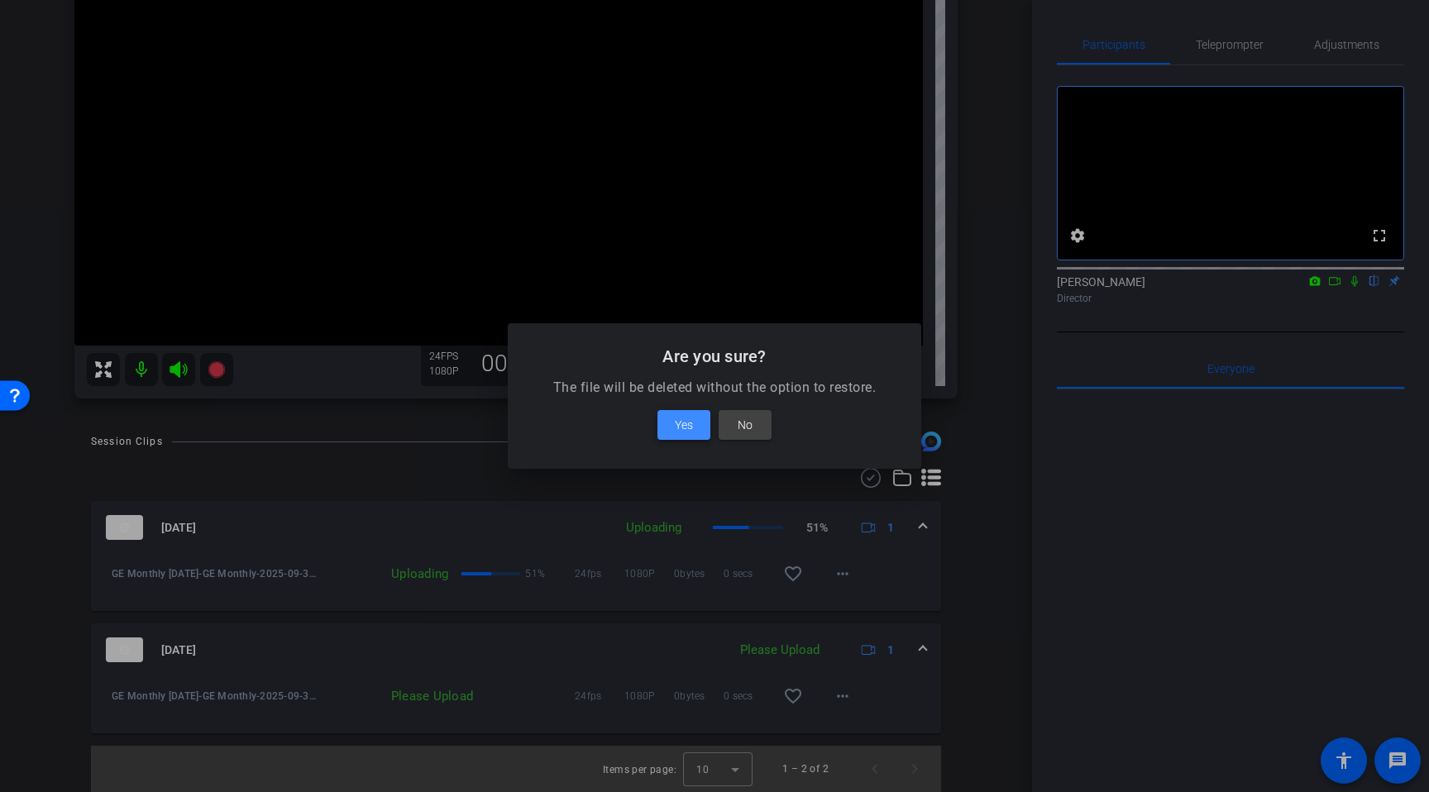
click at [686, 434] on span "Yes" at bounding box center [684, 425] width 18 height 20
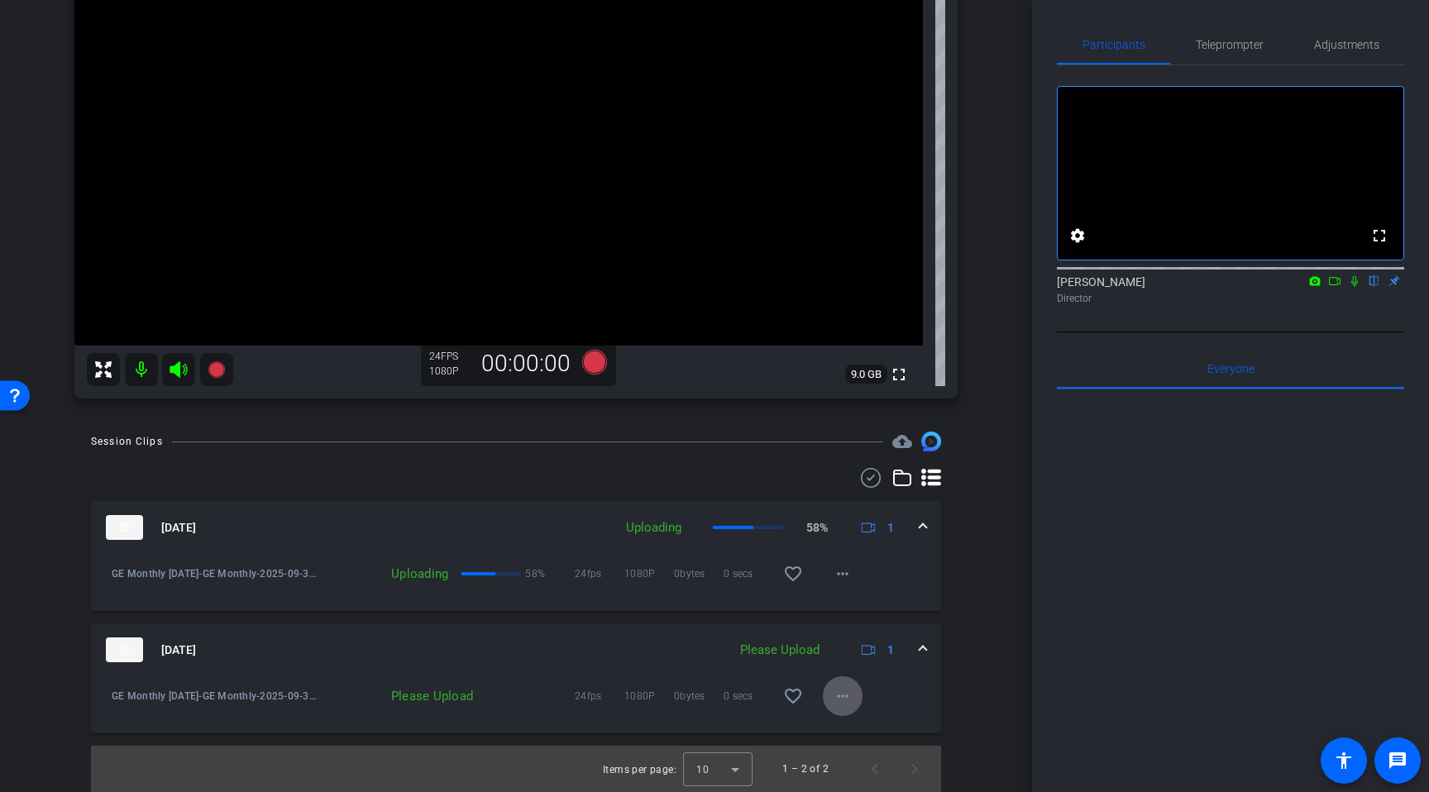
scroll to position [128, 0]
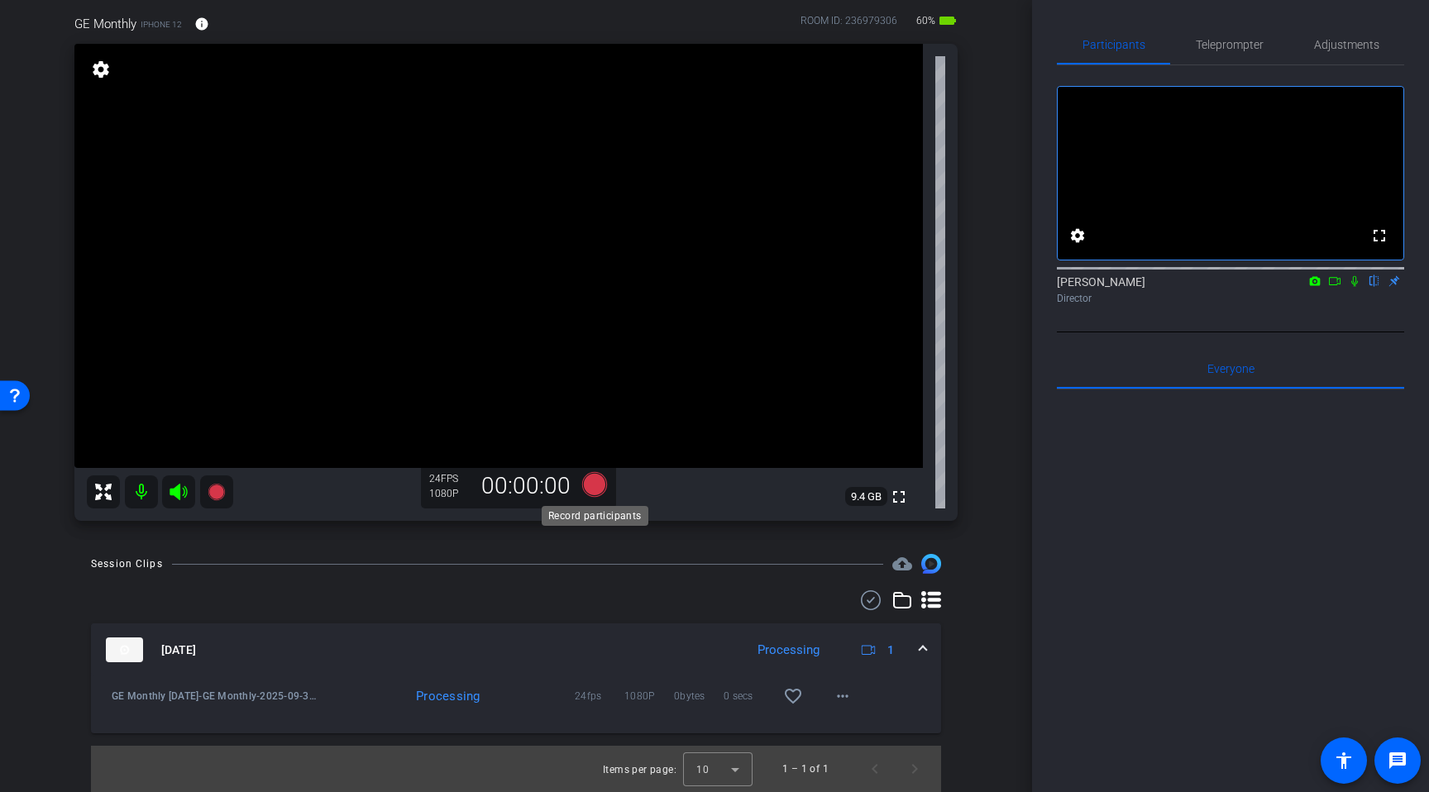
click at [598, 481] on icon at bounding box center [594, 484] width 25 height 25
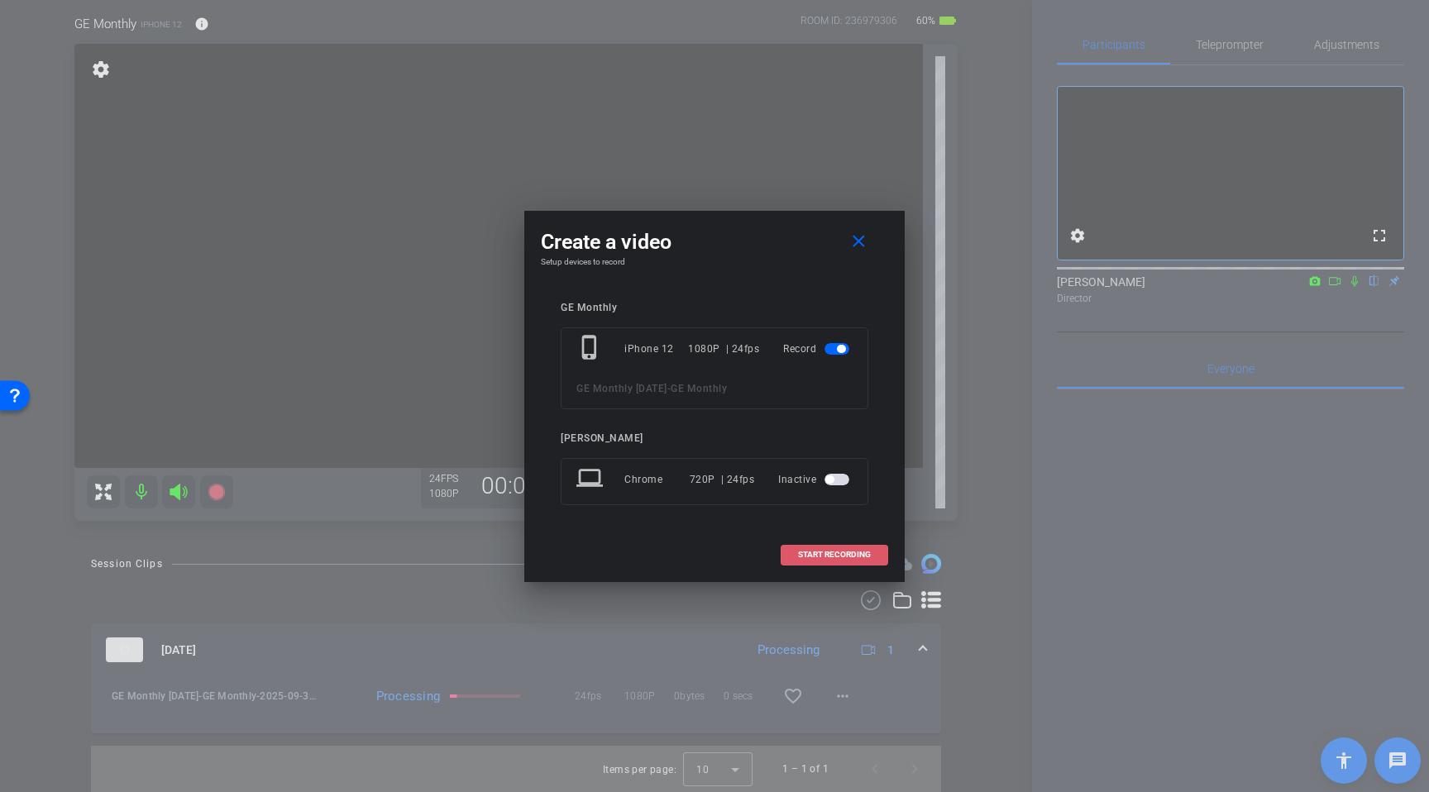
click at [823, 555] on span "START RECORDING" at bounding box center [834, 555] width 73 height 8
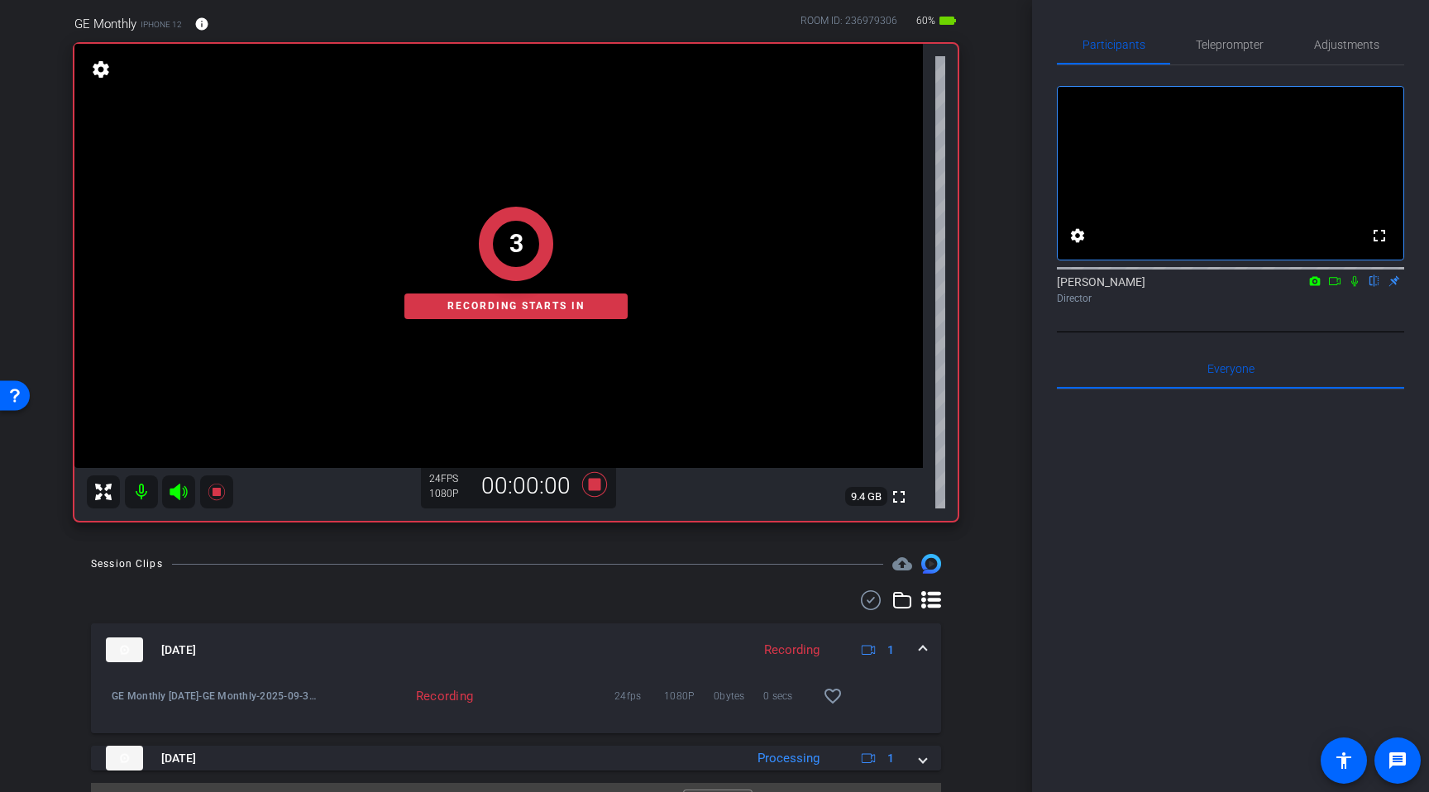
click at [1351, 287] on icon at bounding box center [1354, 281] width 7 height 11
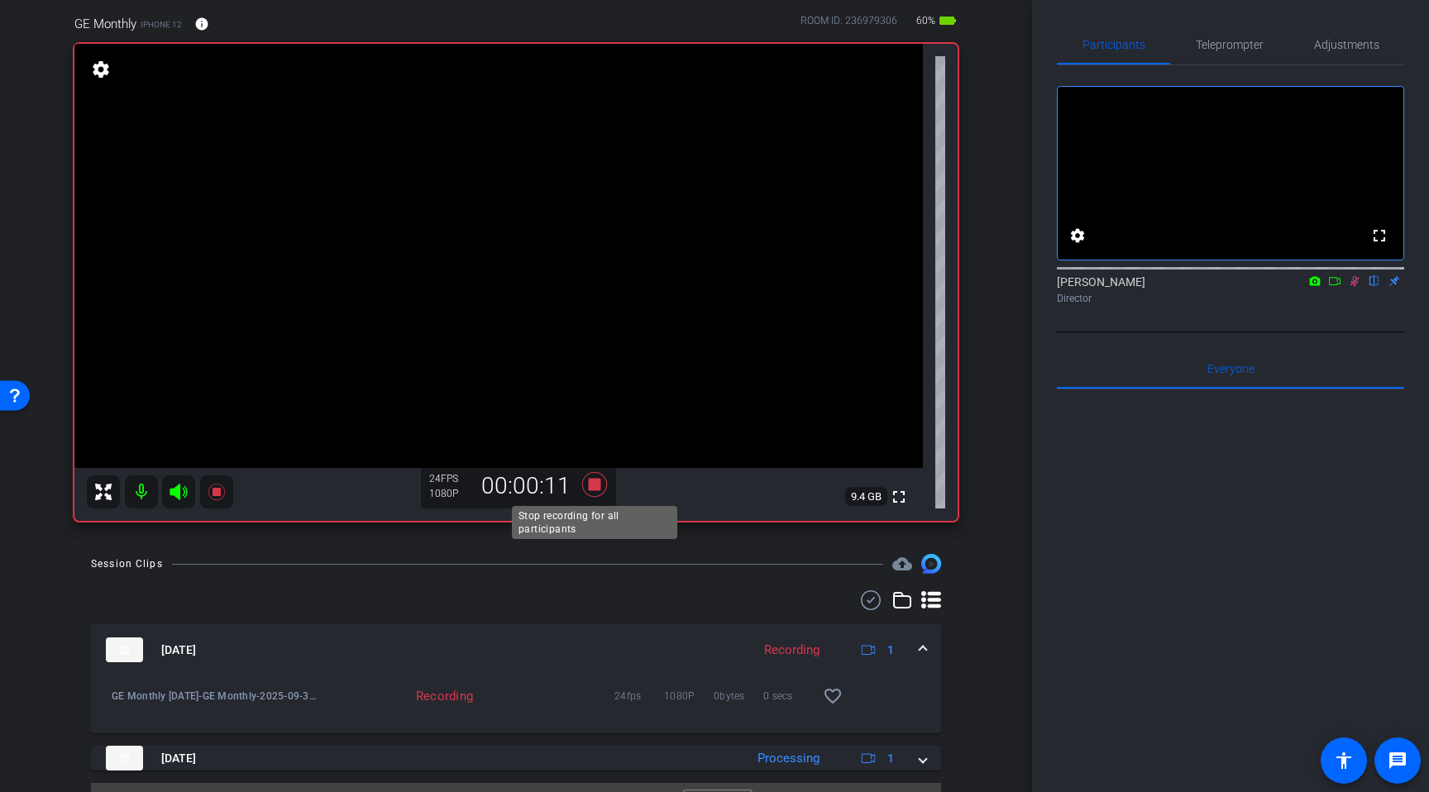
click at [595, 484] on icon at bounding box center [594, 484] width 25 height 25
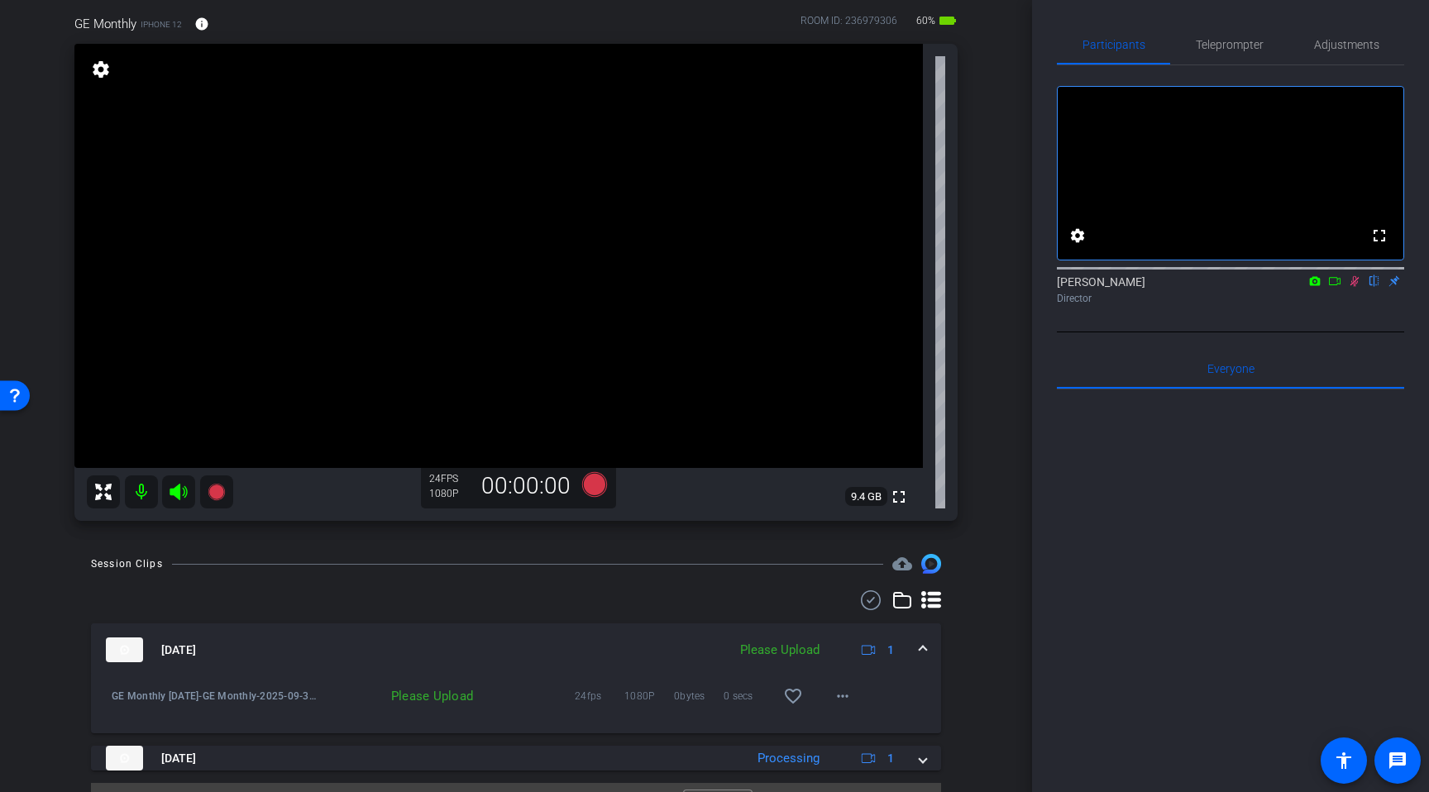
click at [1356, 287] on icon at bounding box center [1354, 281] width 13 height 12
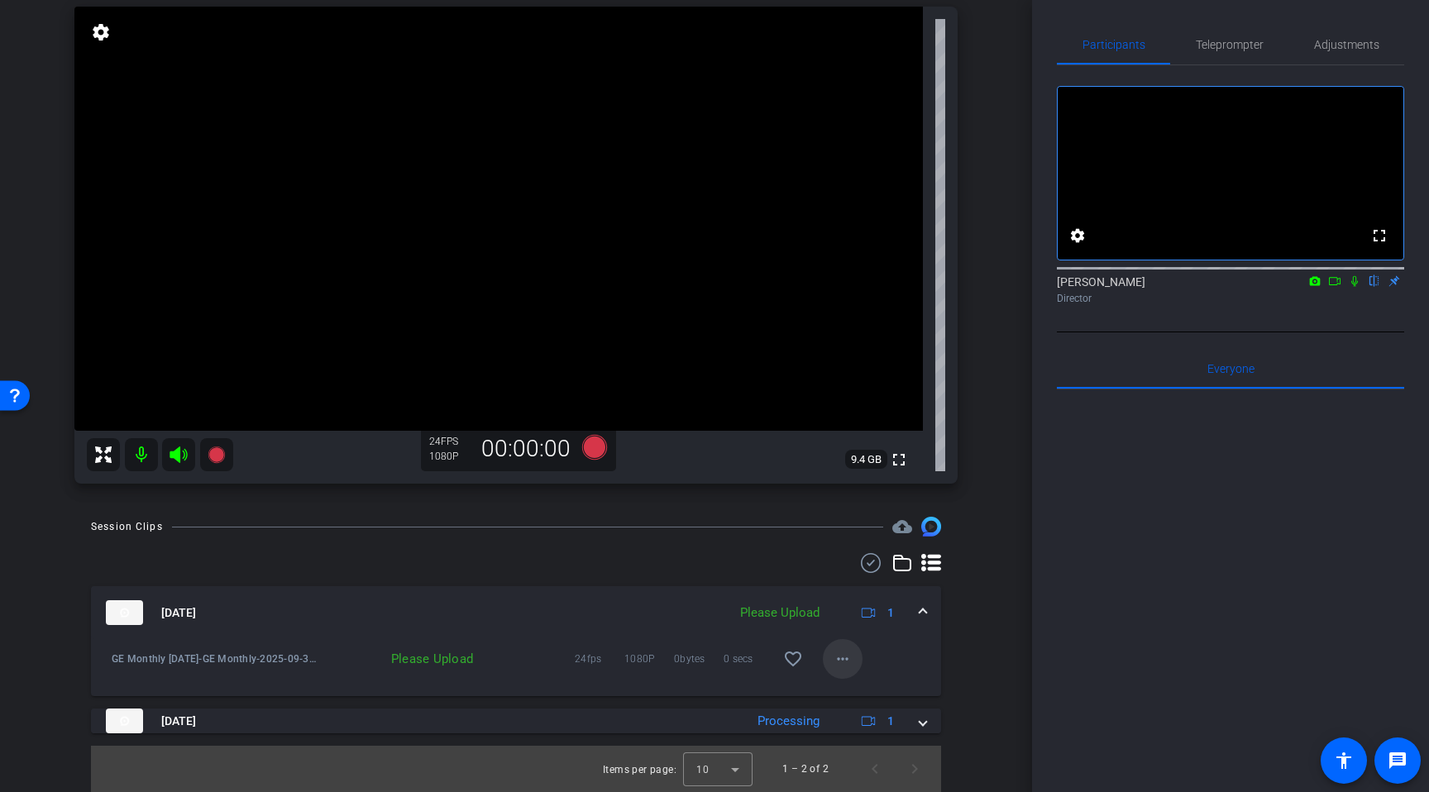
click at [841, 658] on mat-icon "more_horiz" at bounding box center [843, 659] width 20 height 20
click at [877, 695] on span "Upload" at bounding box center [869, 694] width 66 height 20
click at [1336, 287] on icon at bounding box center [1334, 281] width 13 height 12
click at [1374, 287] on icon at bounding box center [1374, 281] width 13 height 12
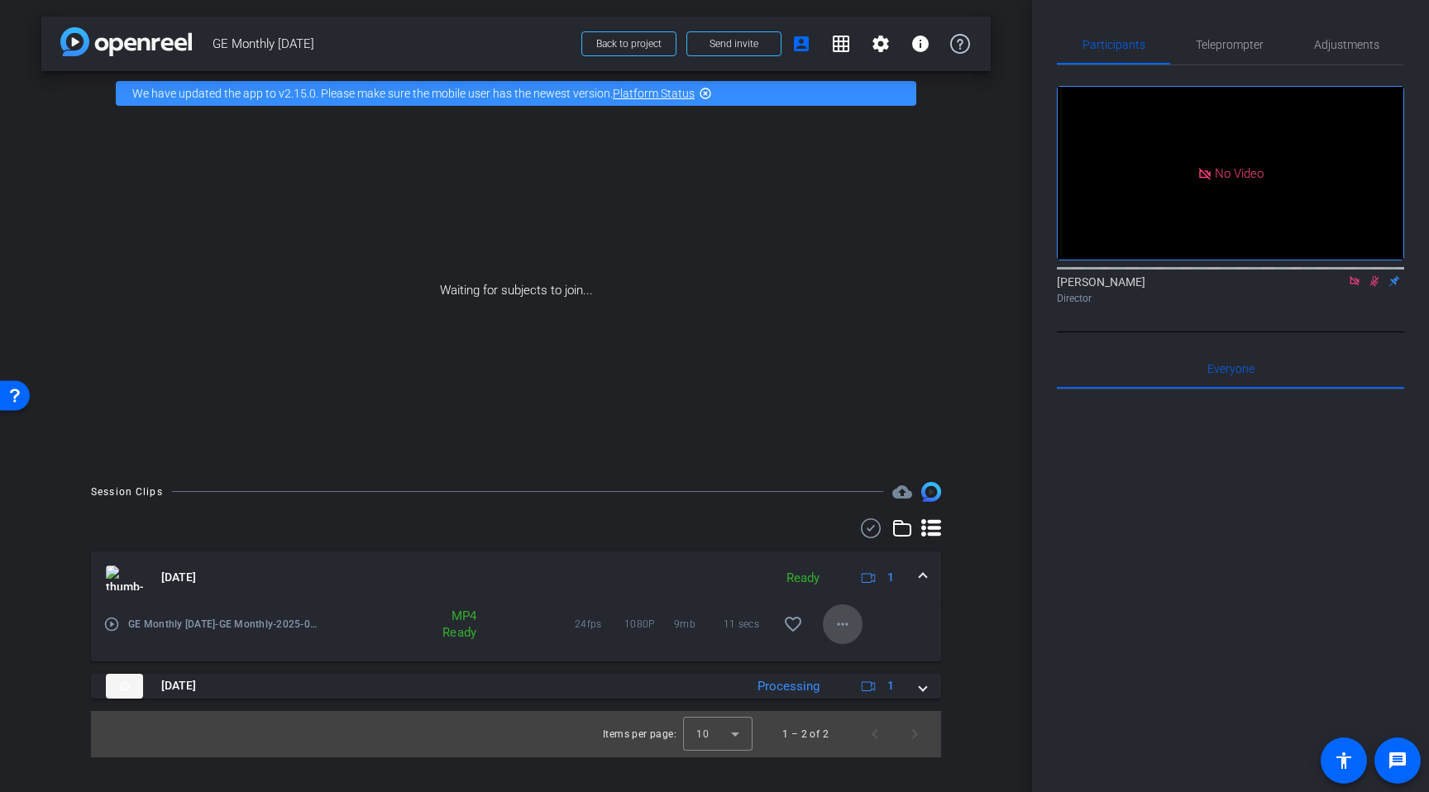
click at [839, 632] on mat-icon "more_horiz" at bounding box center [843, 625] width 20 height 20
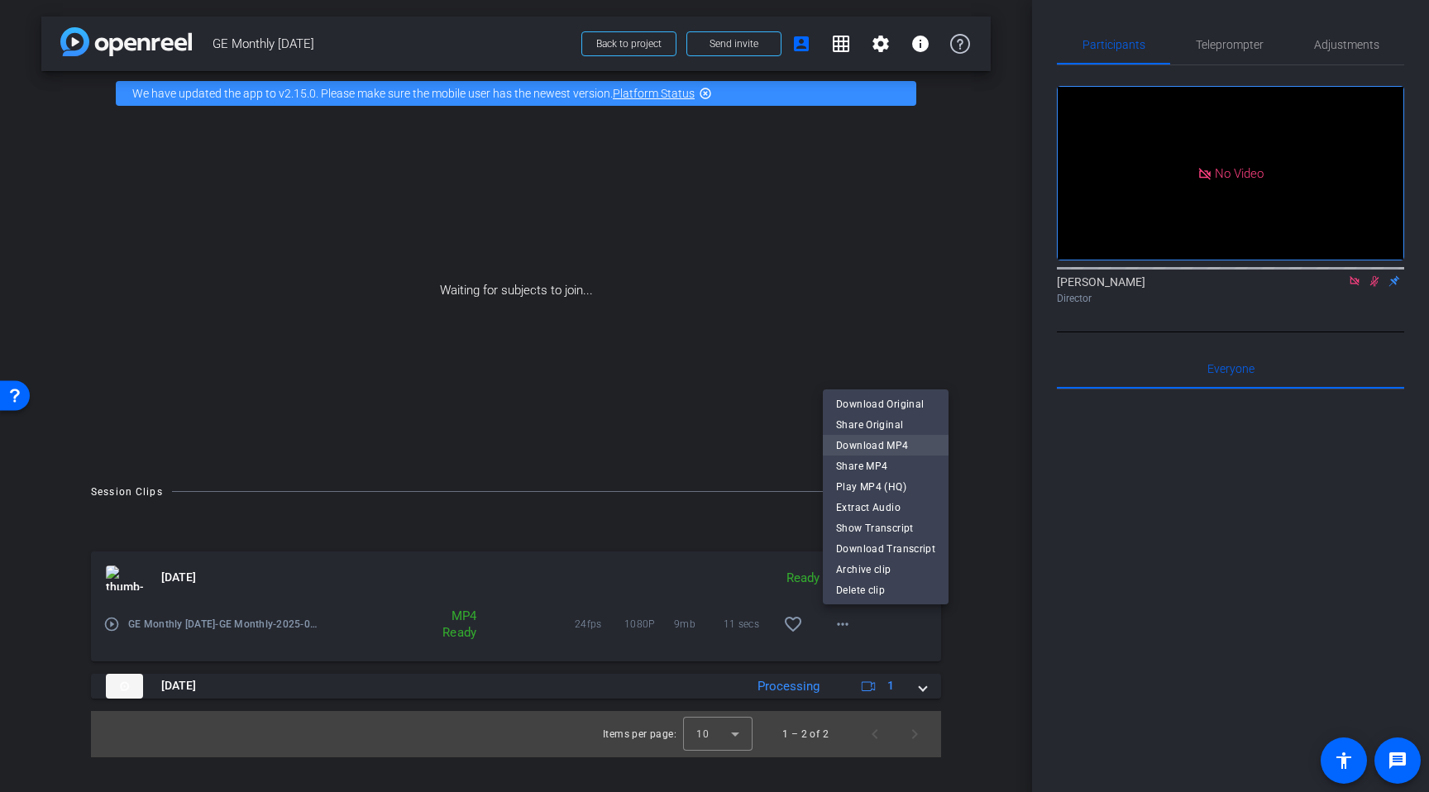
click at [883, 447] on span "Download MP4" at bounding box center [885, 446] width 99 height 20
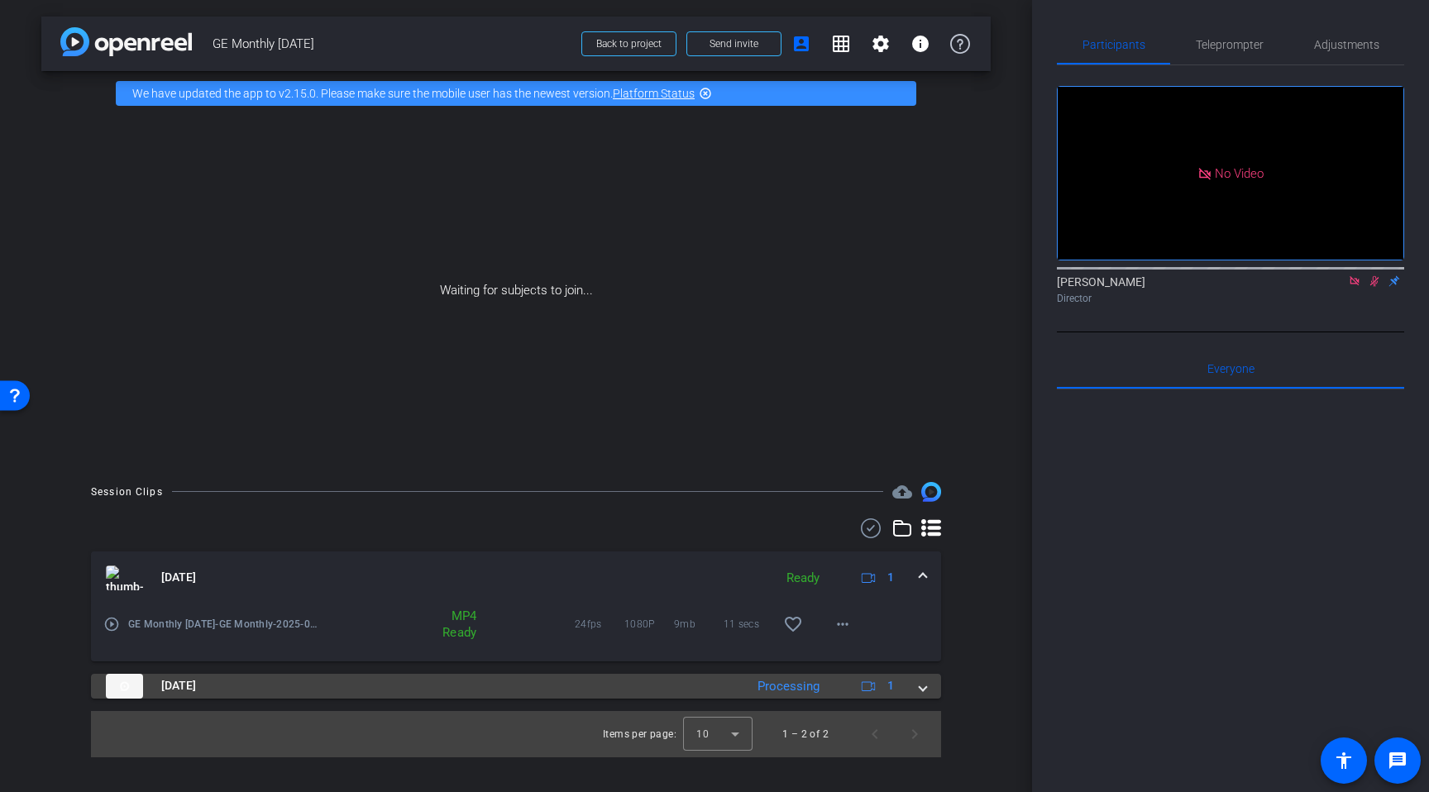
click at [922, 692] on span at bounding box center [923, 685] width 7 height 17
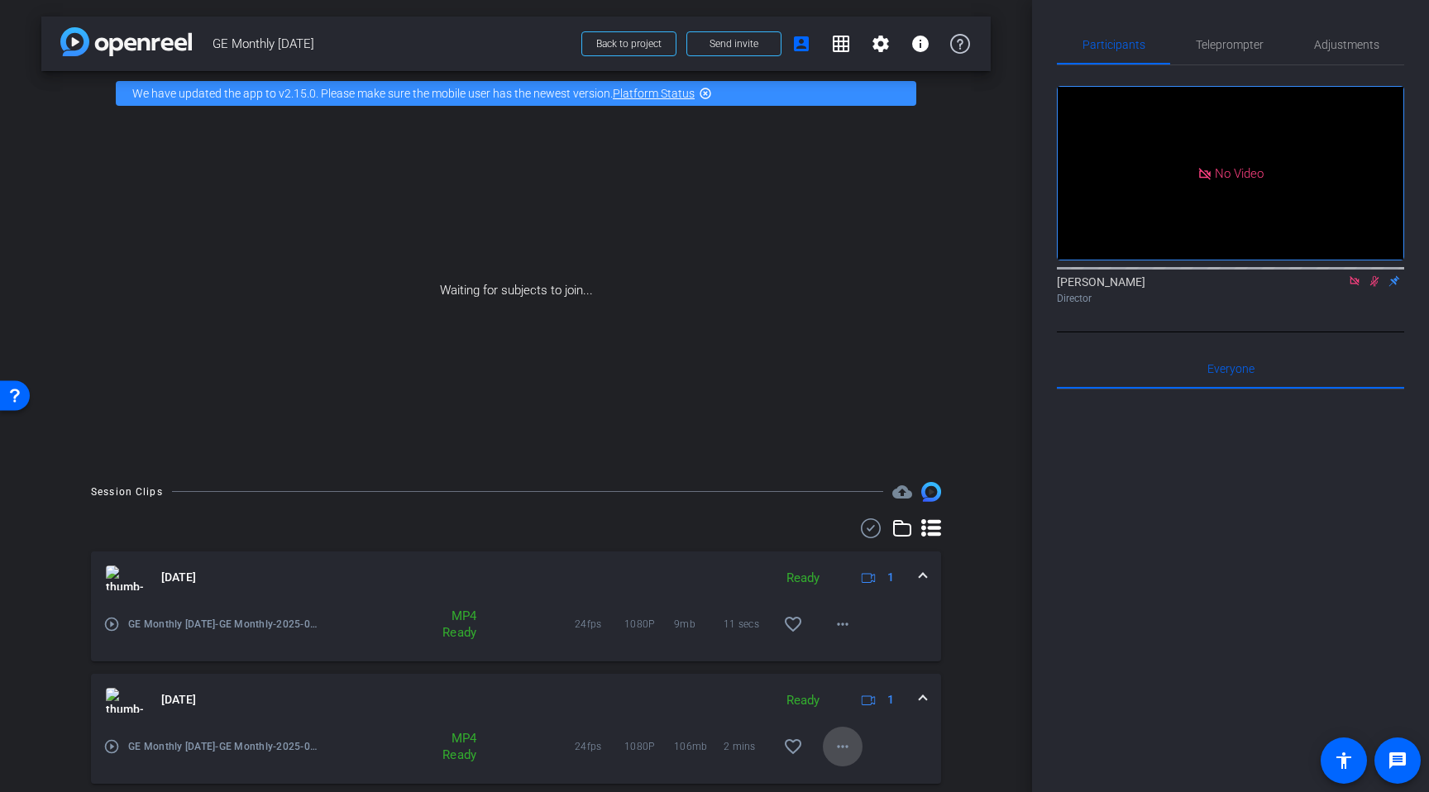
click at [842, 759] on span at bounding box center [843, 747] width 40 height 40
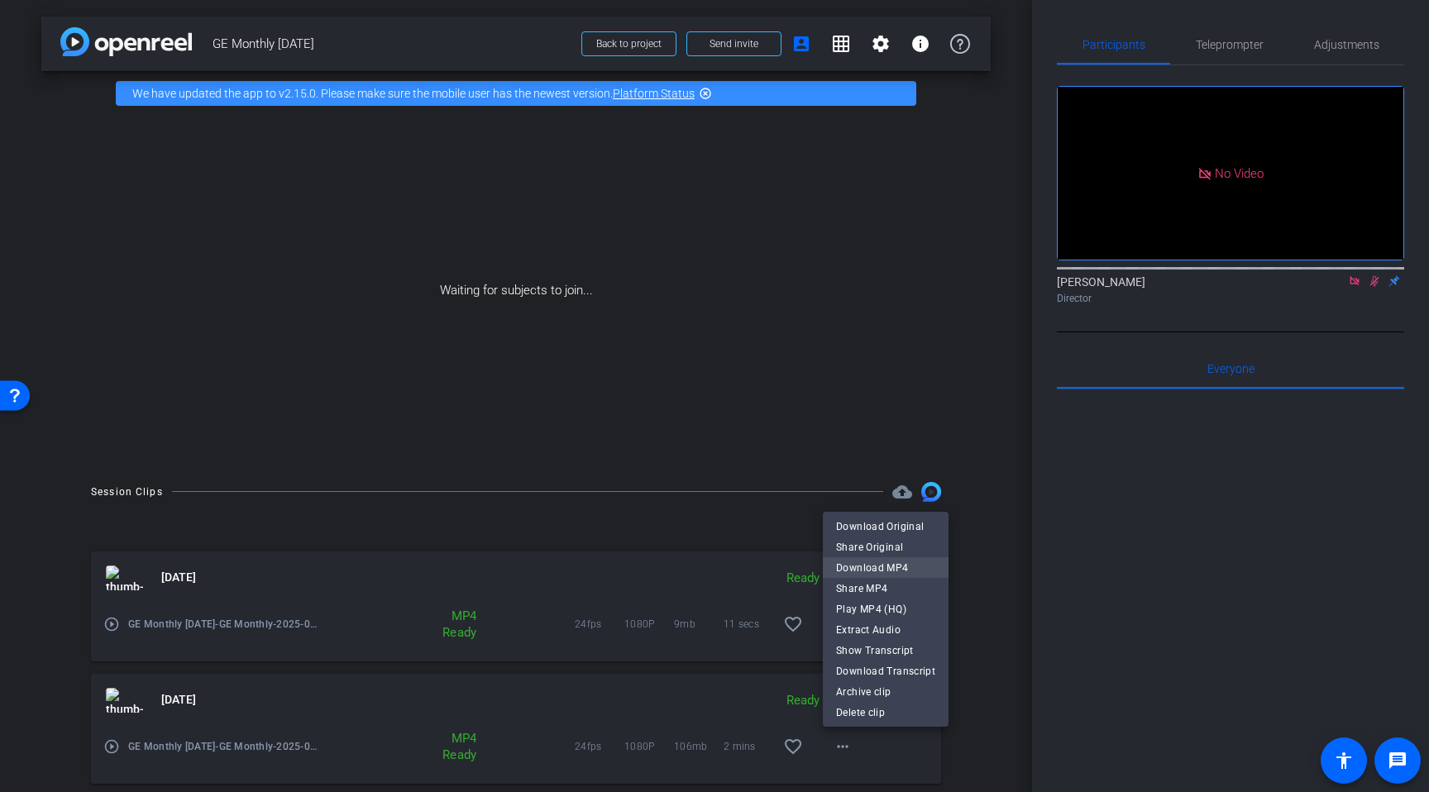
click at [888, 573] on span "Download MP4" at bounding box center [885, 568] width 99 height 20
